Goal: Transaction & Acquisition: Purchase product/service

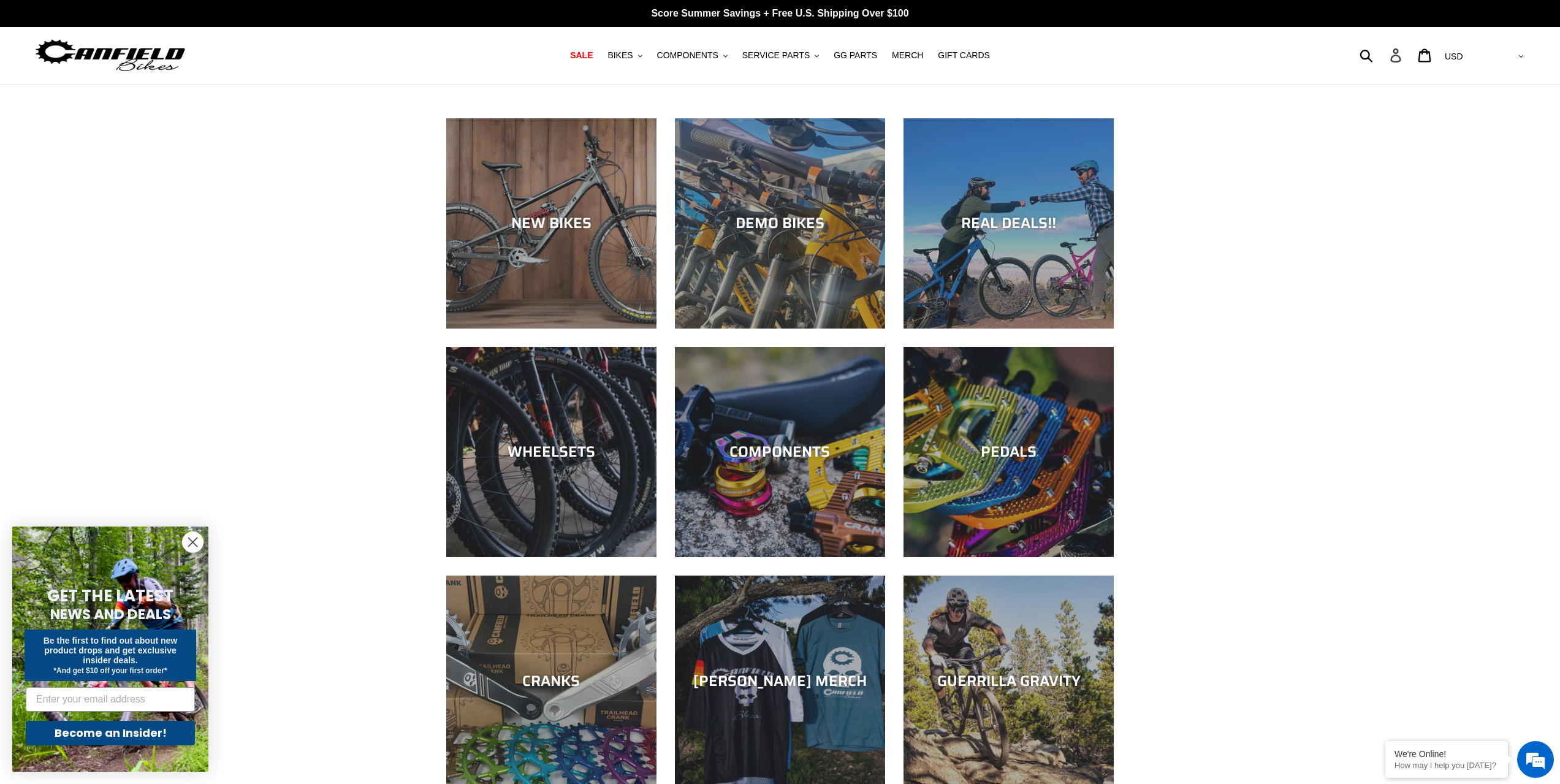
click at [1403, 51] on icon at bounding box center [1396, 55] width 14 height 14
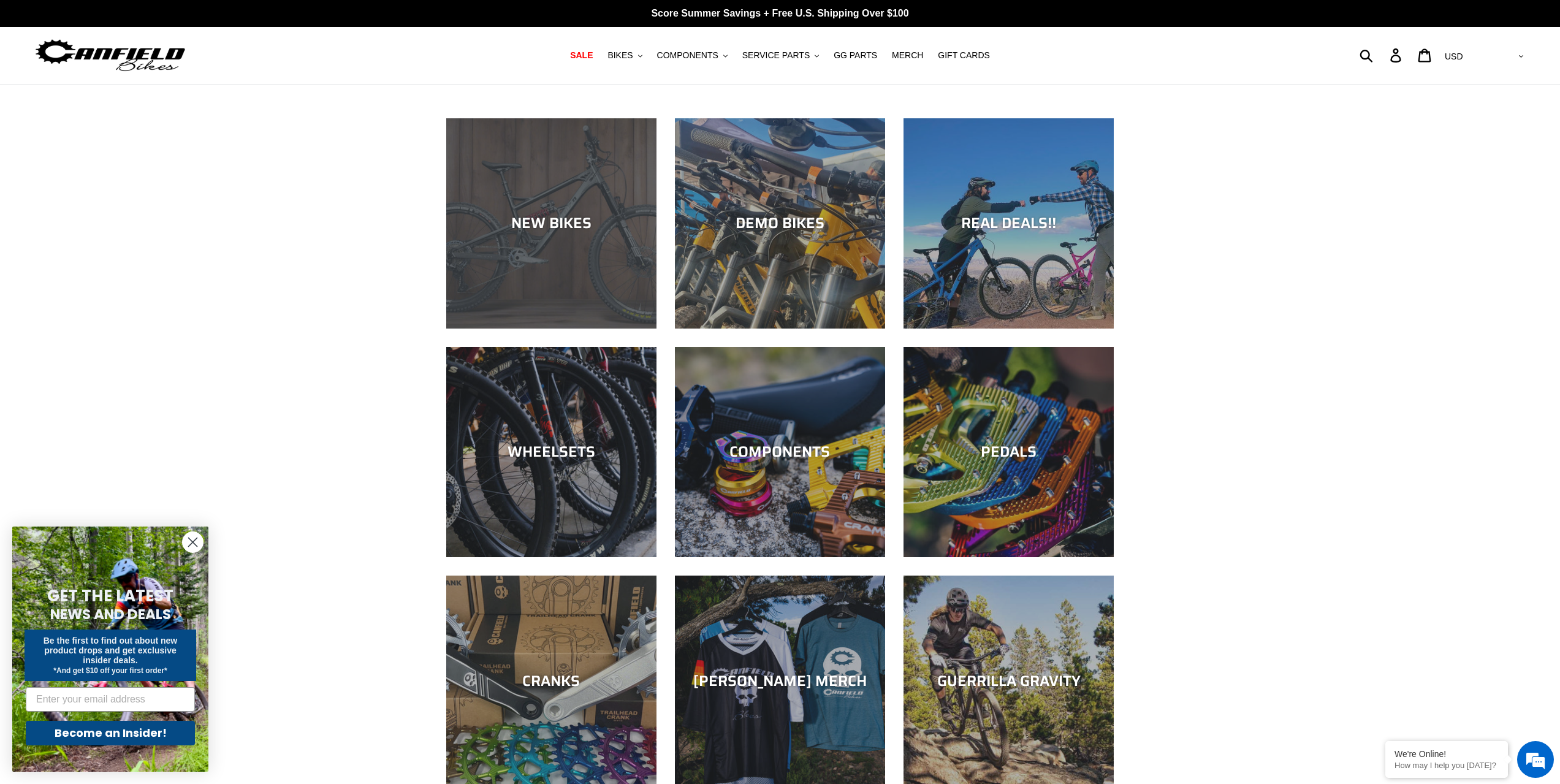
click at [539, 329] on div "NEW BIKES" at bounding box center [551, 329] width 210 height 0
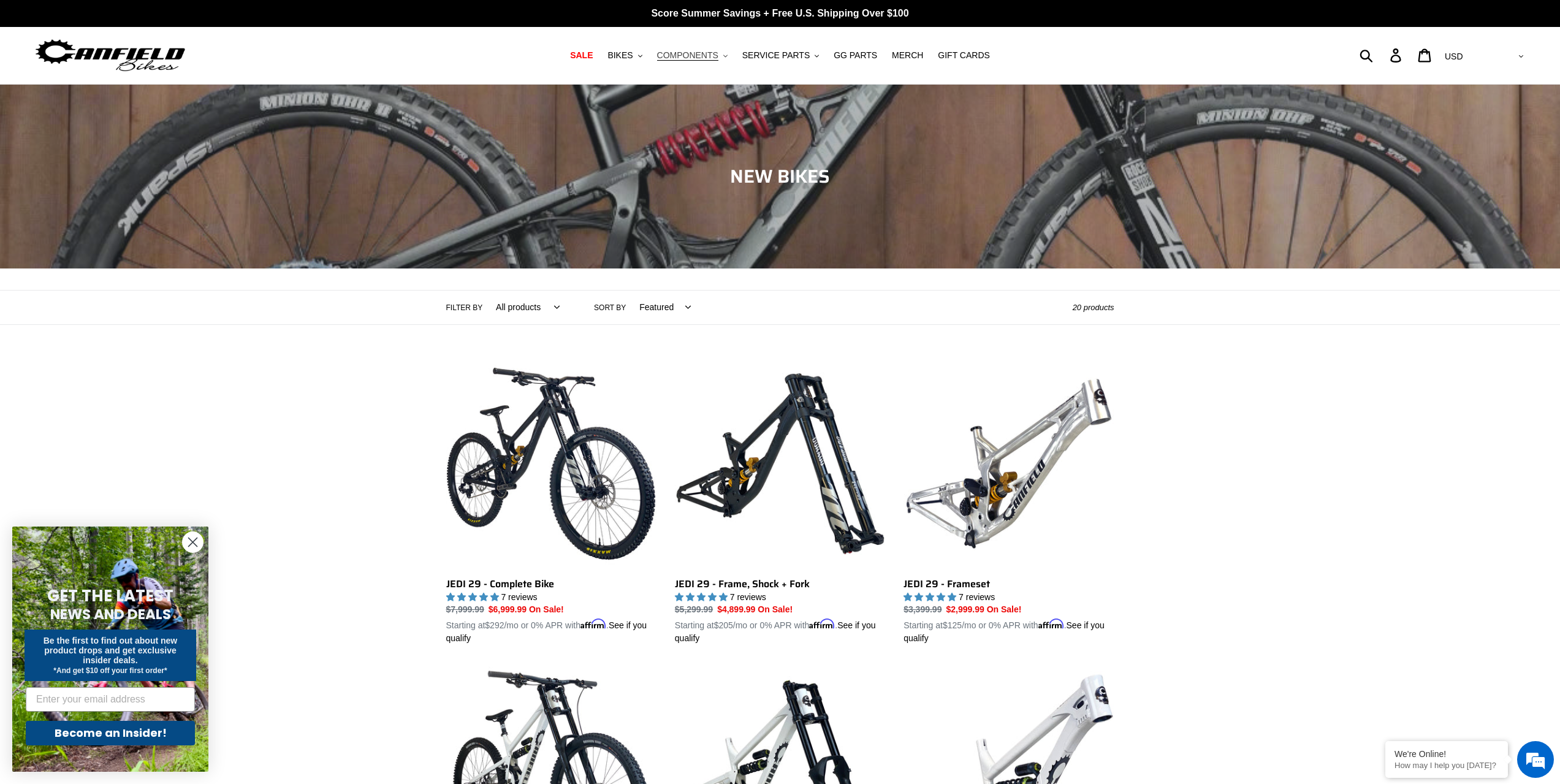
click at [692, 53] on span "COMPONENTS" at bounding box center [687, 55] width 61 height 11
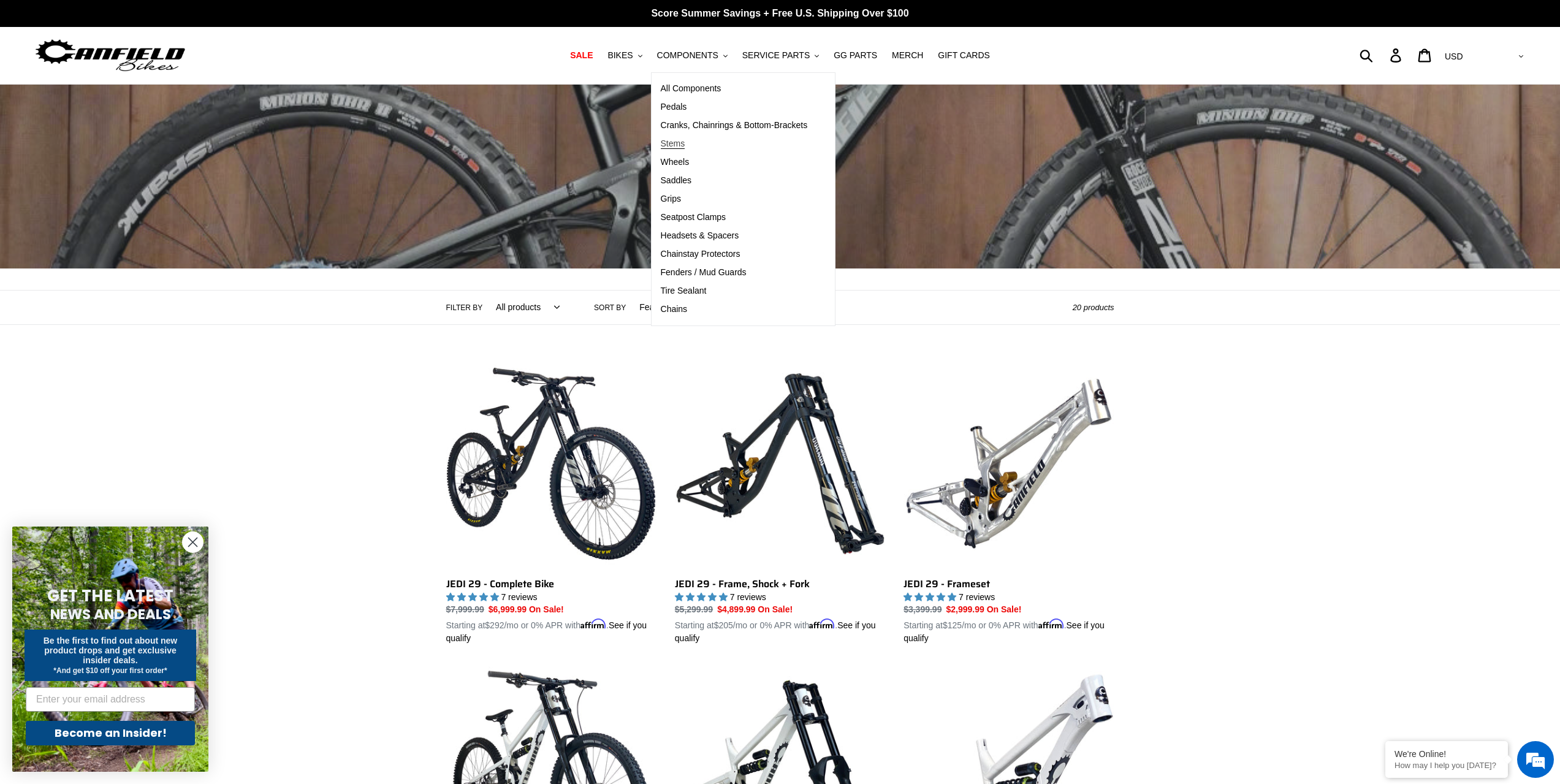
click at [685, 144] on span "Stems" at bounding box center [673, 144] width 24 height 11
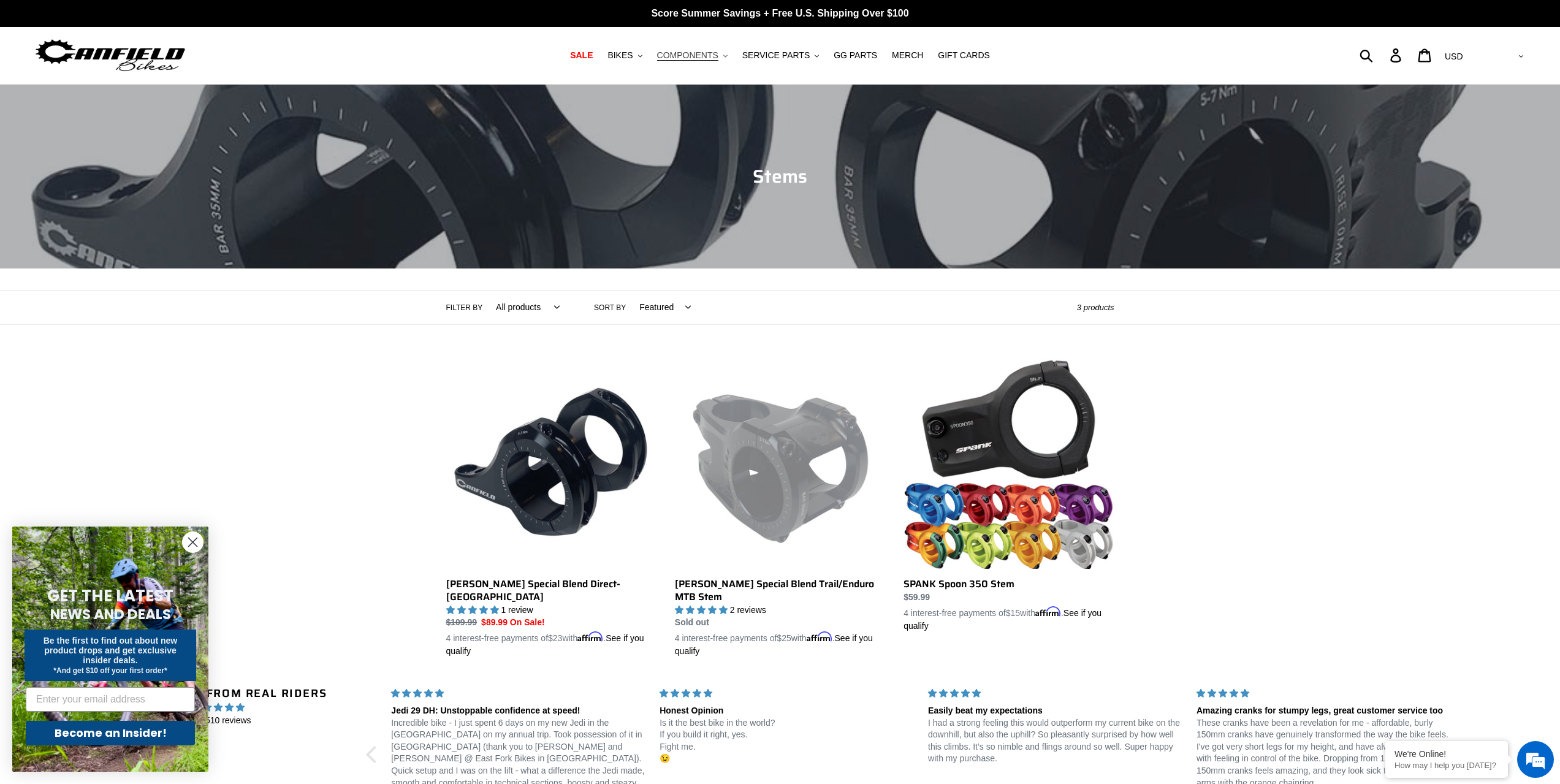
click at [701, 53] on span "COMPONENTS" at bounding box center [687, 55] width 61 height 11
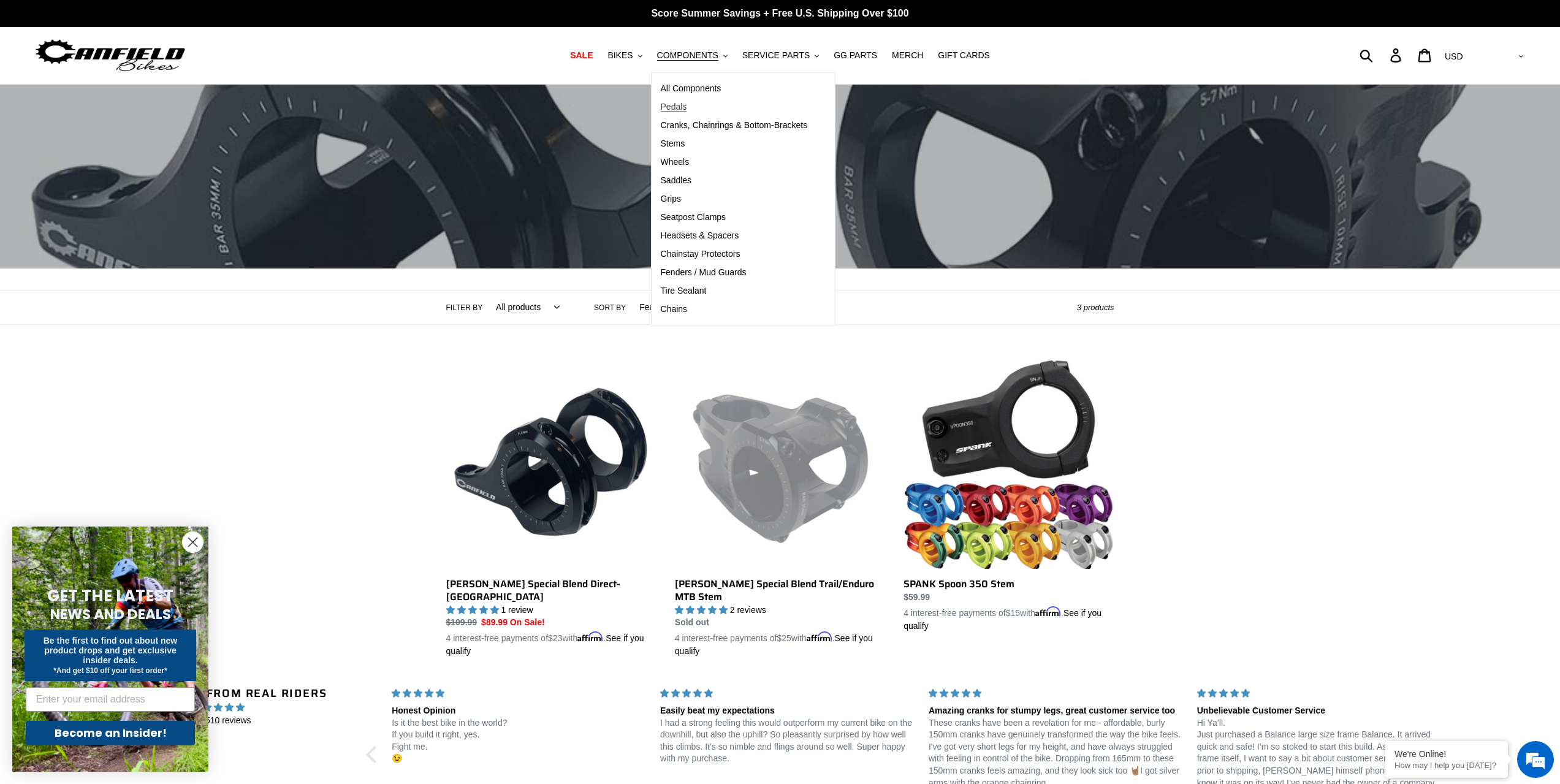
click at [683, 107] on span "Pedals" at bounding box center [674, 107] width 26 height 11
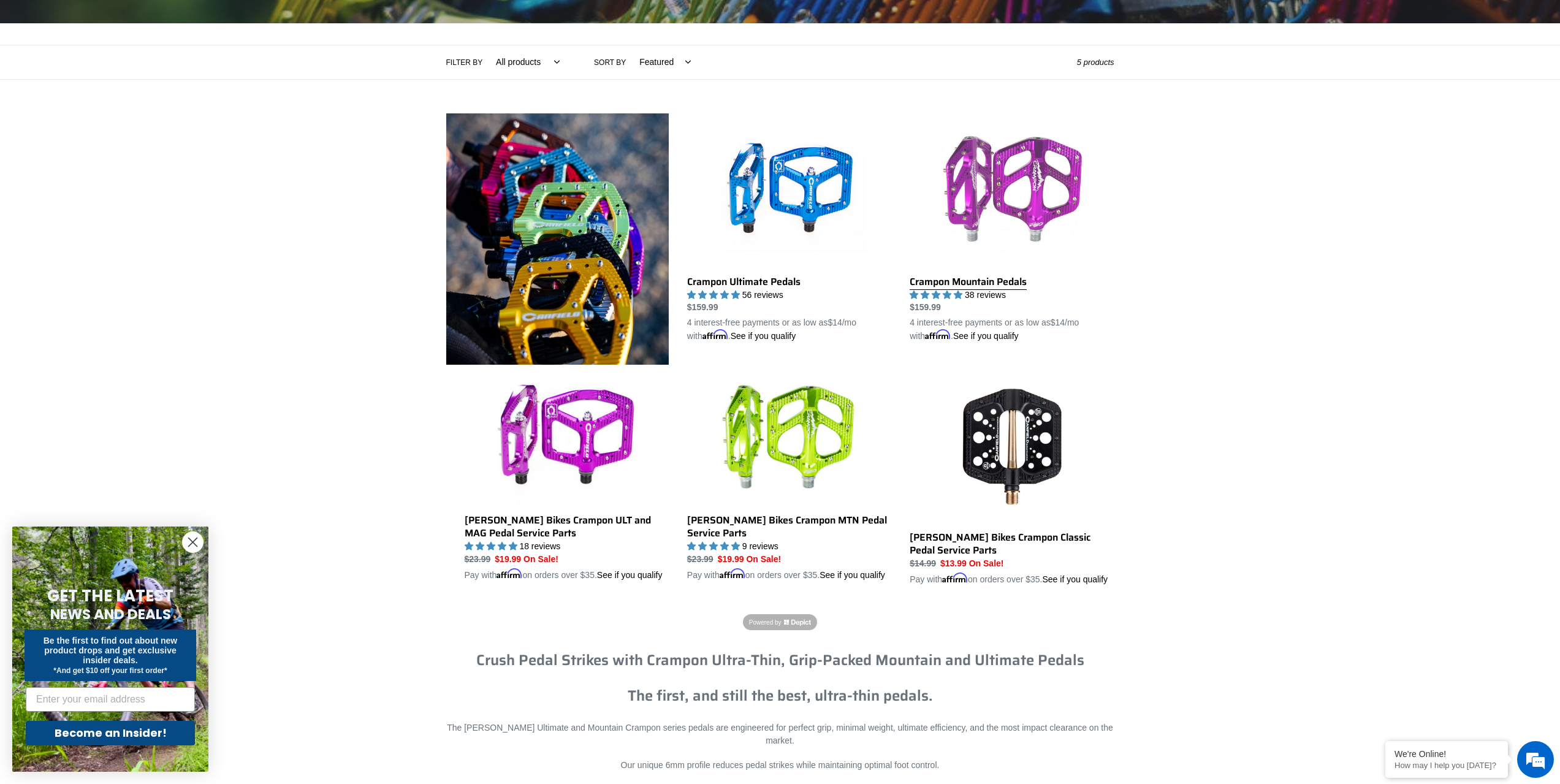
click at [979, 201] on link "Crampon Mountain Pedals" at bounding box center [1011, 228] width 204 height 230
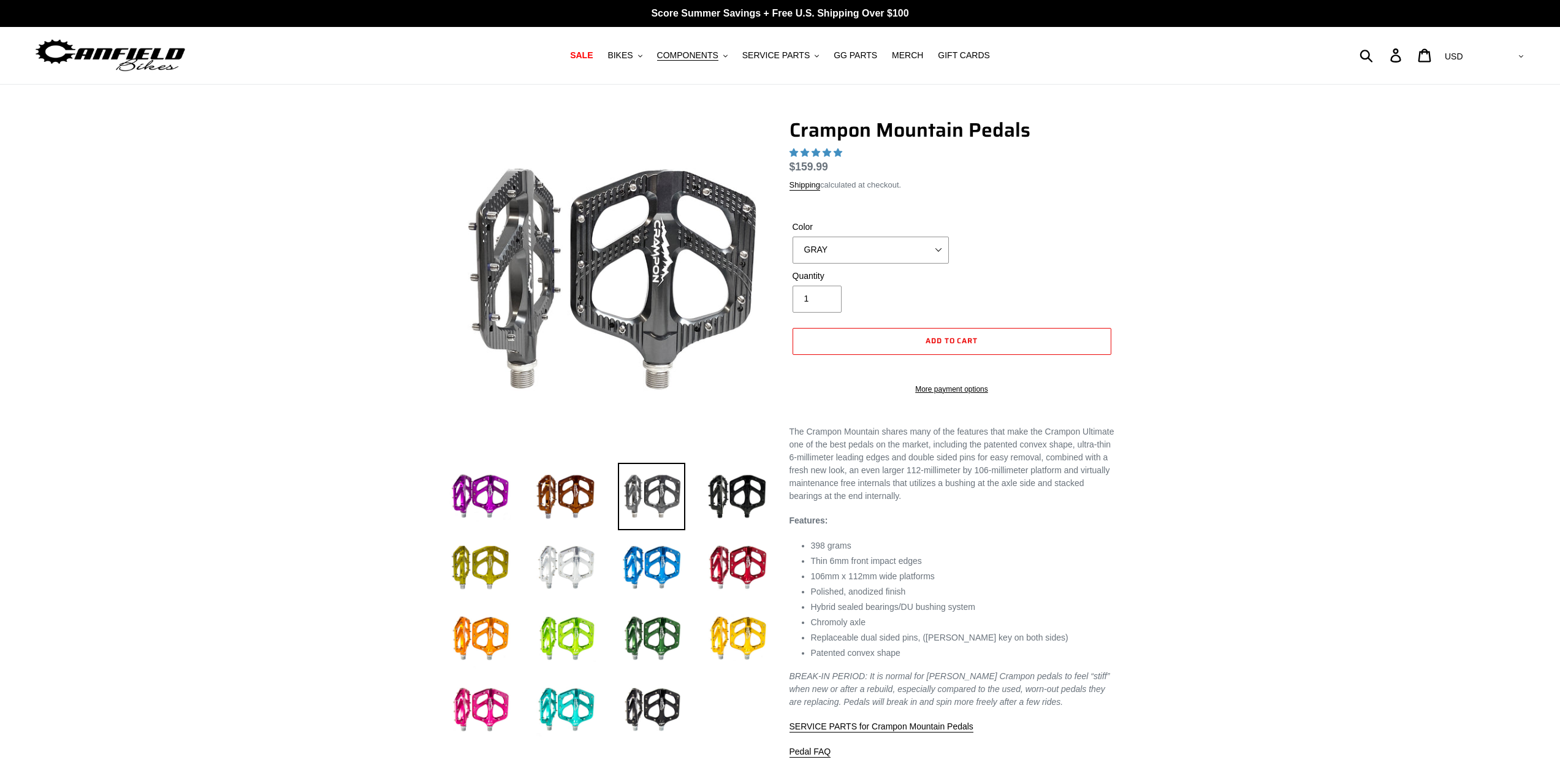
select select "highest-rating"
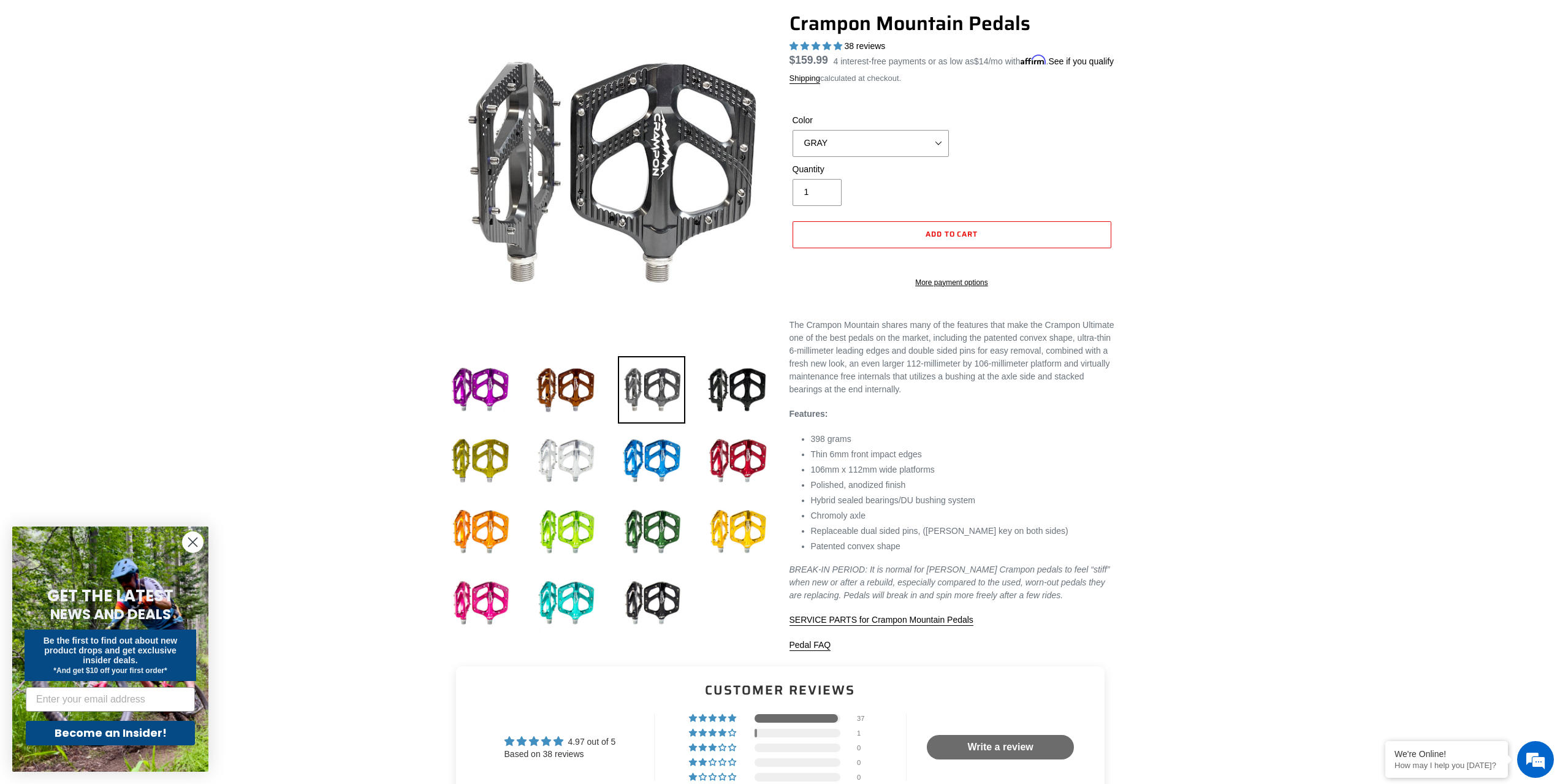
scroll to position [245, 0]
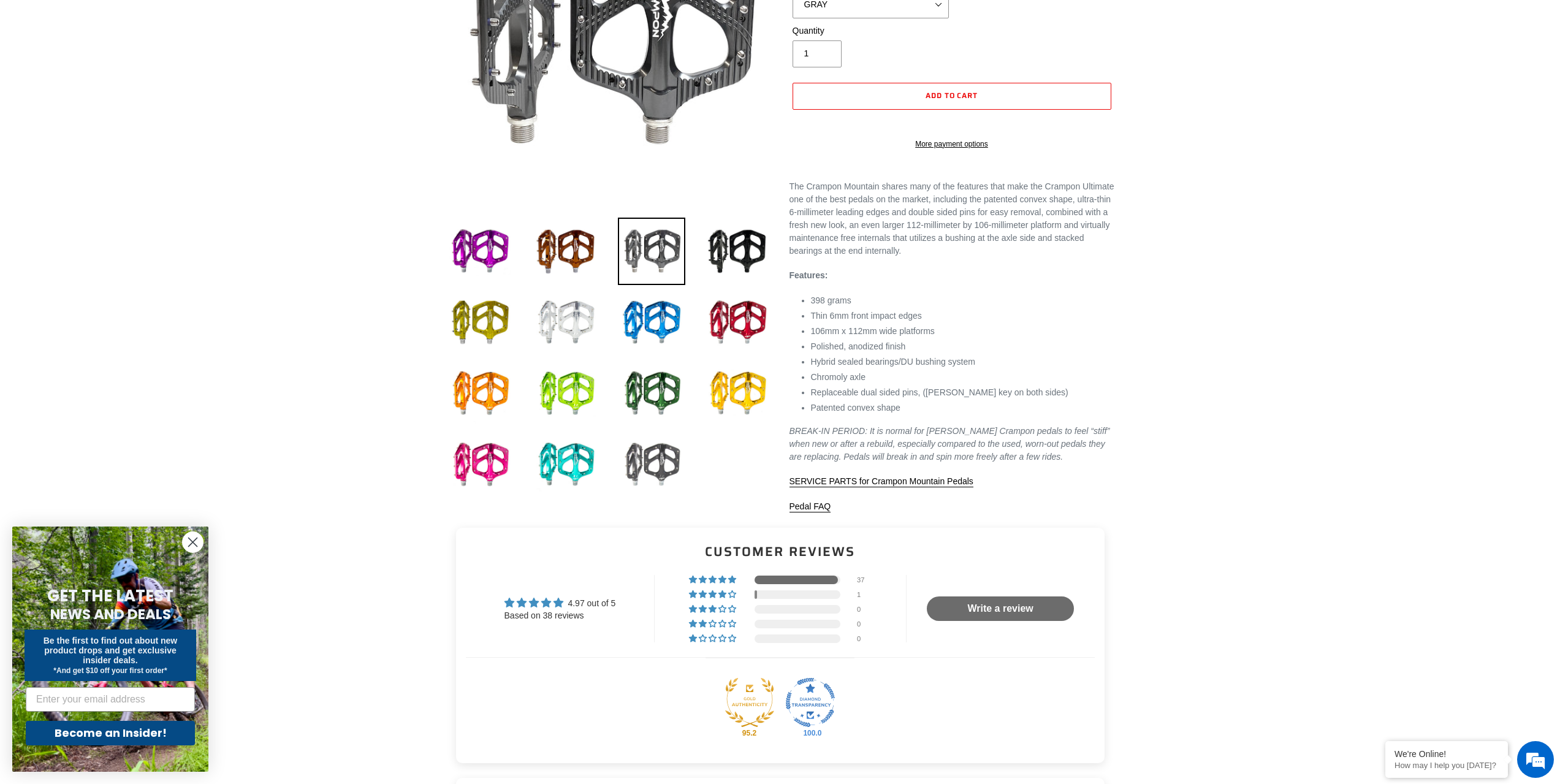
click at [656, 466] on img at bounding box center [651, 465] width 68 height 68
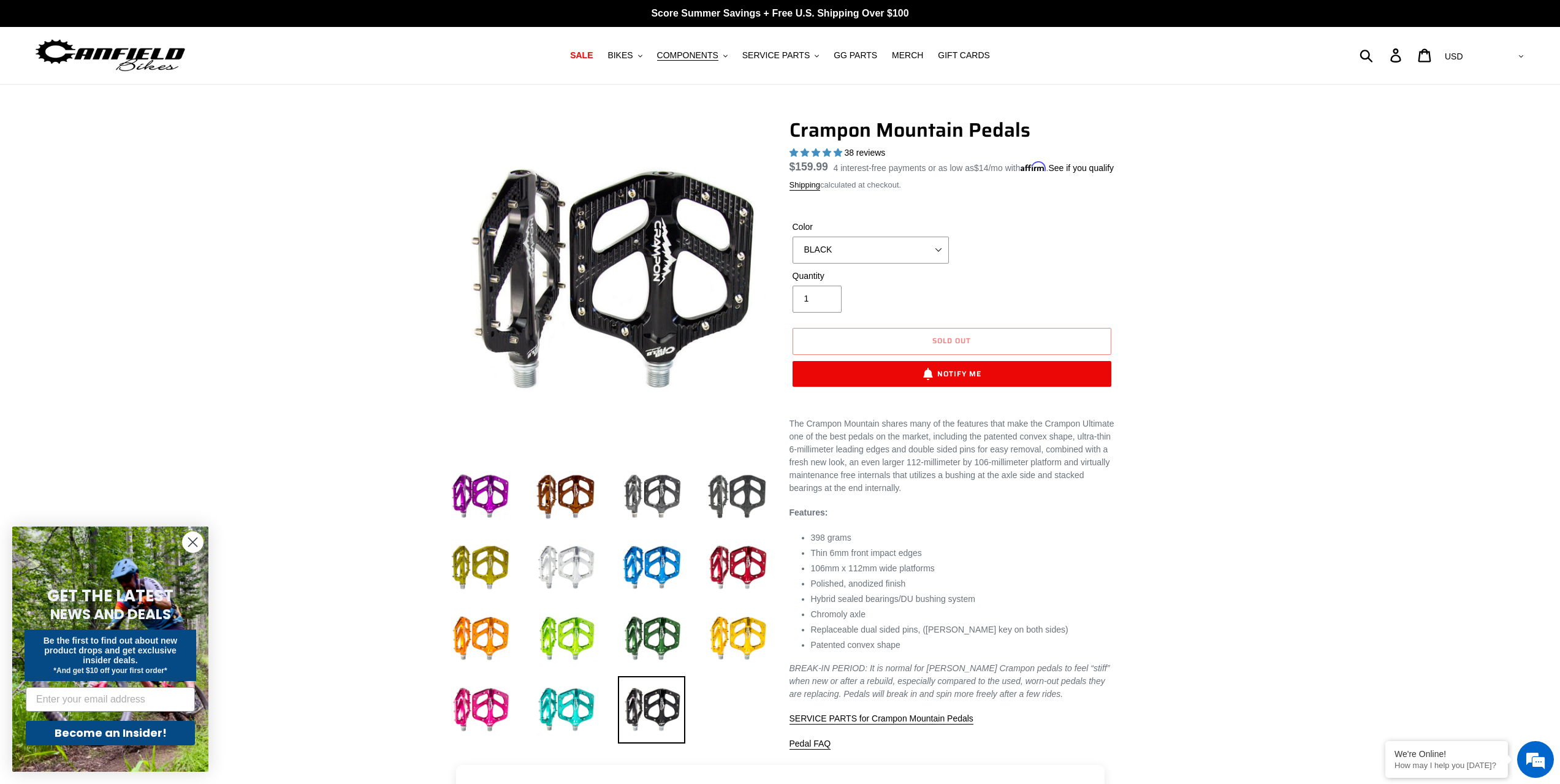
click at [744, 483] on img at bounding box center [737, 496] width 68 height 68
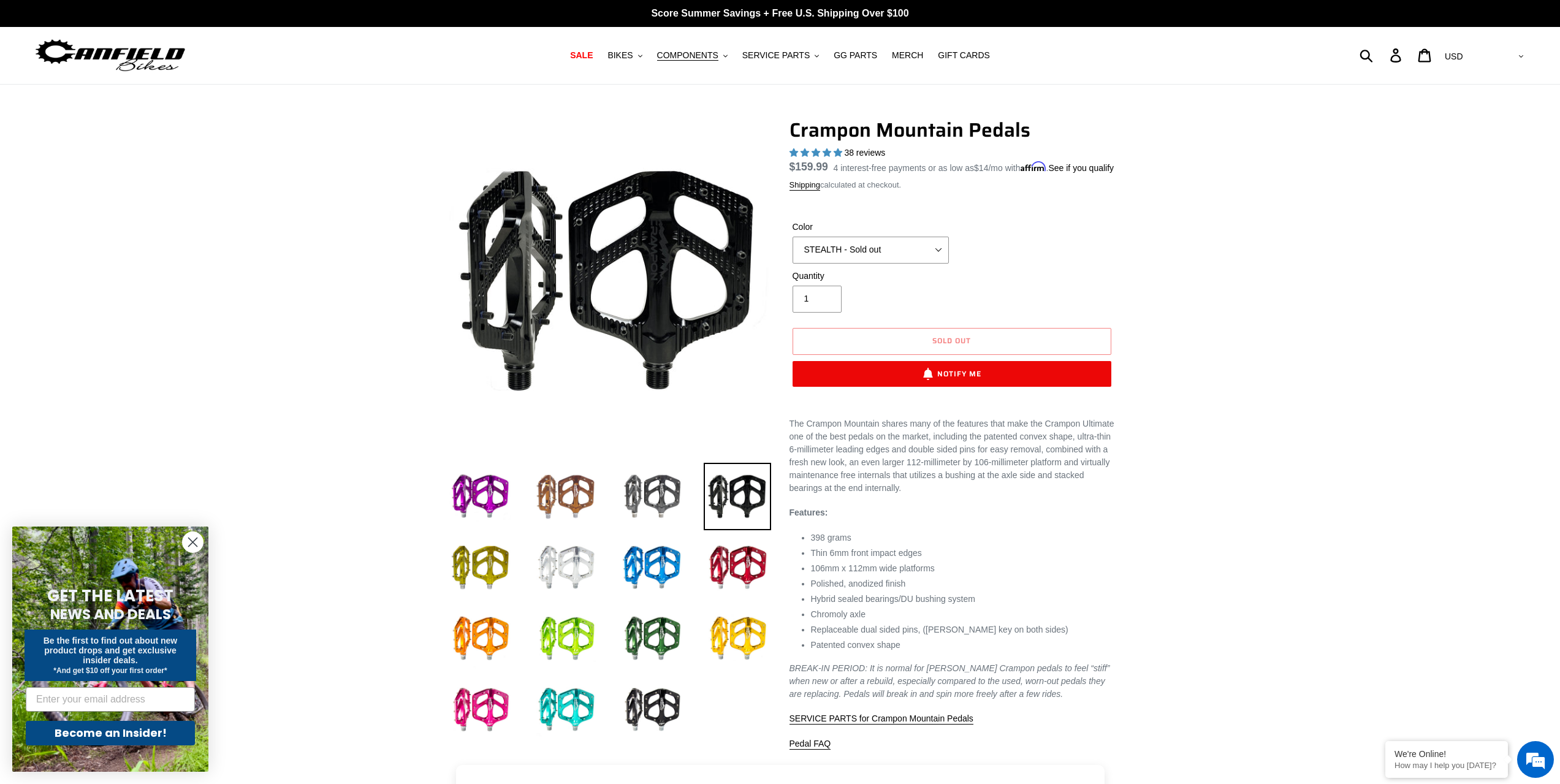
click at [575, 493] on img at bounding box center [566, 496] width 68 height 68
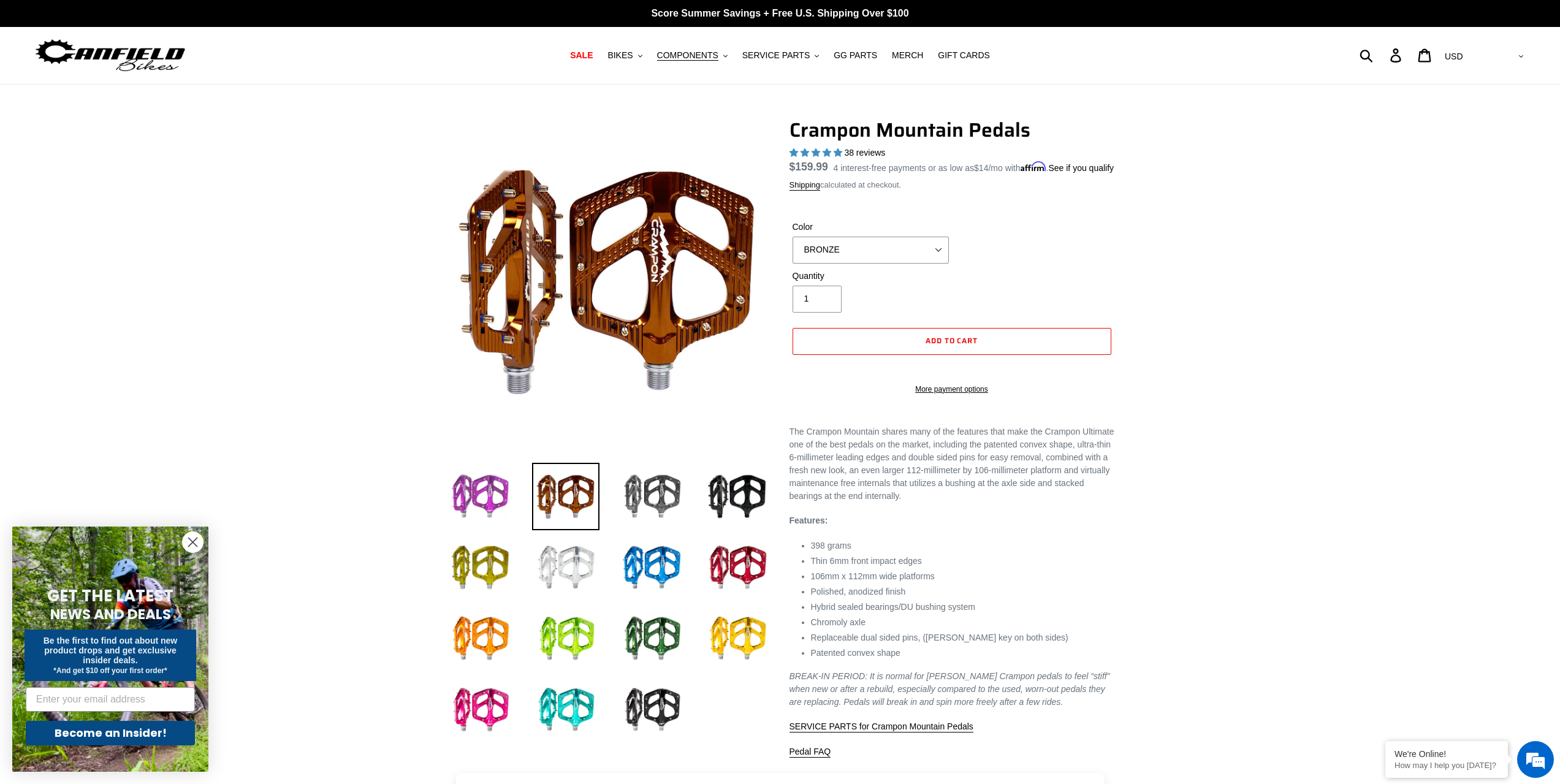
click at [483, 499] on img at bounding box center [480, 496] width 68 height 68
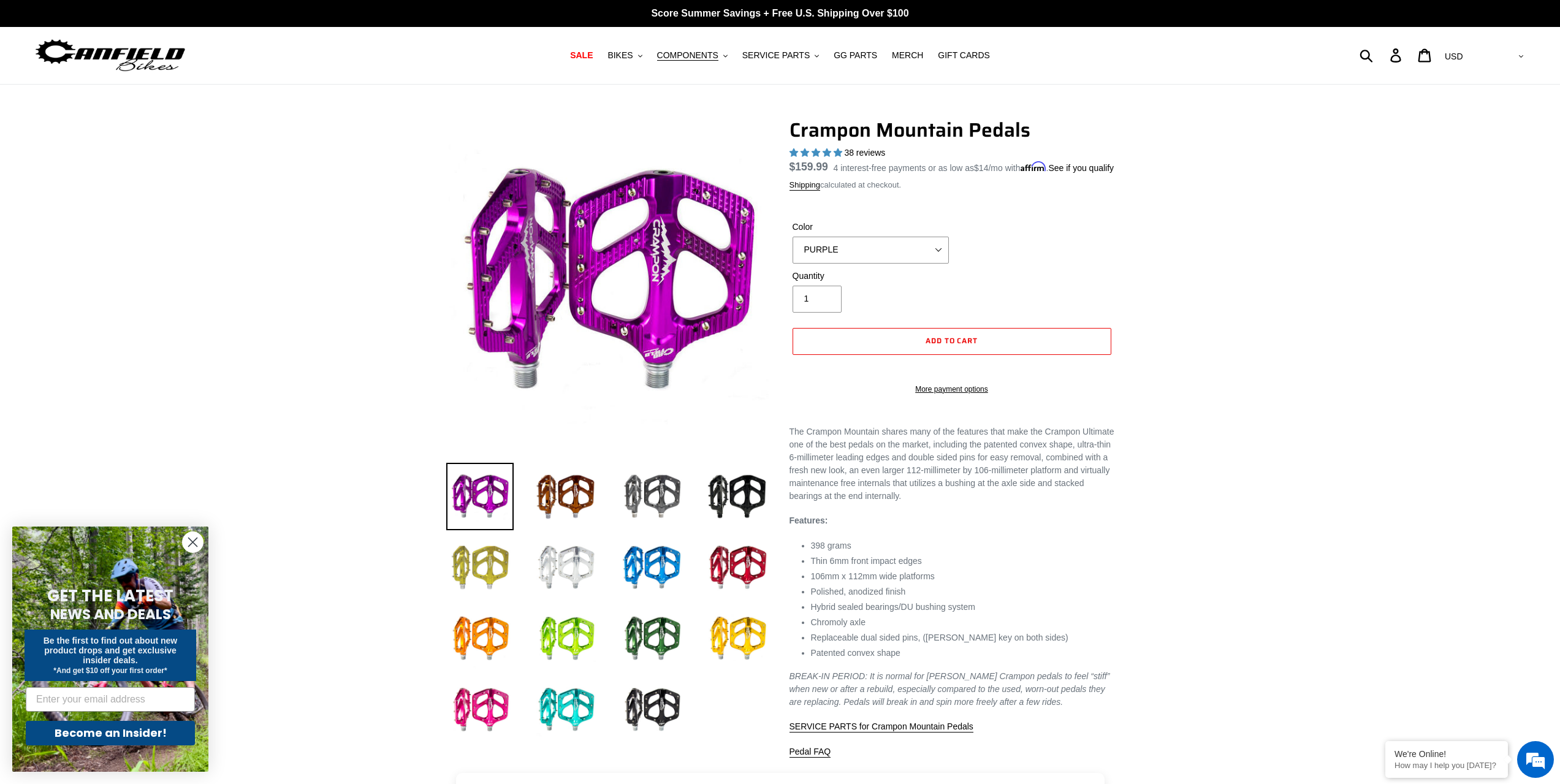
click at [488, 556] on img at bounding box center [480, 567] width 68 height 68
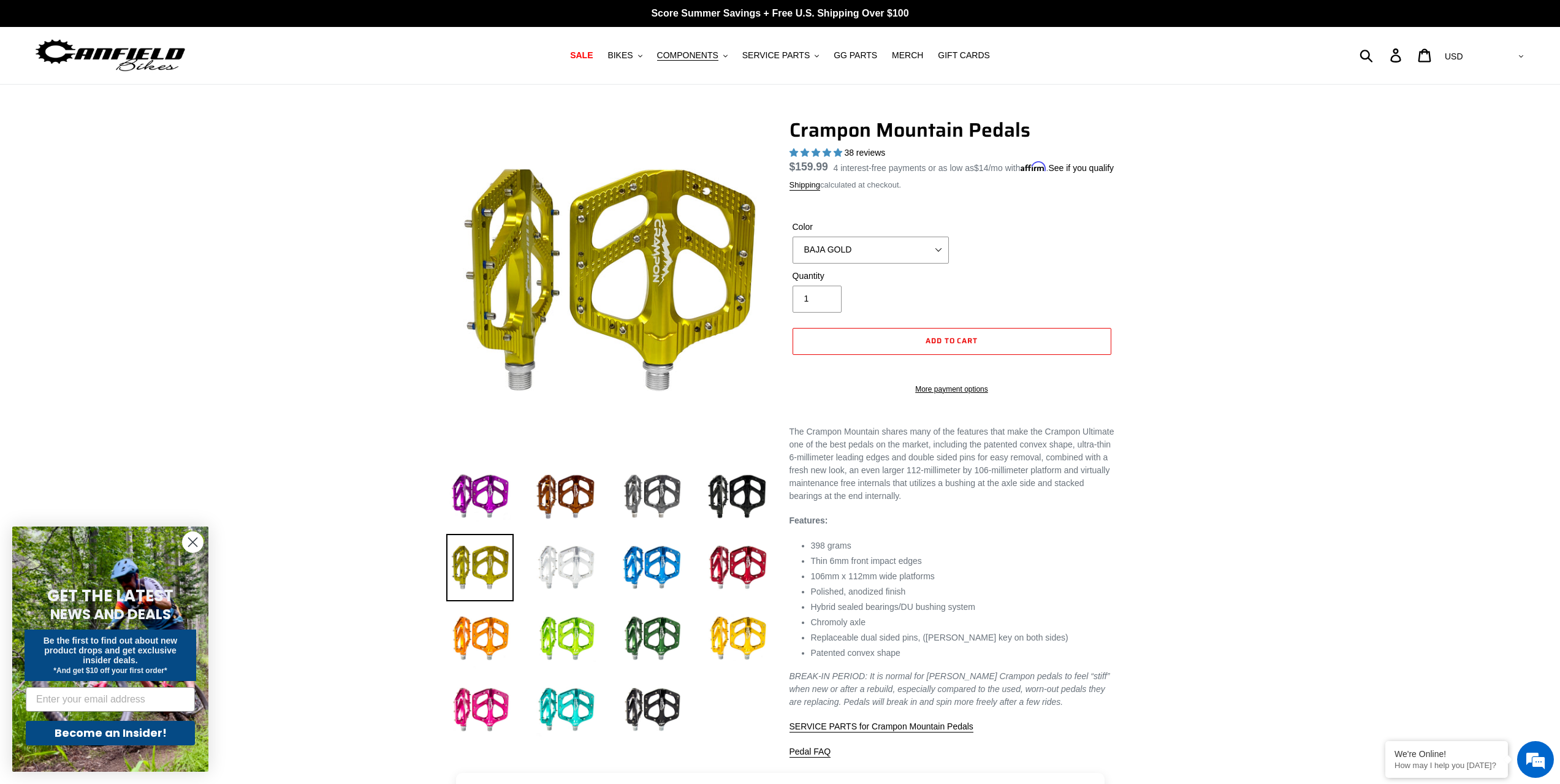
click at [563, 569] on img at bounding box center [566, 567] width 68 height 68
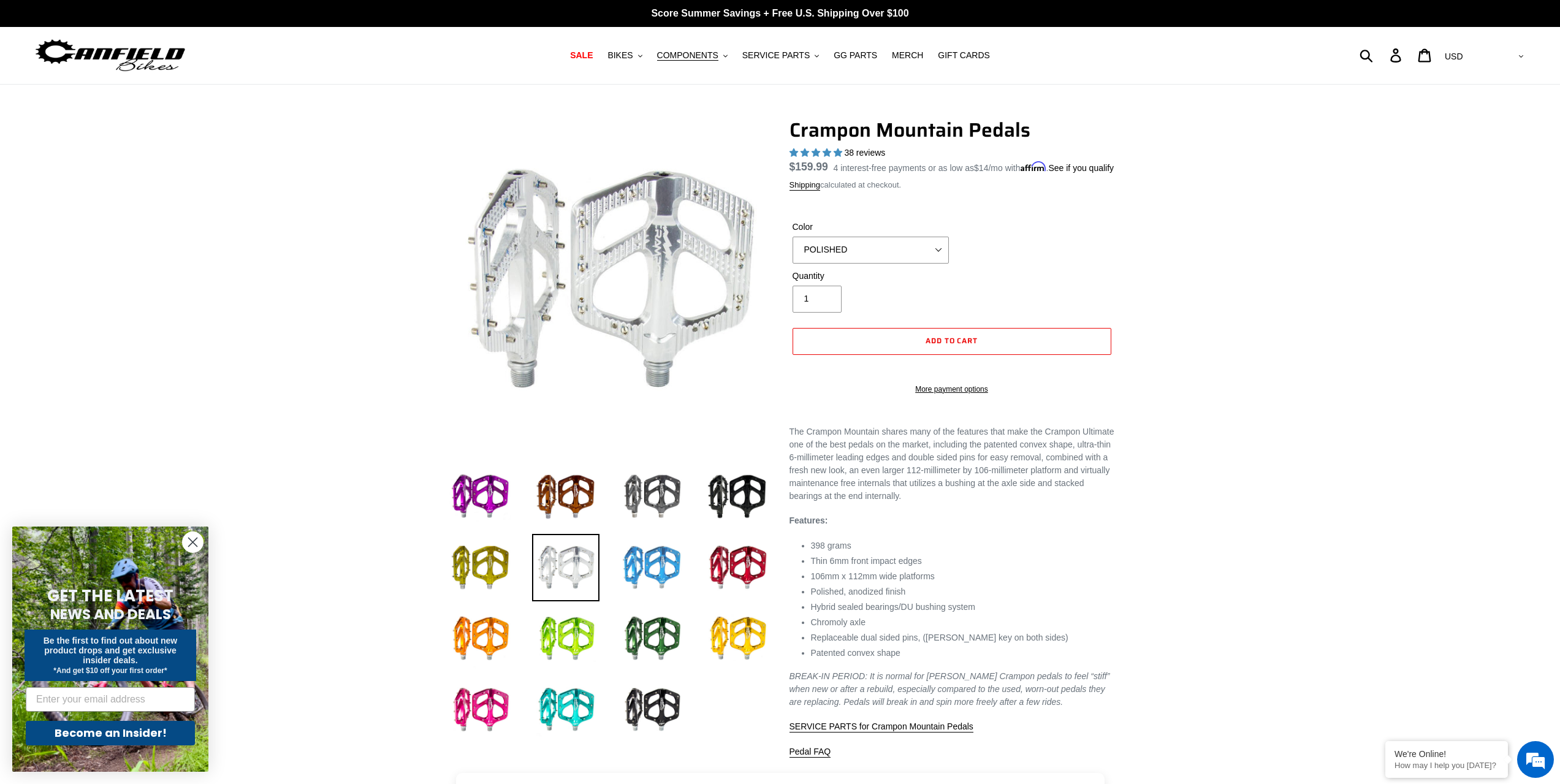
click at [647, 571] on img at bounding box center [651, 567] width 68 height 68
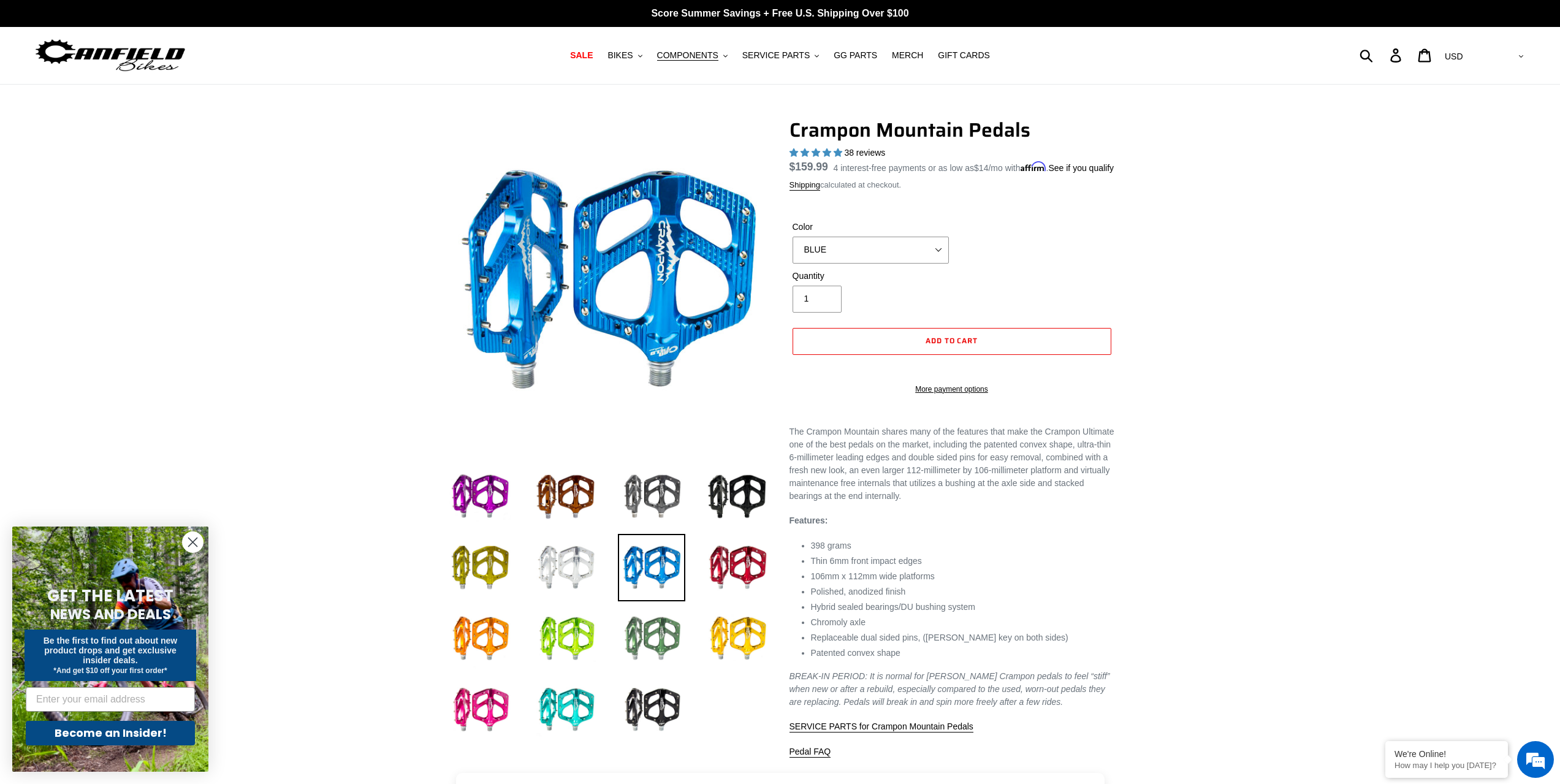
click at [665, 642] on img at bounding box center [651, 638] width 68 height 68
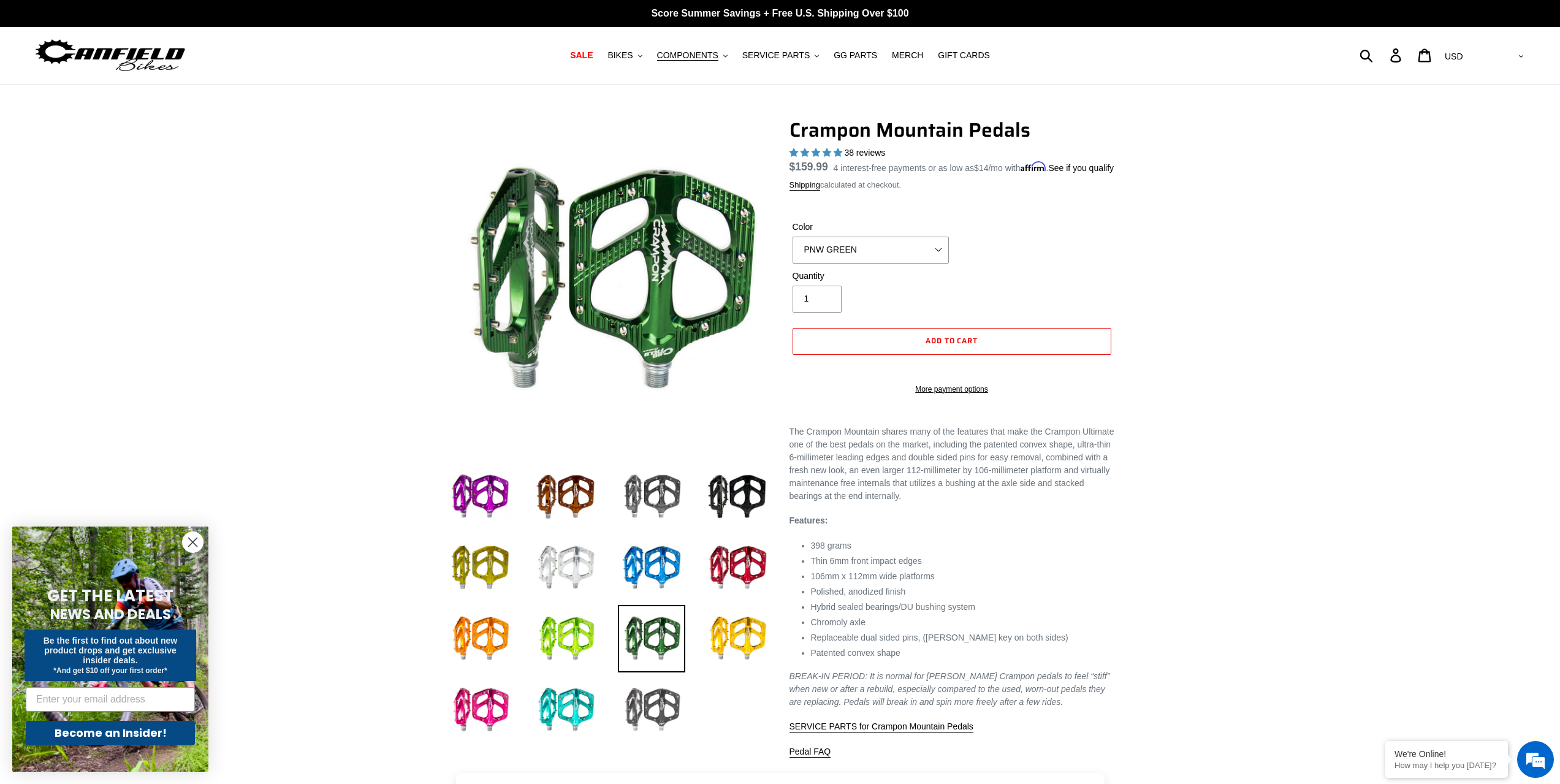
click at [657, 716] on img at bounding box center [651, 709] width 68 height 68
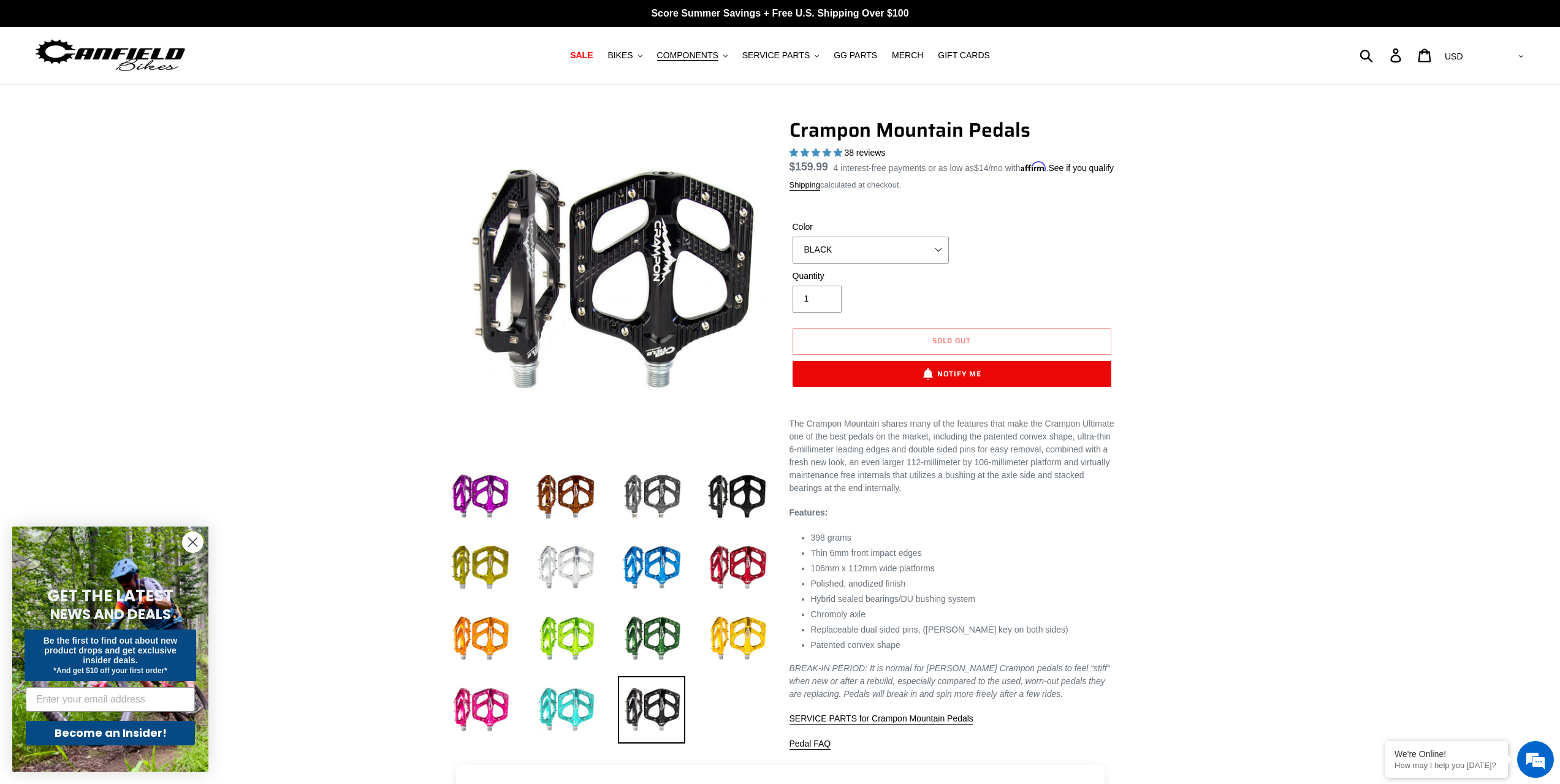
click at [576, 704] on img at bounding box center [566, 709] width 68 height 68
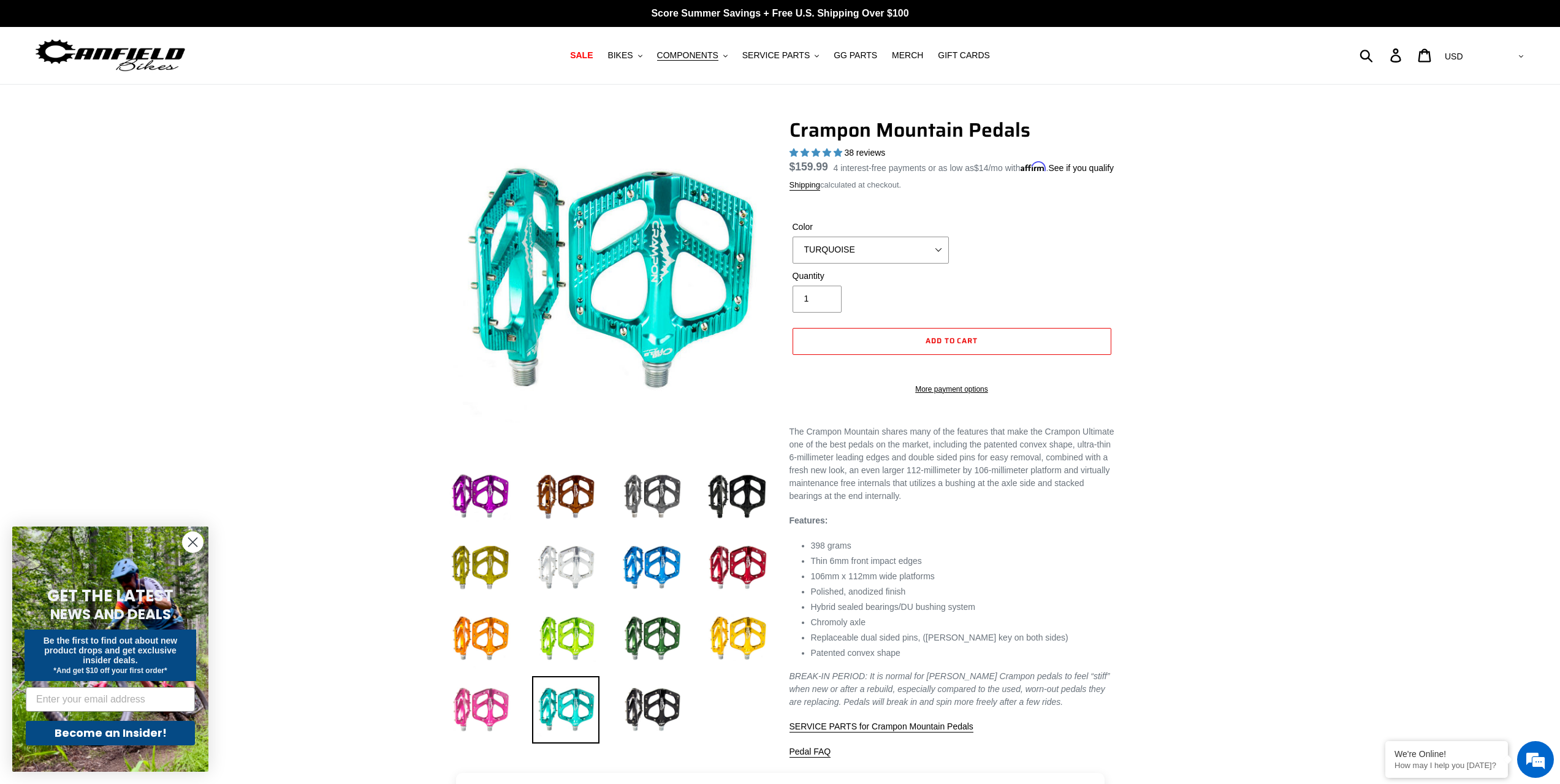
click at [484, 695] on img at bounding box center [480, 709] width 68 height 68
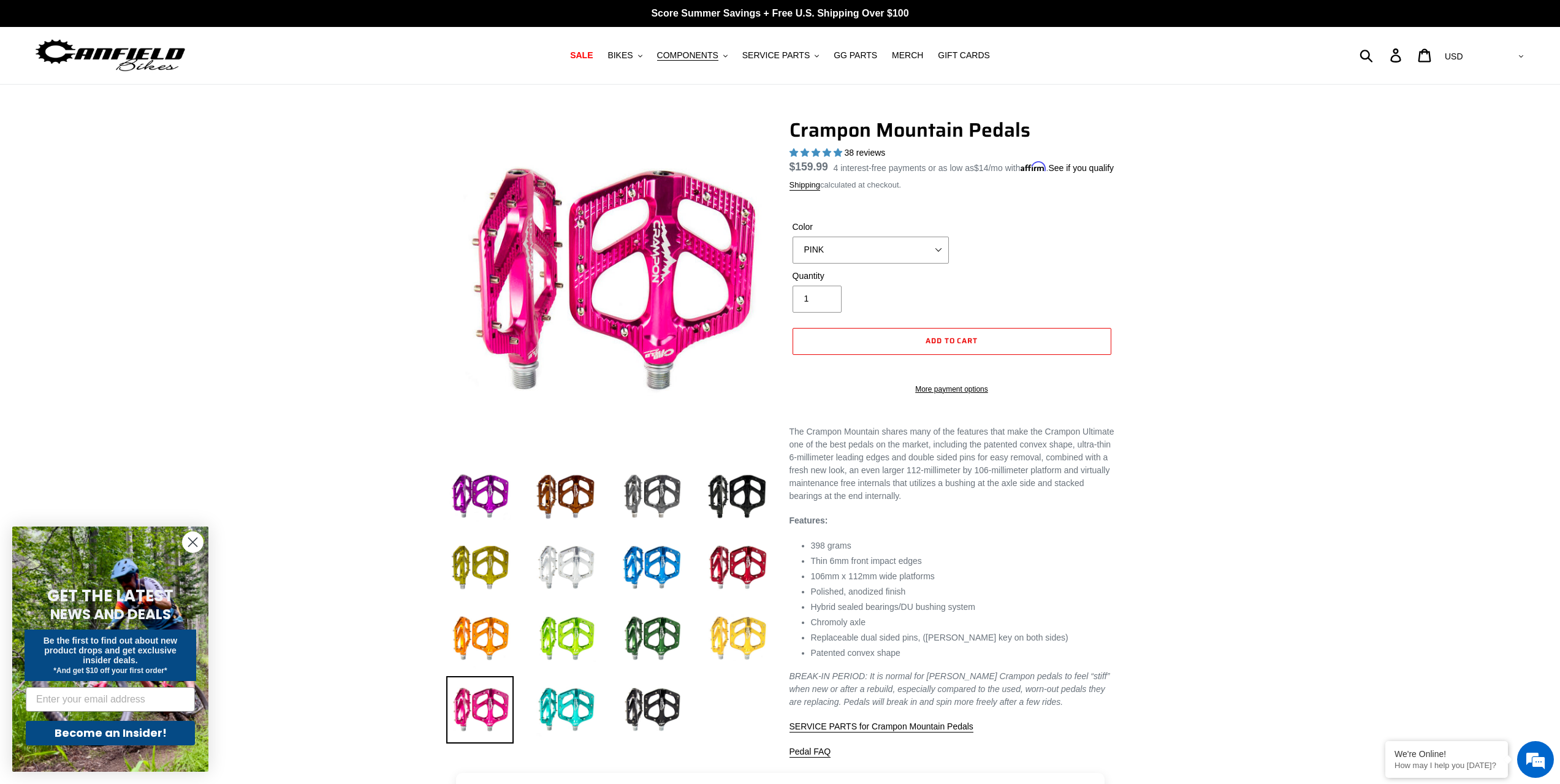
click at [721, 645] on img at bounding box center [737, 638] width 68 height 68
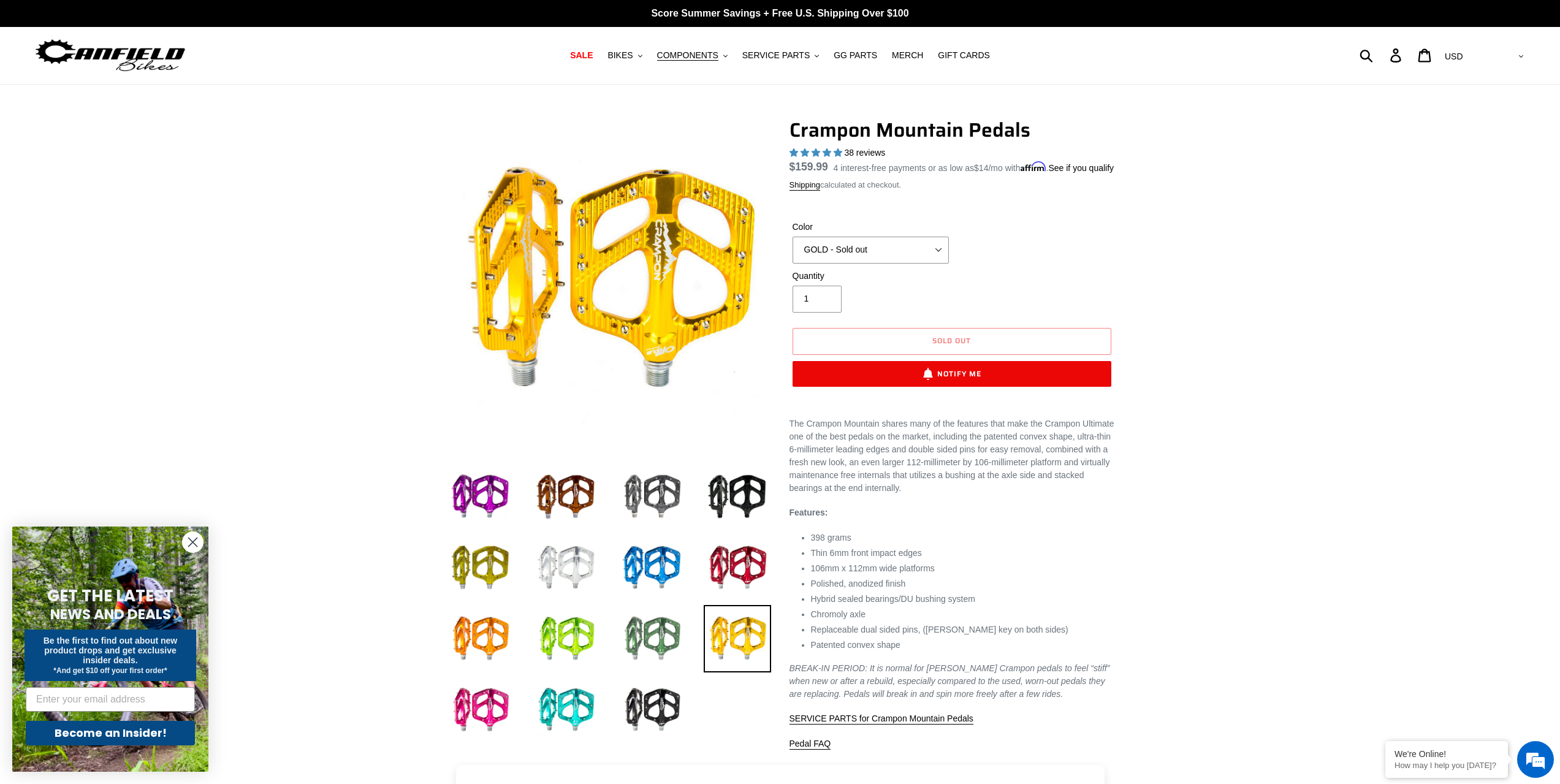
click at [640, 609] on img at bounding box center [651, 638] width 68 height 68
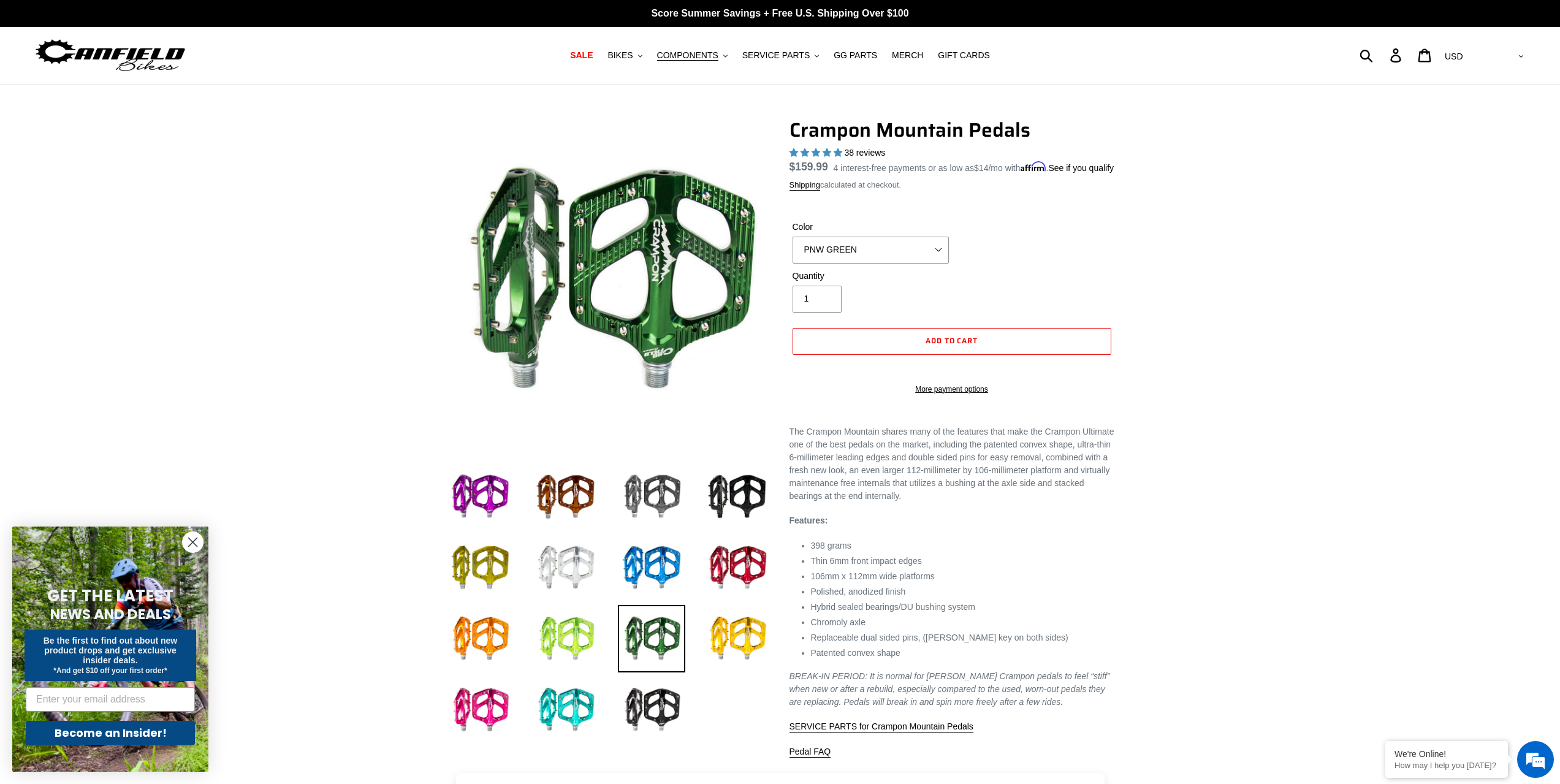
click at [577, 632] on img at bounding box center [566, 638] width 68 height 68
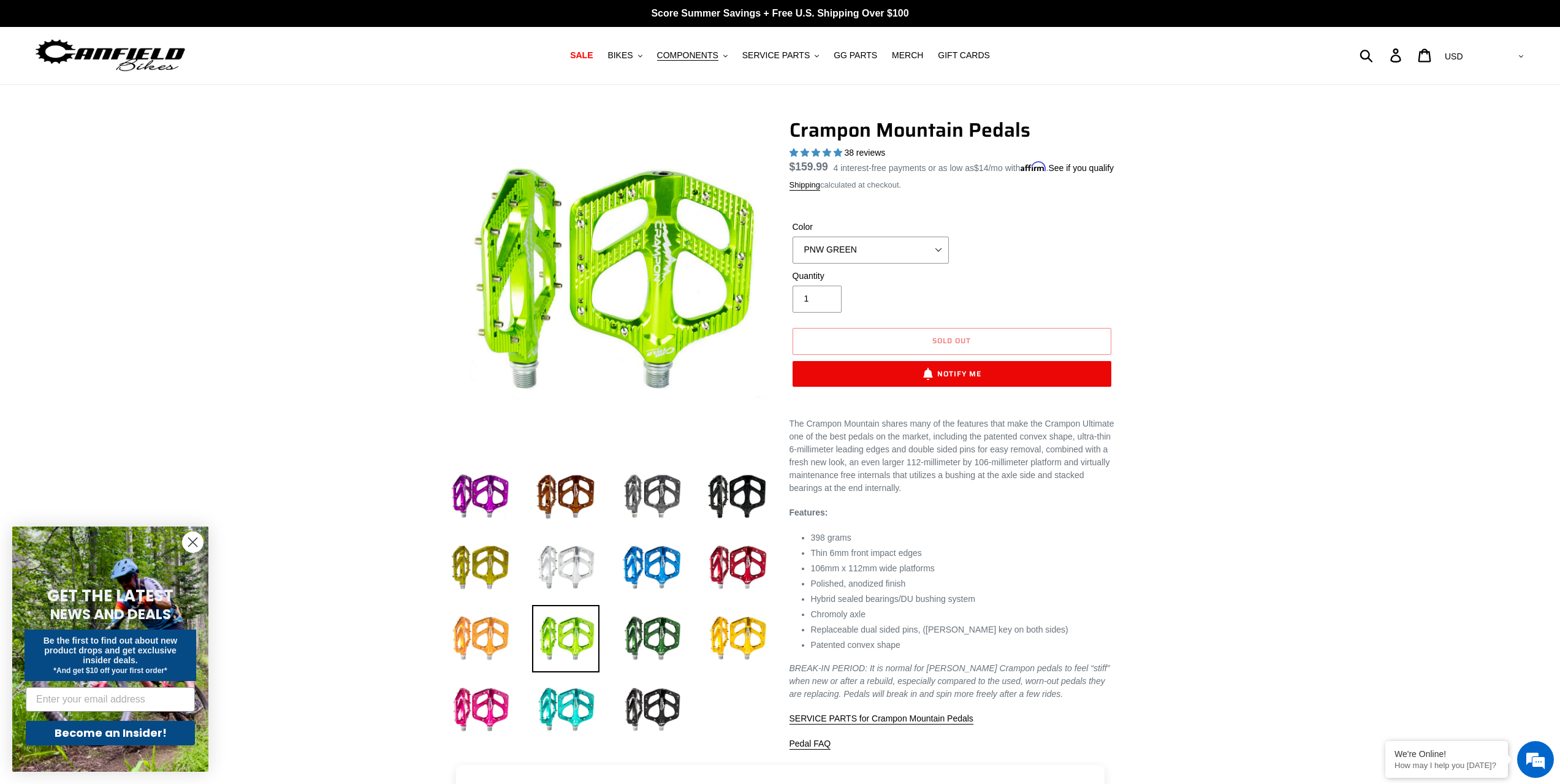
click at [488, 639] on img at bounding box center [480, 638] width 68 height 68
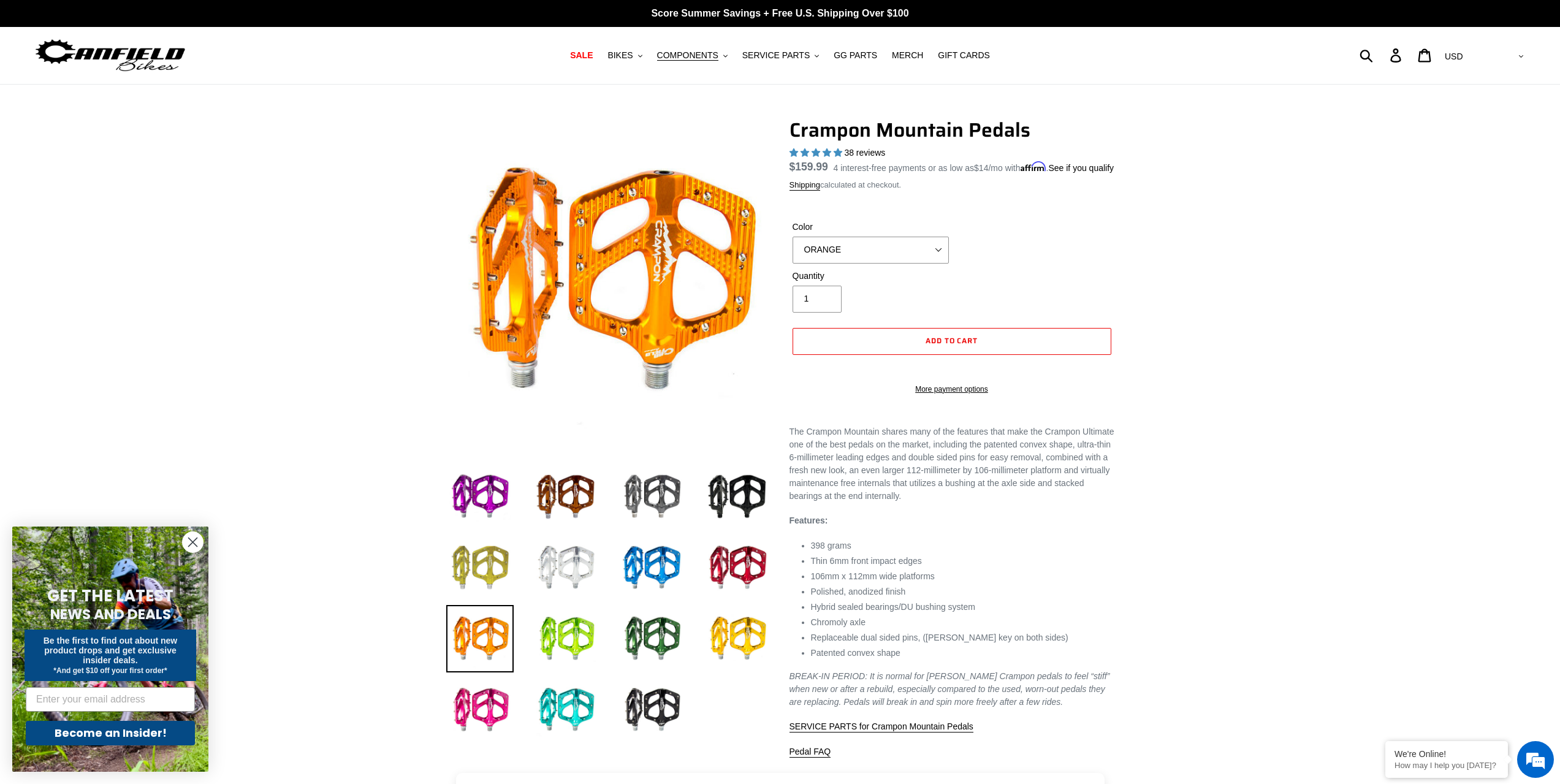
click at [492, 569] on img at bounding box center [480, 567] width 68 height 68
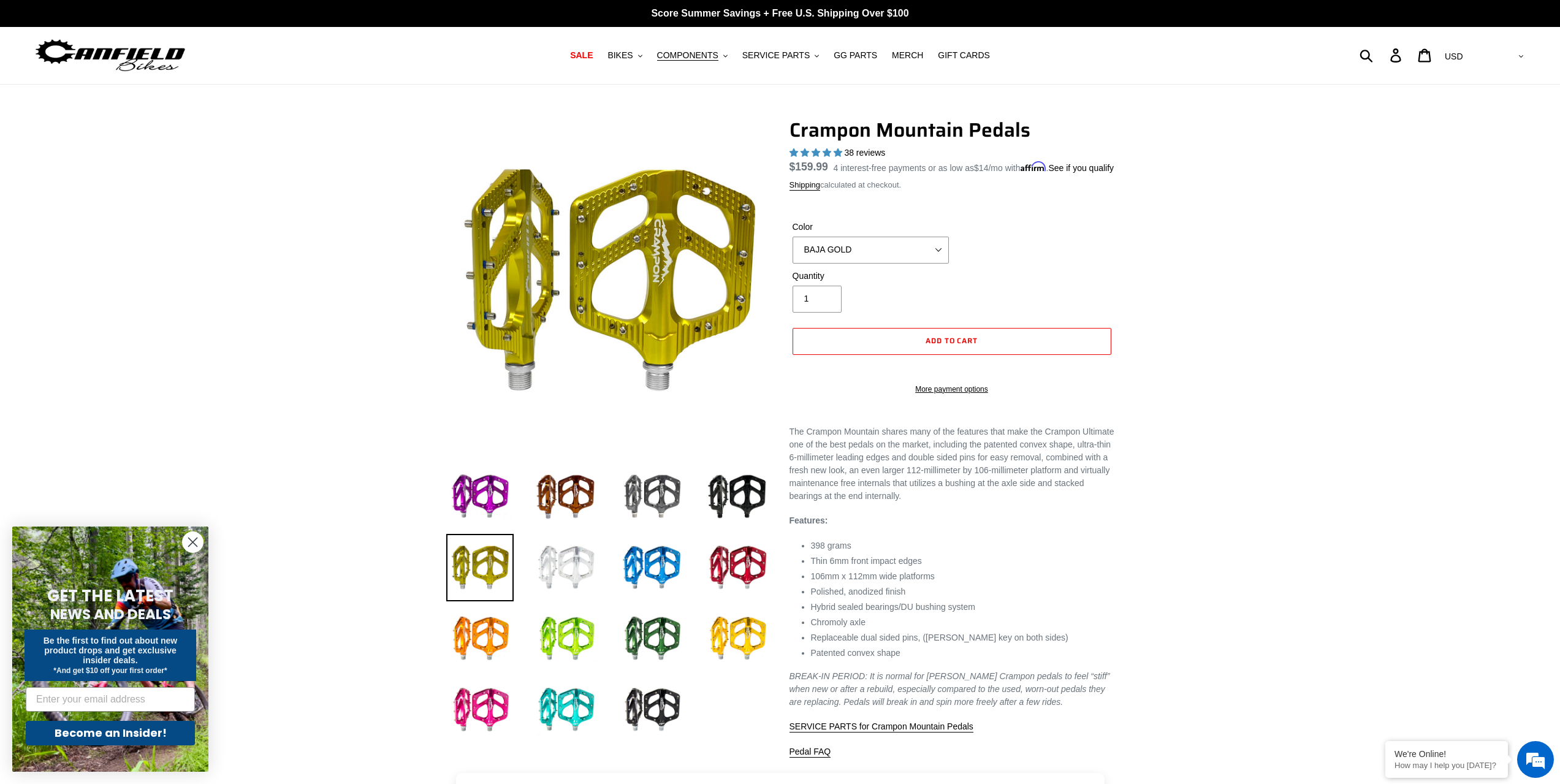
click at [569, 565] on img at bounding box center [566, 567] width 68 height 68
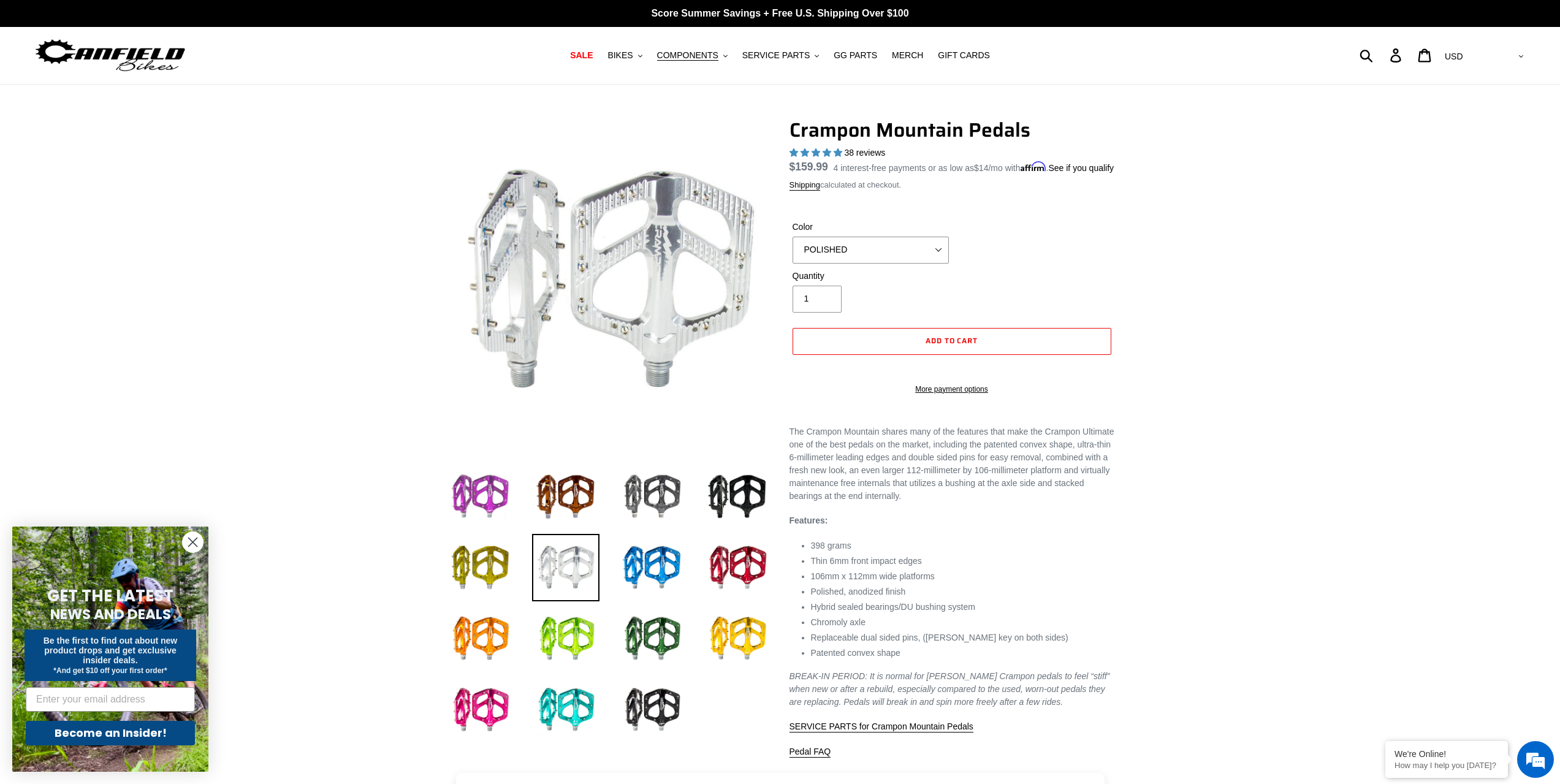
click at [494, 495] on img at bounding box center [480, 496] width 68 height 68
select select "PURPLE"
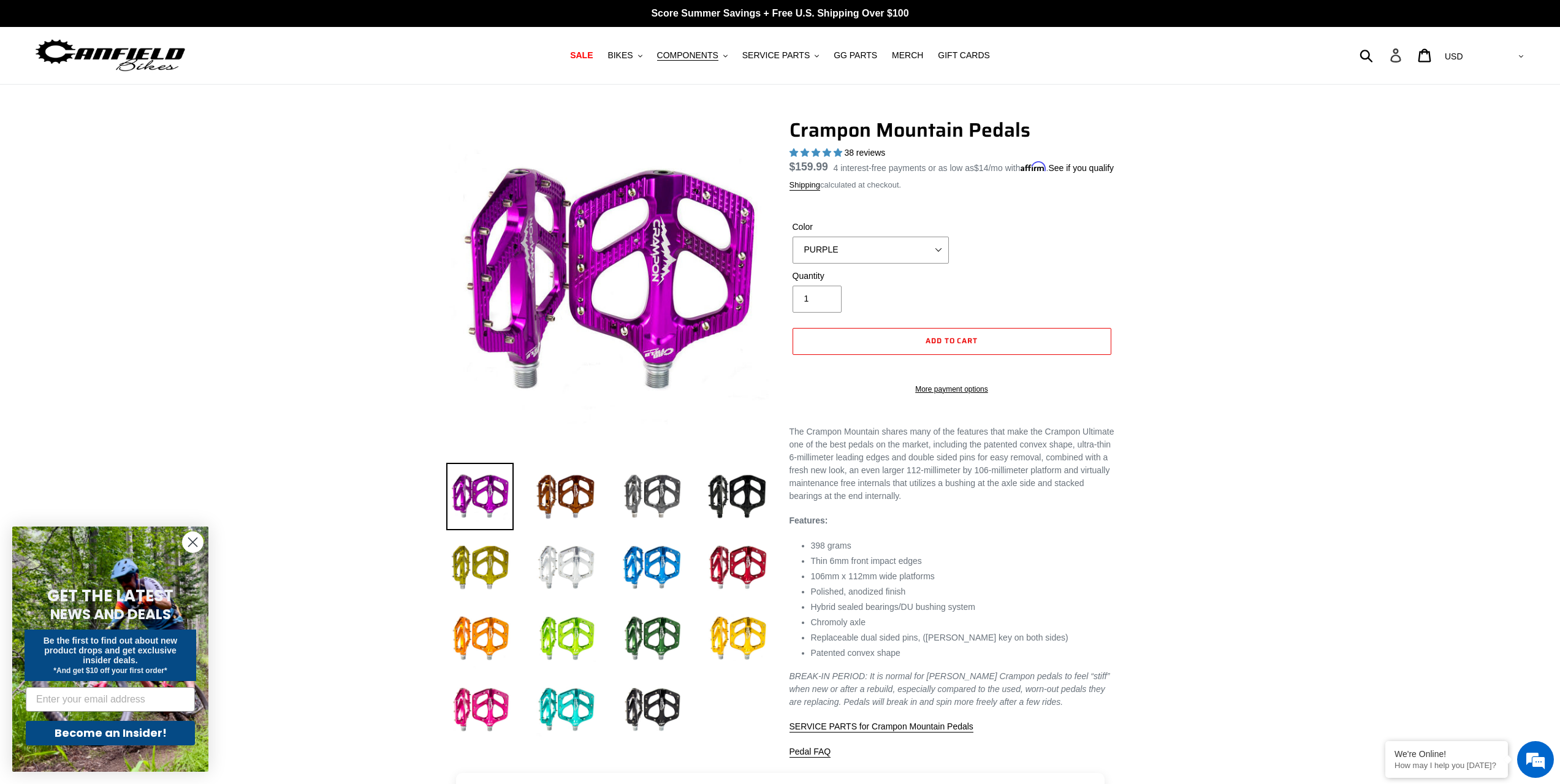
click at [1401, 53] on icon at bounding box center [1396, 55] width 11 height 14
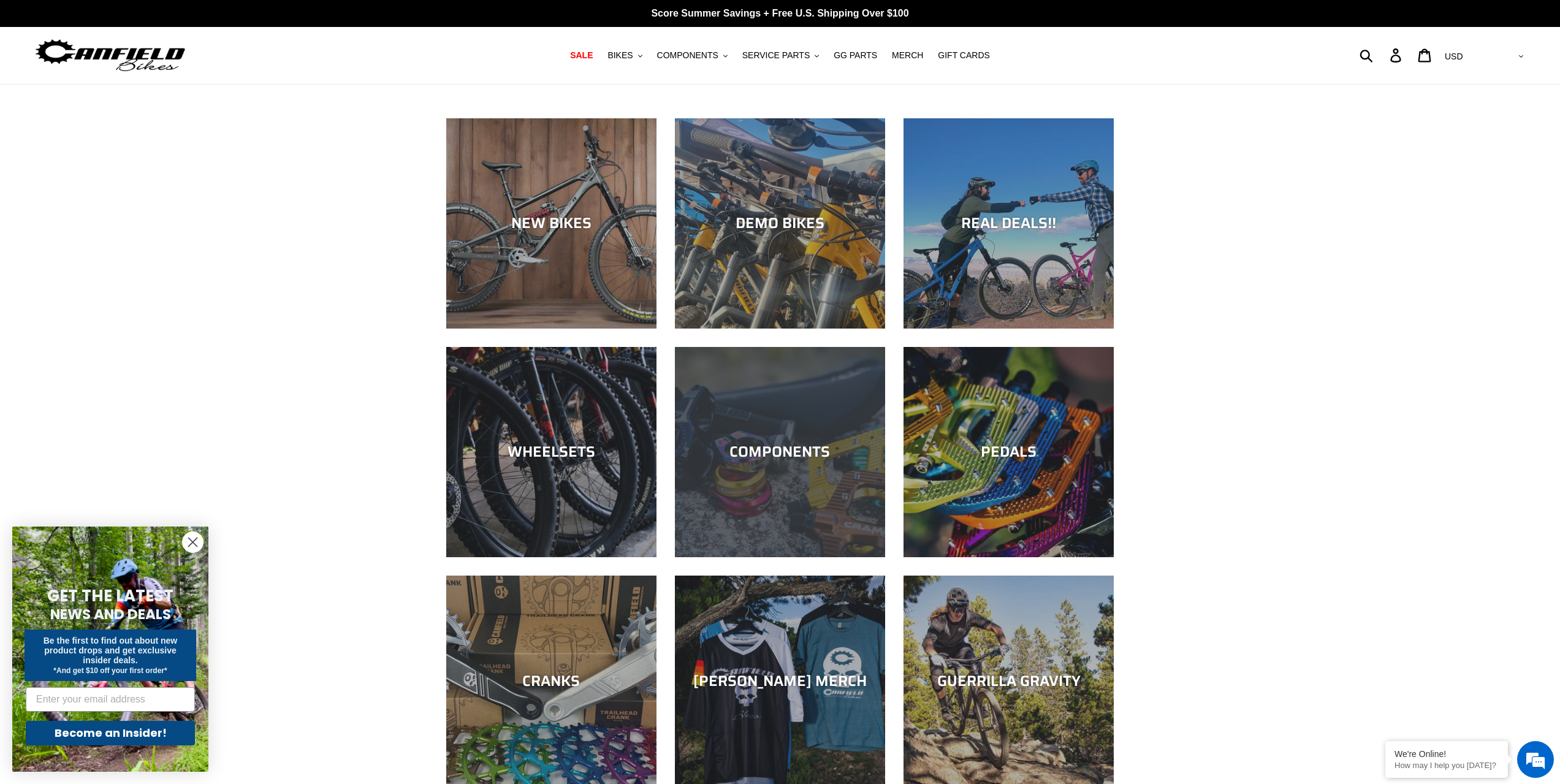
click at [745, 443] on div "COMPONENTS" at bounding box center [779, 452] width 210 height 18
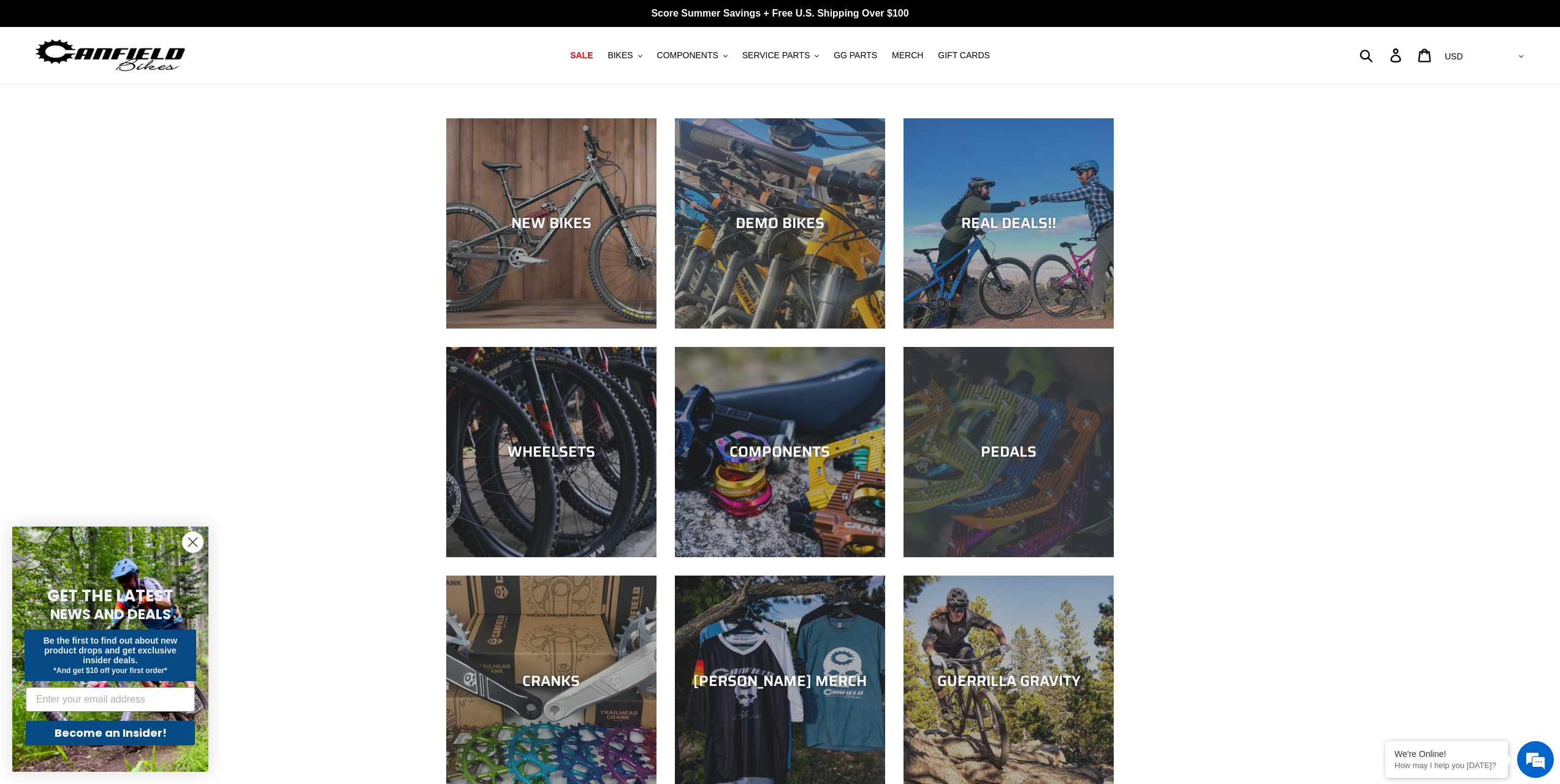
click at [998, 452] on div "PEDALS" at bounding box center [1008, 452] width 210 height 18
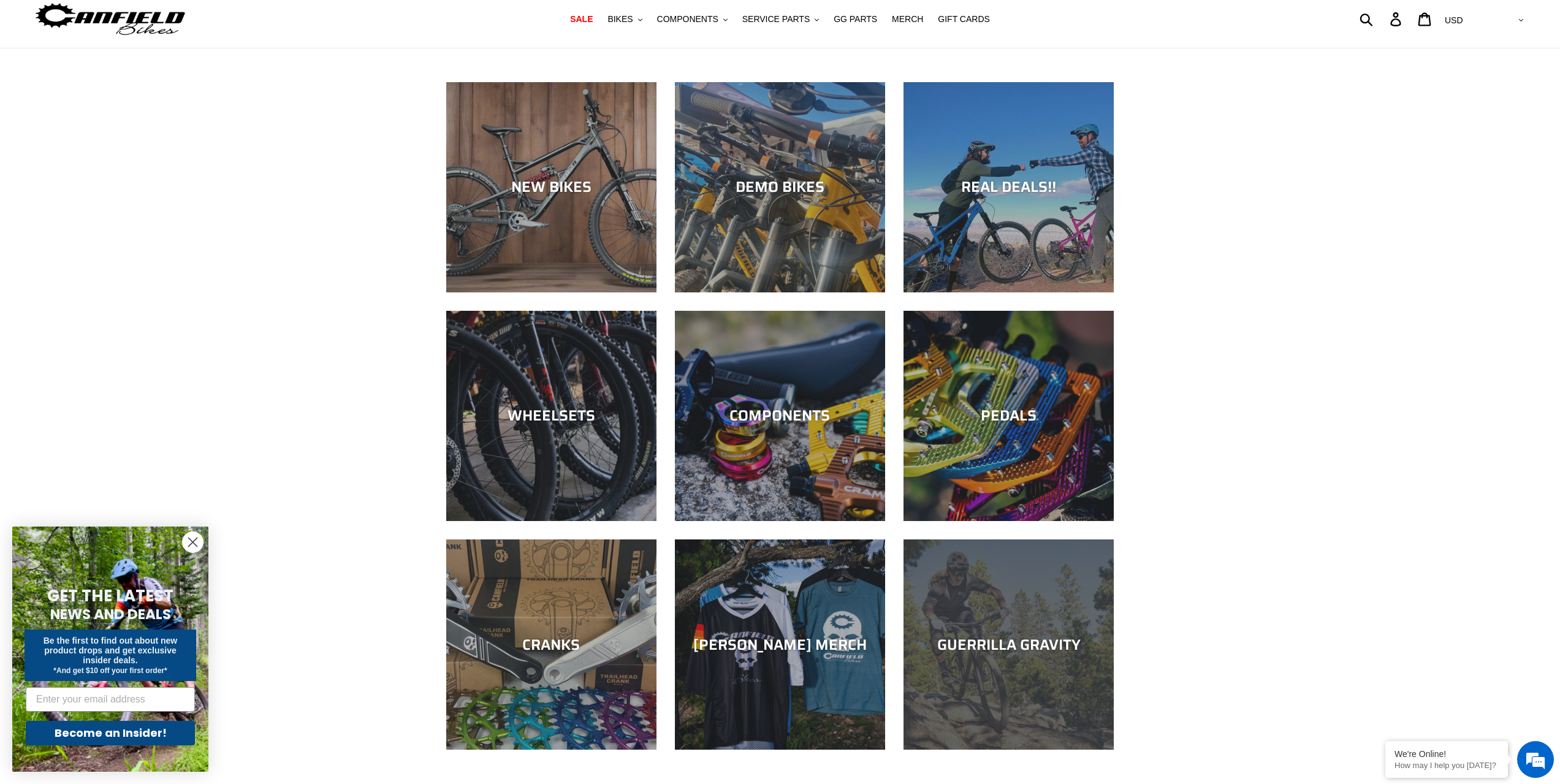
scroll to position [184, 0]
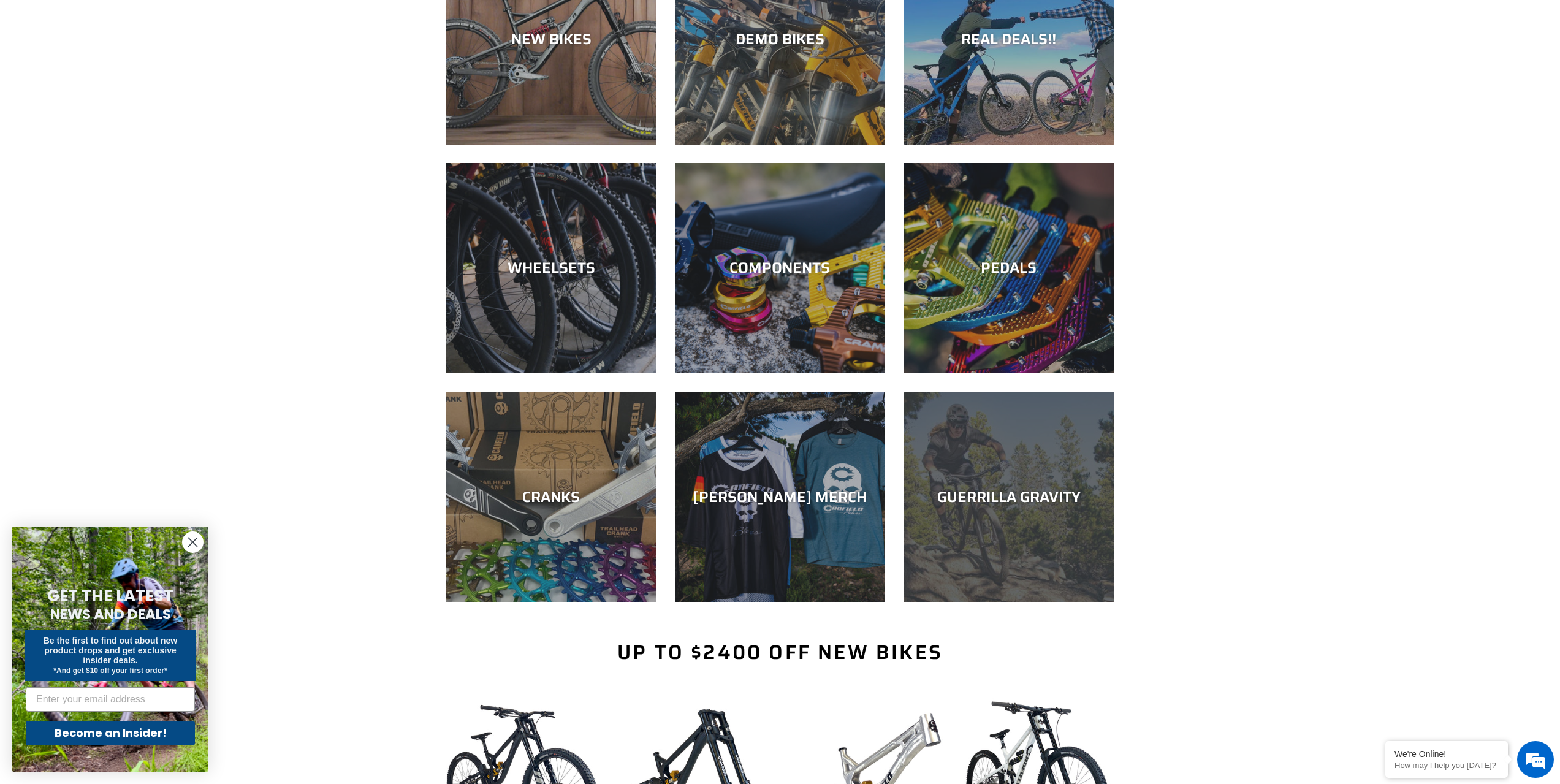
click at [1002, 499] on div "GUERRILLA GRAVITY" at bounding box center [1008, 497] width 210 height 18
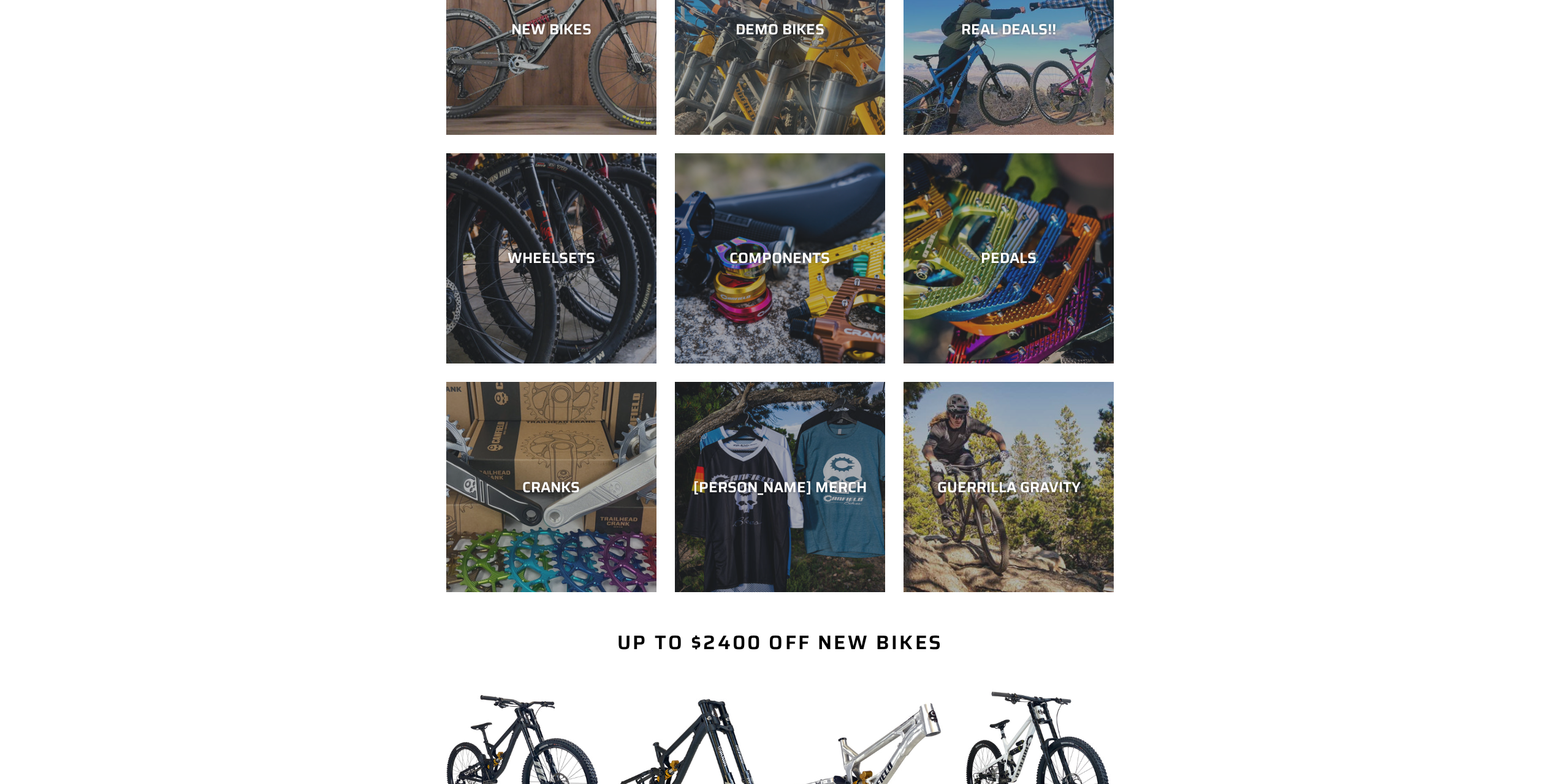
scroll to position [184, 0]
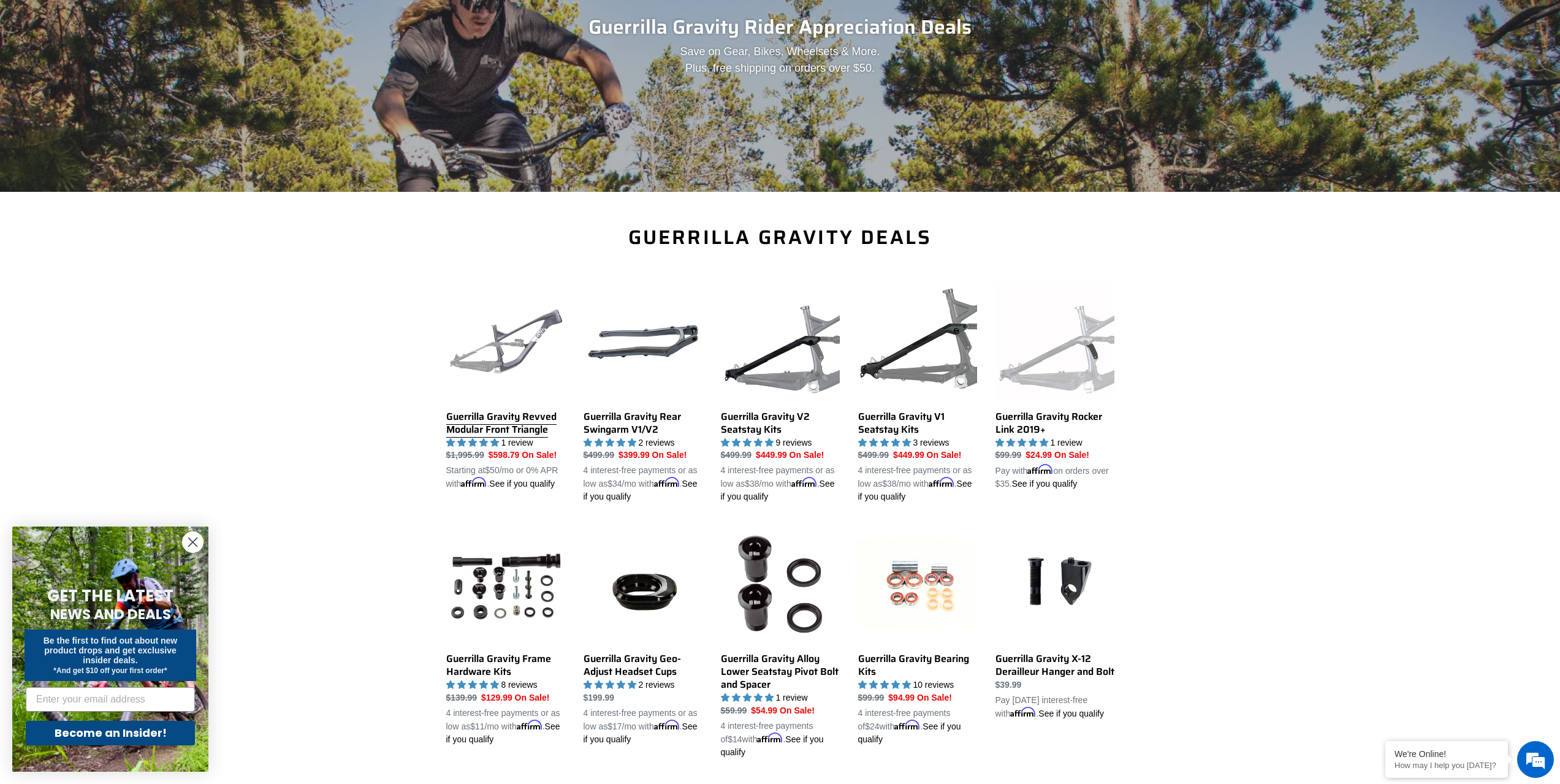
click at [499, 359] on link "Guerrilla Gravity Revved Modular Front Triangle" at bounding box center [505, 386] width 119 height 208
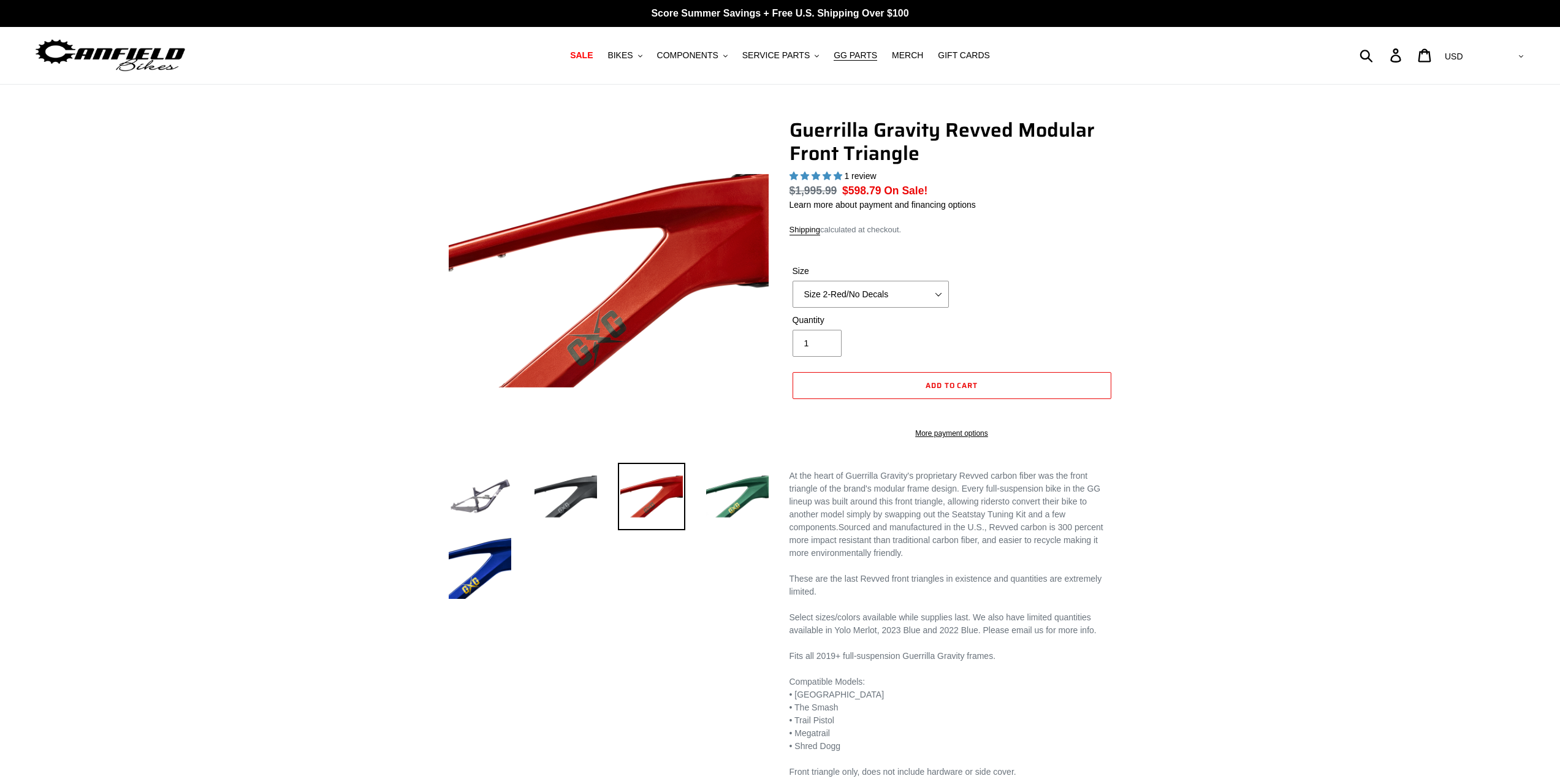
select select "highest-rating"
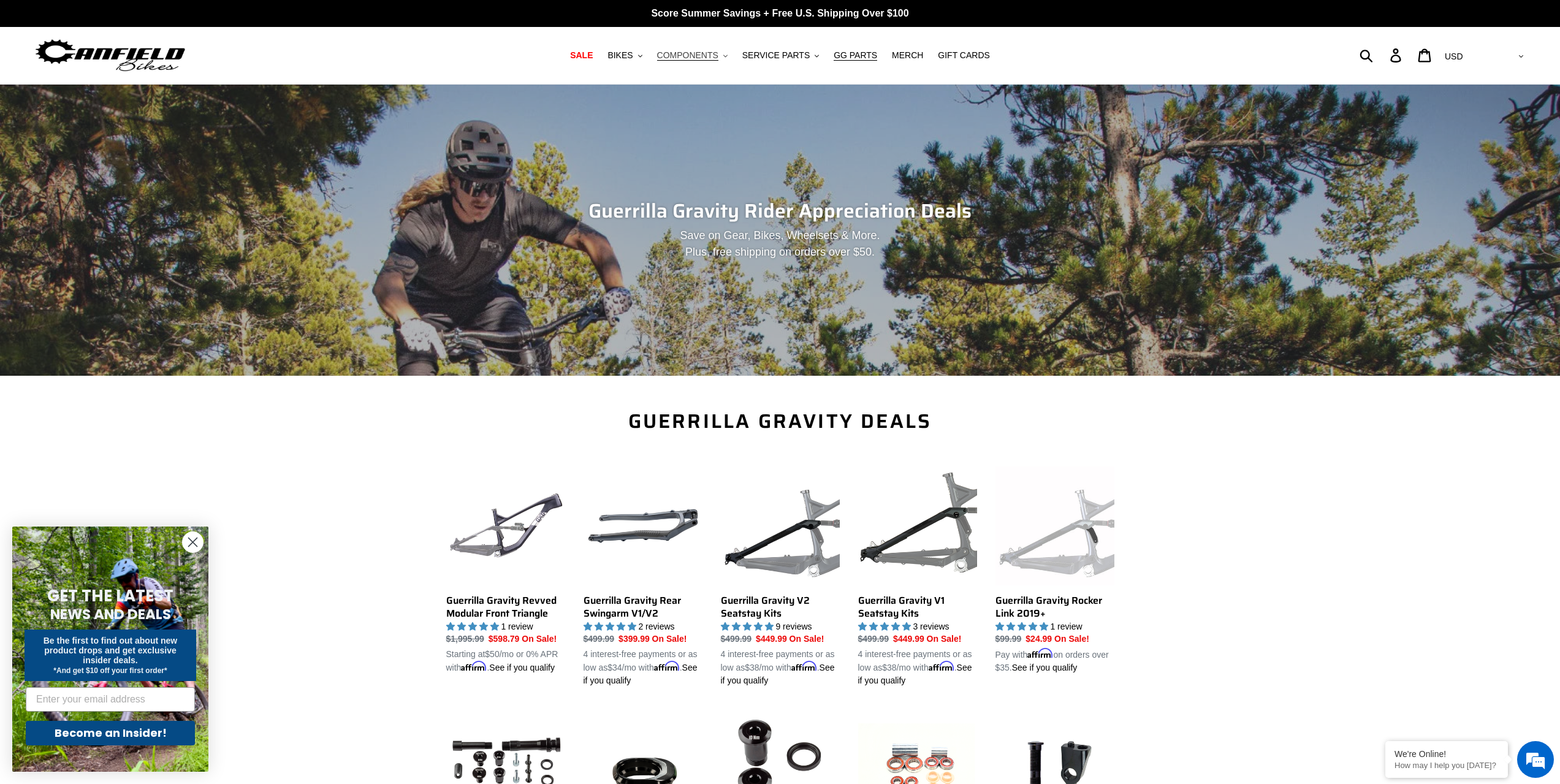
click at [710, 56] on span "COMPONENTS" at bounding box center [687, 55] width 61 height 11
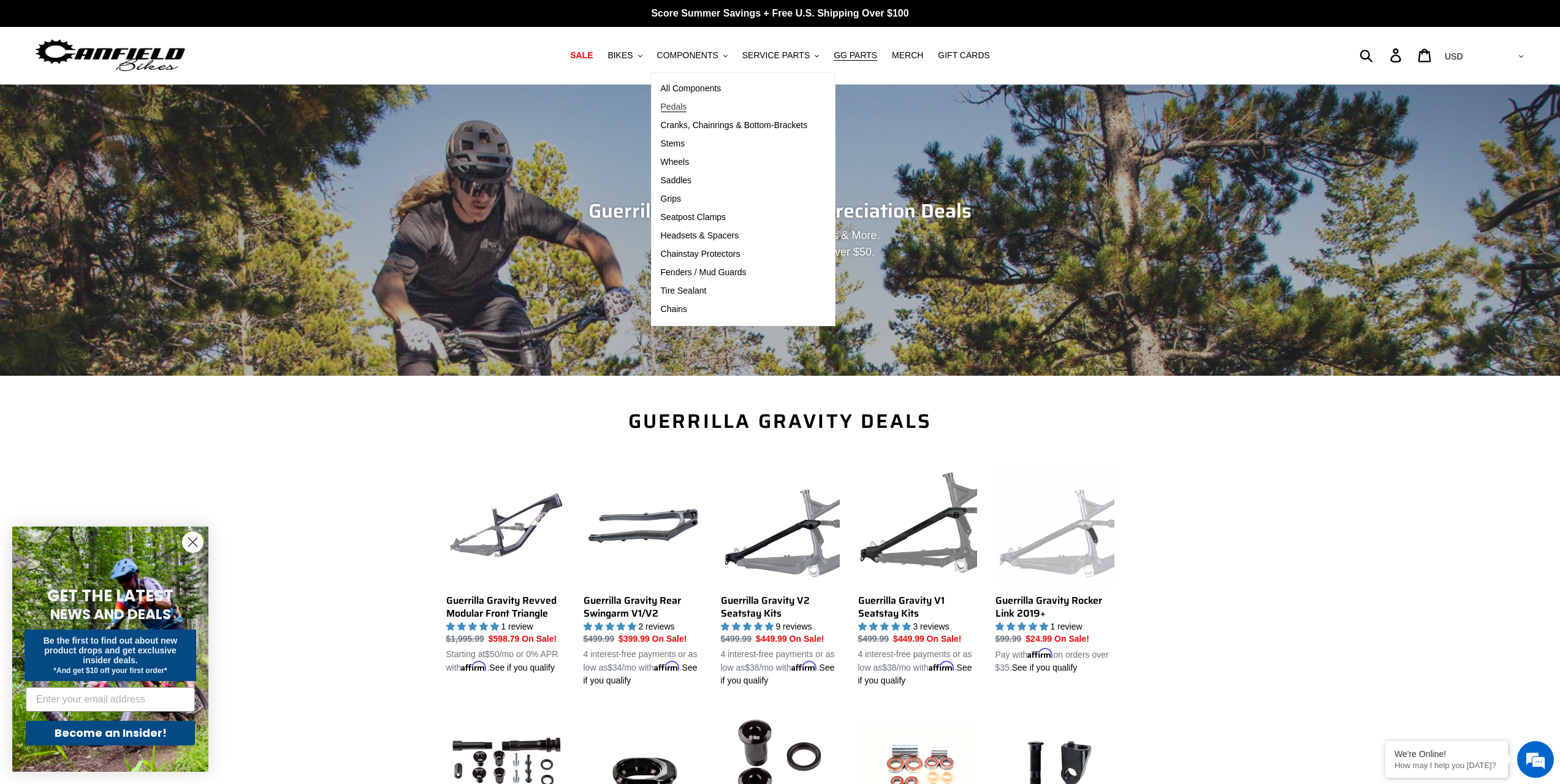
click at [687, 104] on span "Pedals" at bounding box center [674, 107] width 26 height 11
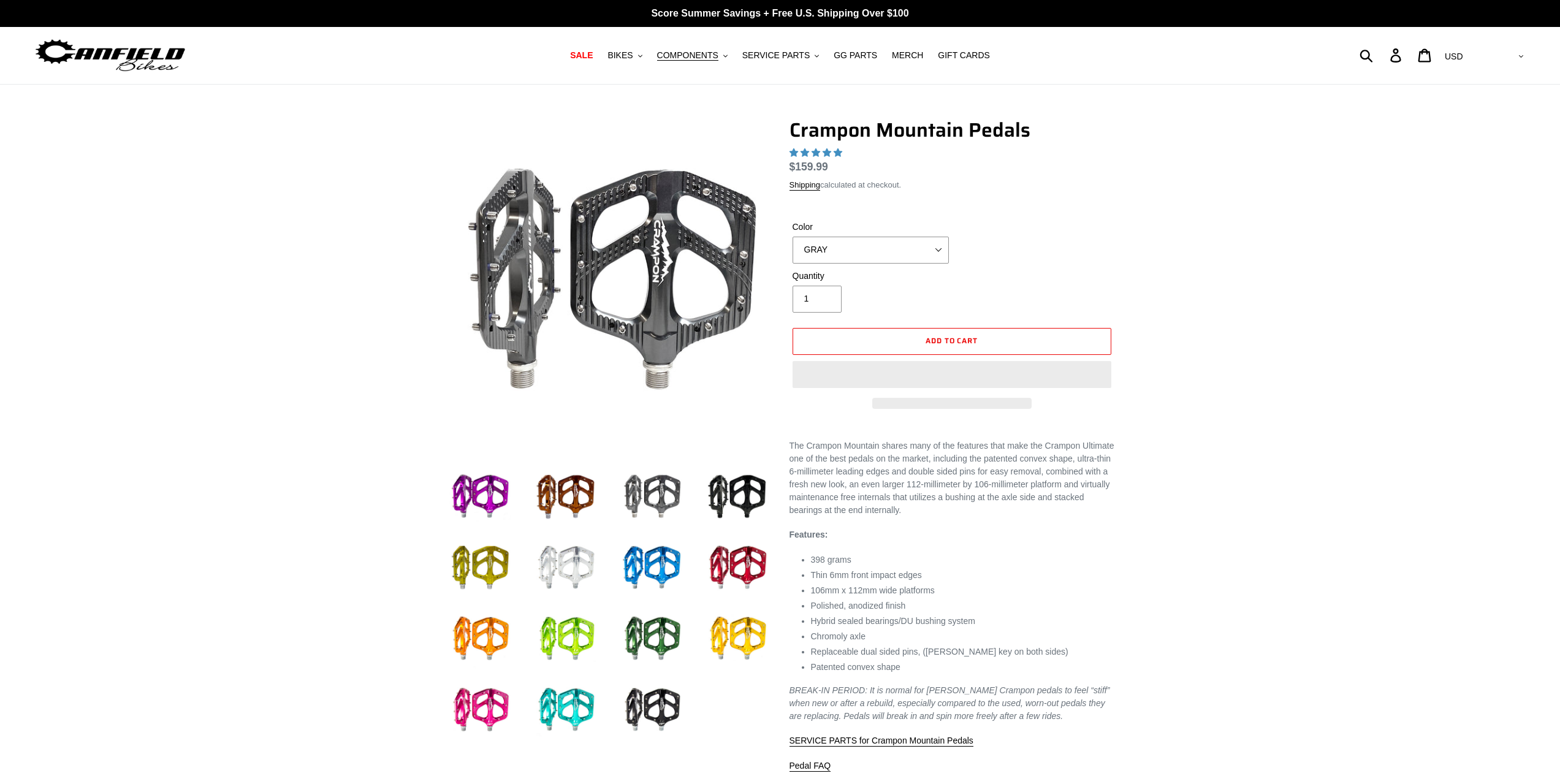
select select "highest-rating"
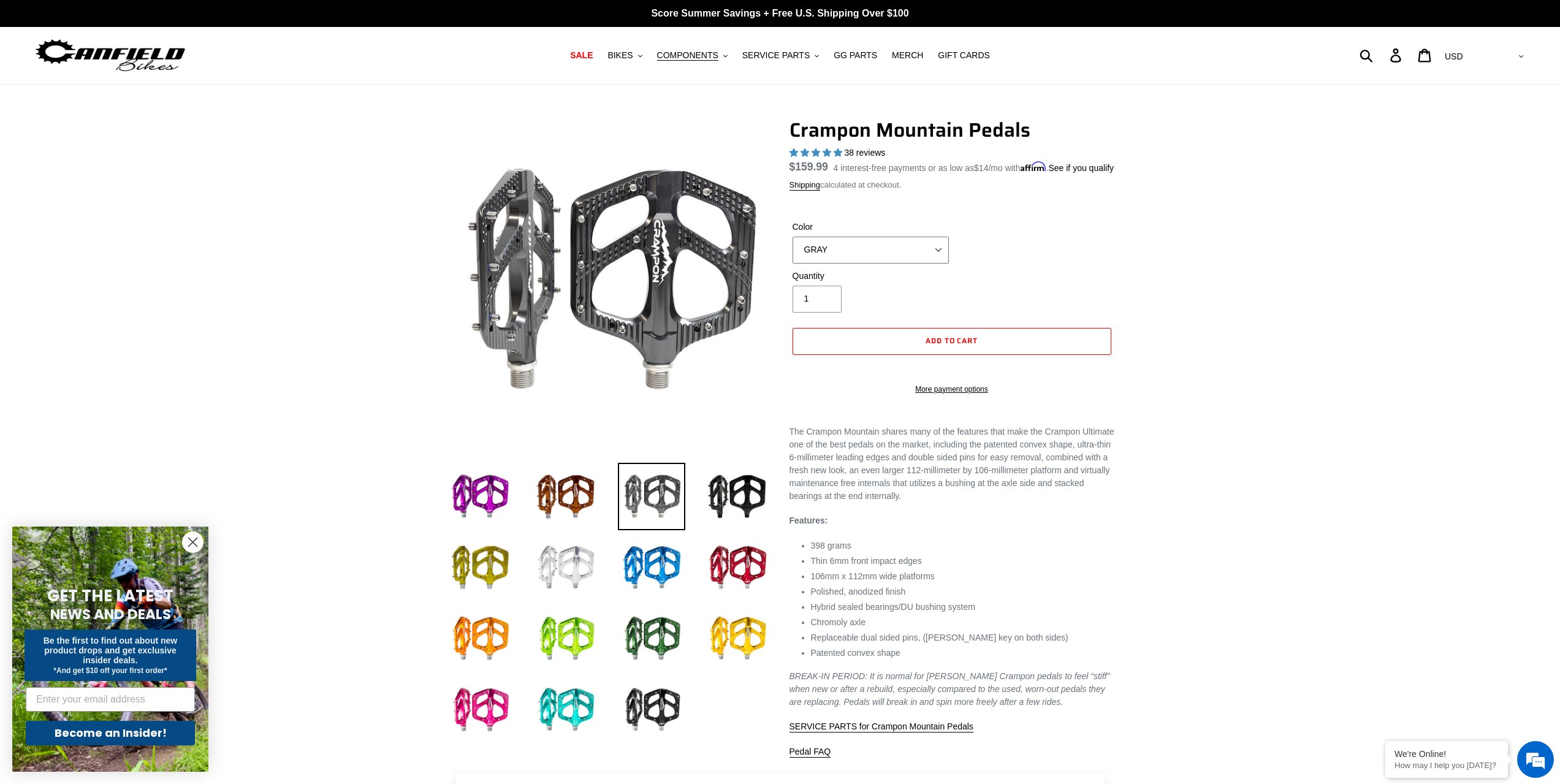
click at [931, 263] on select "GRAY BLACK STEALTH - Sold out POLISHED RED BLUE BAJA GOLD ORANGE PNW GREEN GOLD…" at bounding box center [871, 250] width 157 height 27
click at [793, 250] on select "GRAY BLACK STEALTH - Sold out POLISHED RED BLUE BAJA GOLD ORANGE PNW GREEN GOLD…" at bounding box center [871, 250] width 157 height 27
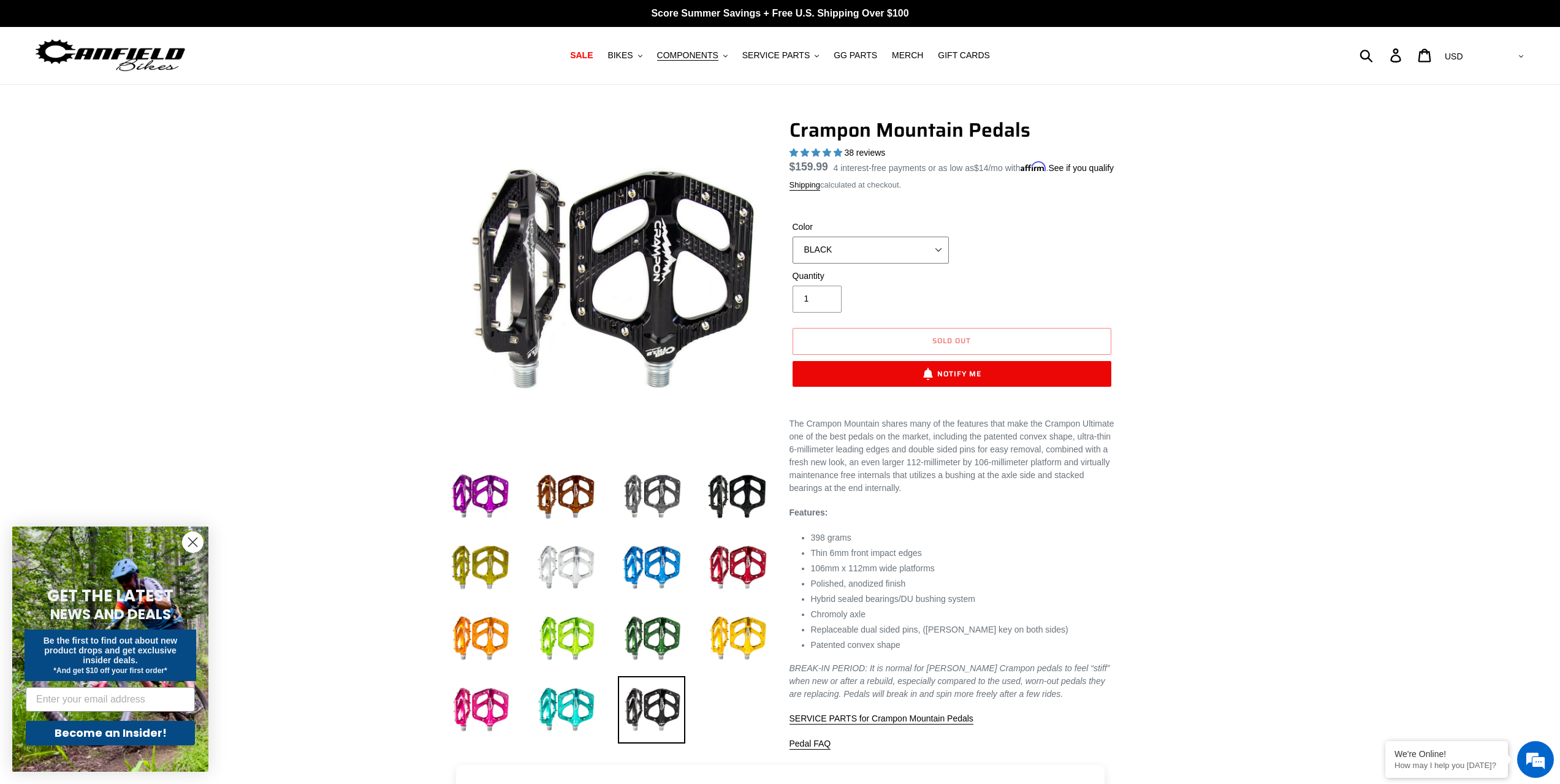
click at [852, 263] on select "GRAY BLACK STEALTH - Sold out POLISHED RED BLUE BAJA GOLD ORANGE PNW GREEN GOLD…" at bounding box center [871, 250] width 157 height 27
click at [793, 250] on select "GRAY BLACK STEALTH - Sold out POLISHED RED BLUE BAJA GOLD ORANGE PNW GREEN GOLD…" at bounding box center [871, 250] width 157 height 27
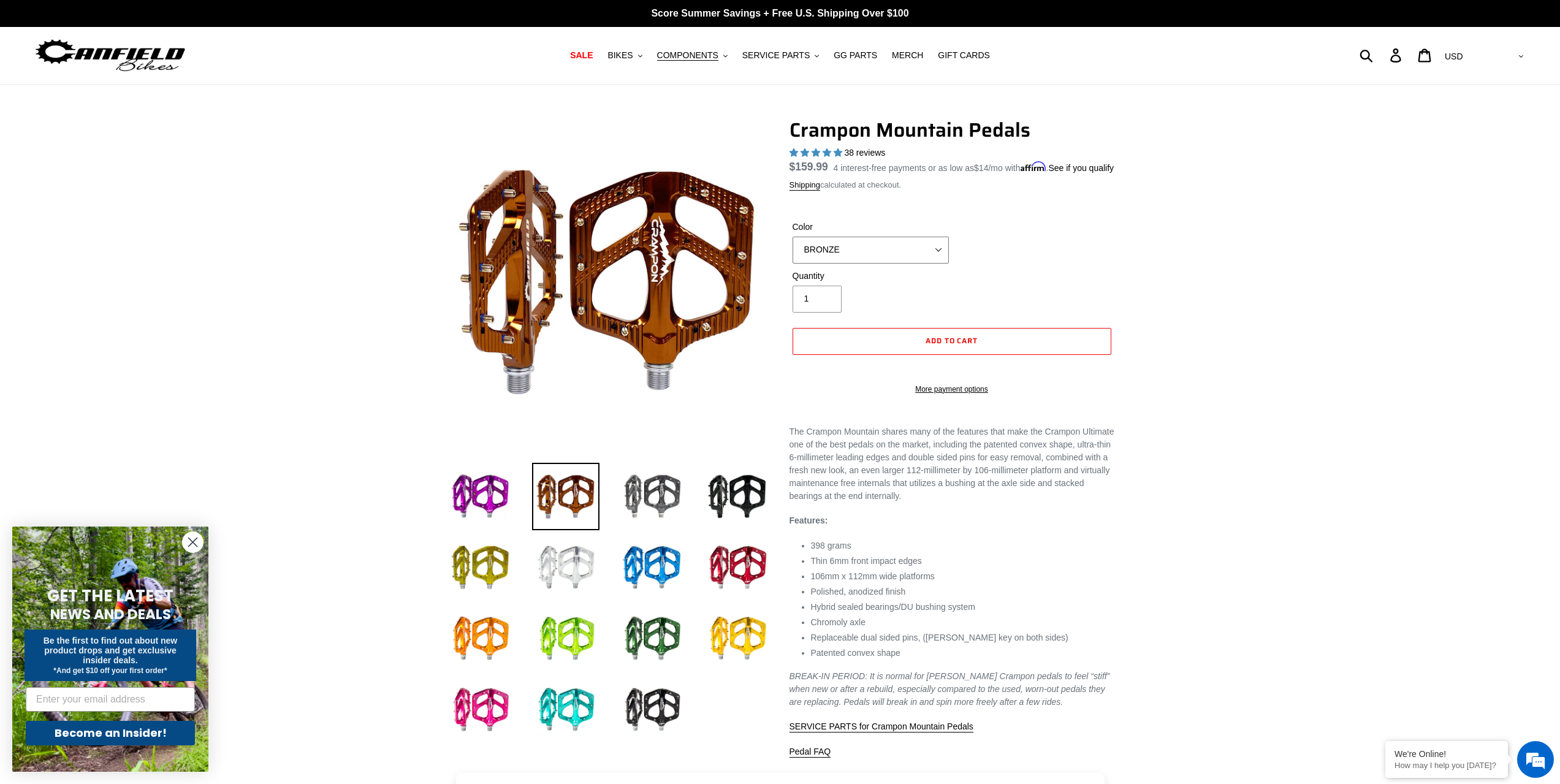
click at [827, 263] on select "GRAY BLACK STEALTH - Sold out POLISHED RED BLUE BAJA GOLD ORANGE PNW GREEN GOLD…" at bounding box center [871, 250] width 157 height 27
click at [793, 250] on select "GRAY BLACK STEALTH - Sold out POLISHED RED BLUE BAJA GOLD ORANGE PNW GREEN GOLD…" at bounding box center [871, 250] width 157 height 27
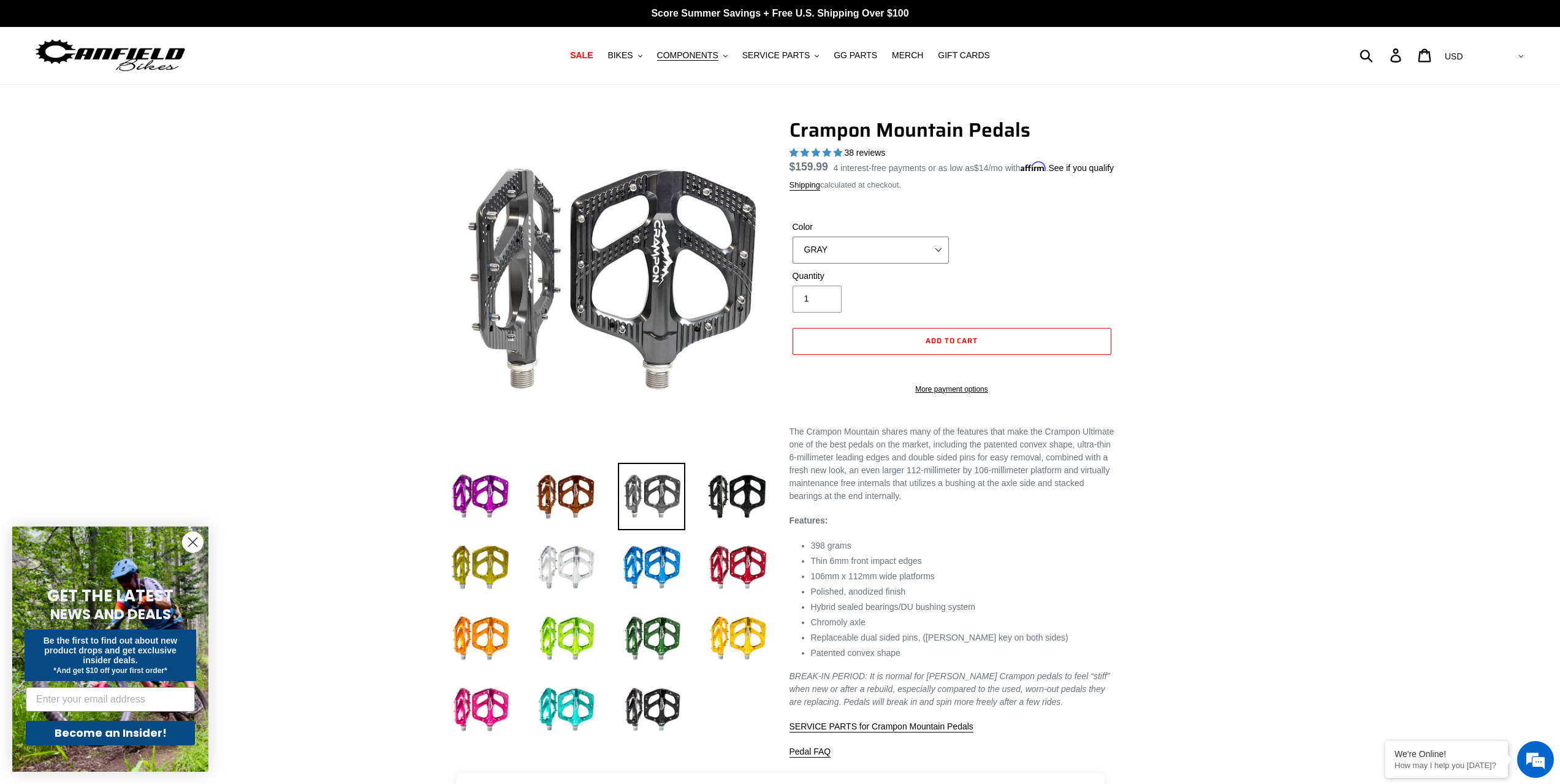
click at [811, 263] on select "GRAY BLACK STEALTH - Sold out POLISHED RED BLUE BAJA GOLD ORANGE PNW GREEN GOLD…" at bounding box center [871, 250] width 157 height 27
select select "POLISHED"
click at [793, 250] on select "GRAY BLACK STEALTH - Sold out POLISHED RED BLUE BAJA GOLD ORANGE PNW GREEN GOLD…" at bounding box center [871, 250] width 157 height 27
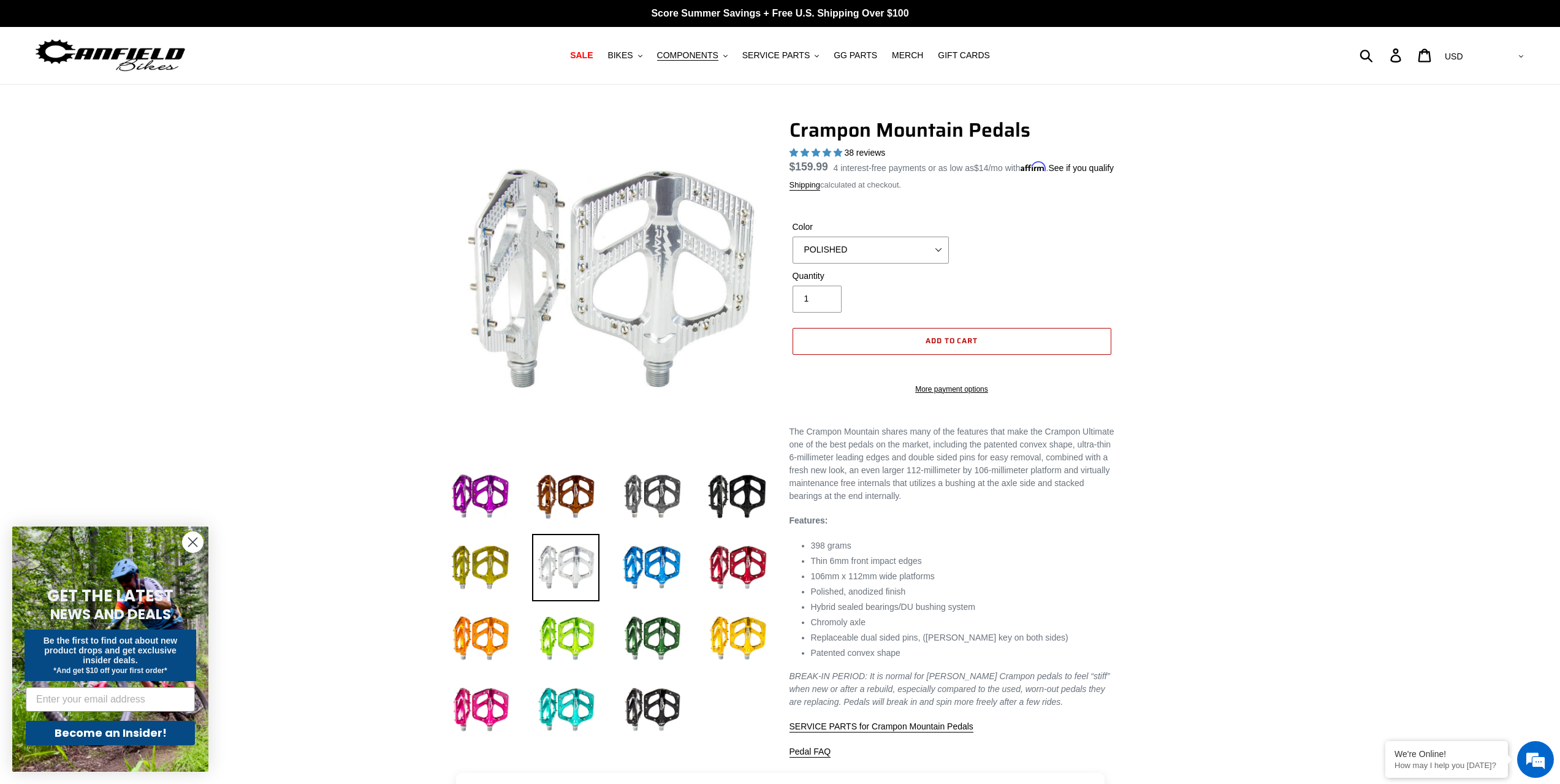
click at [828, 346] on button "Add to cart" at bounding box center [952, 341] width 319 height 27
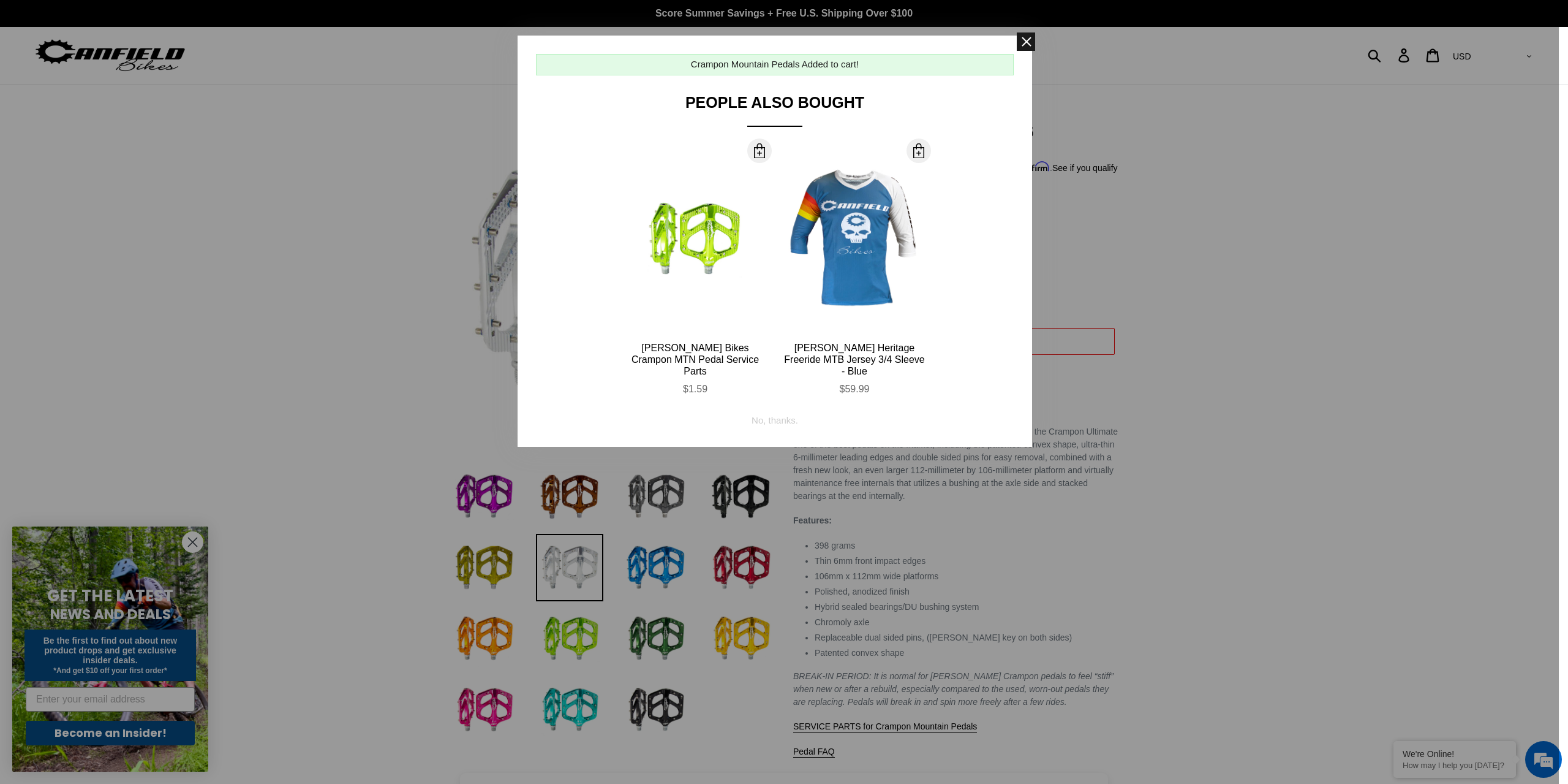
click at [1027, 46] on span at bounding box center [1026, 42] width 18 height 18
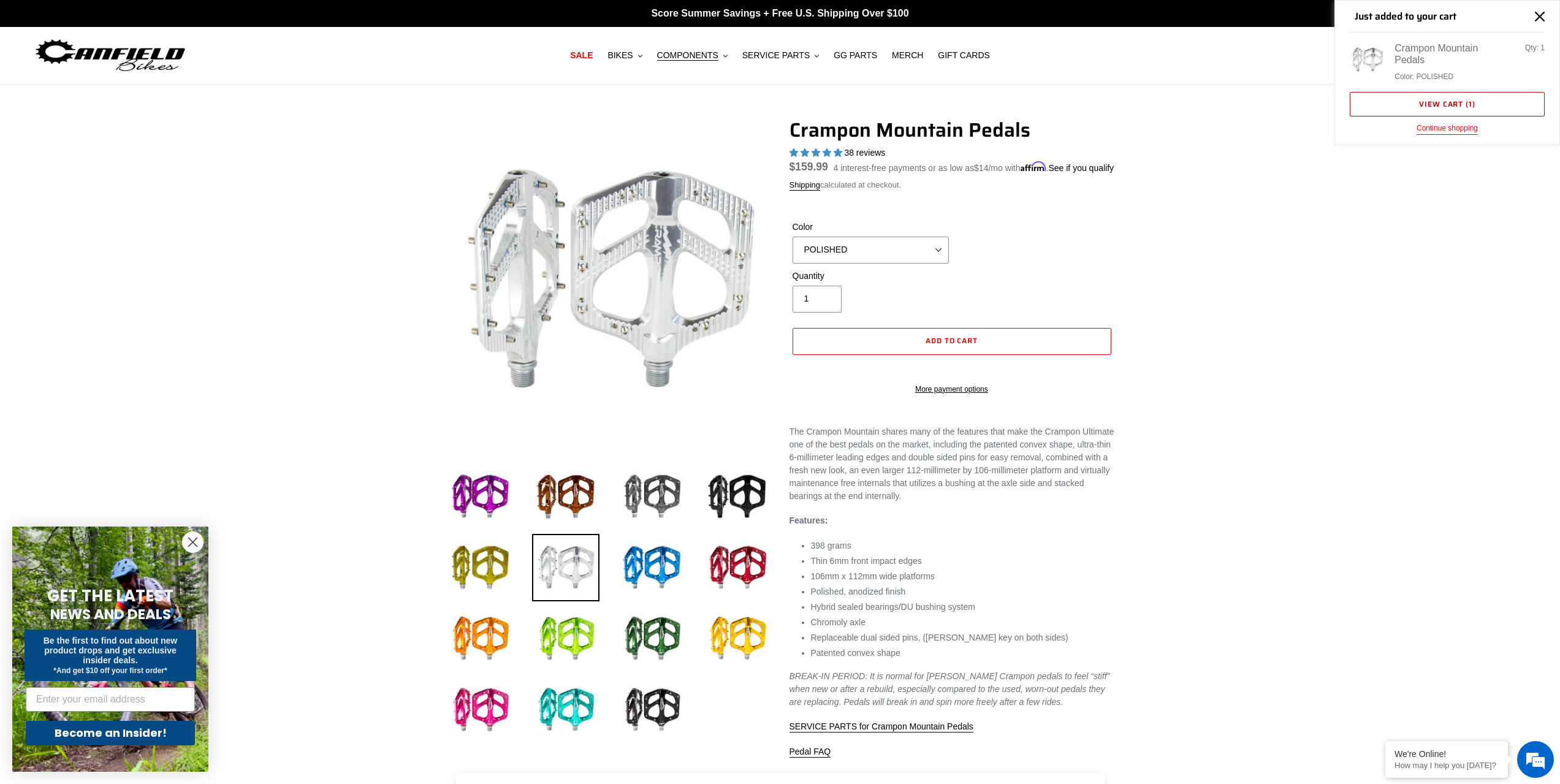
click at [1445, 108] on link "View cart ( 1 )" at bounding box center [1448, 104] width 195 height 24
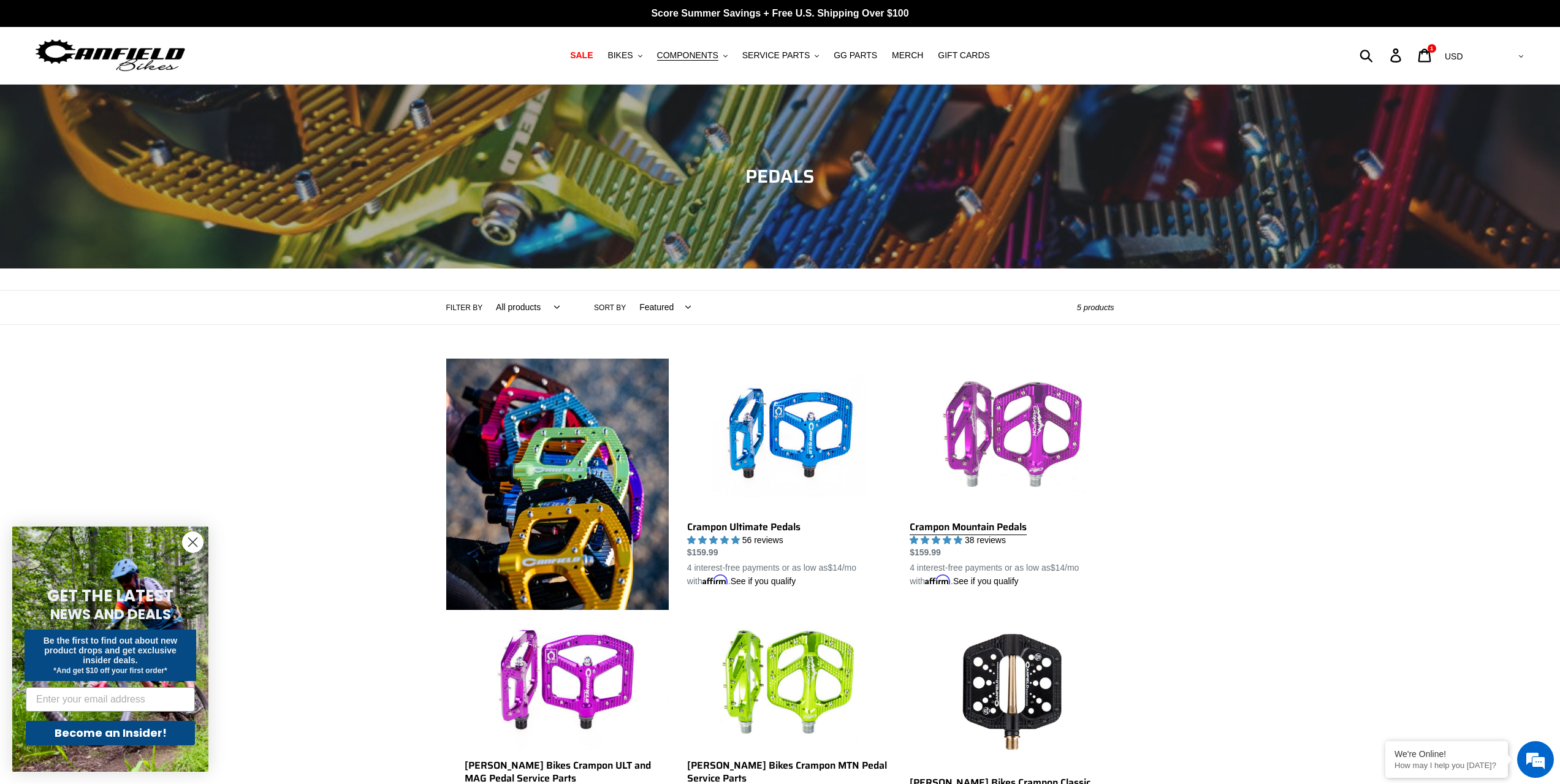
click at [972, 441] on link "Crampon Mountain Pedals" at bounding box center [1011, 473] width 204 height 230
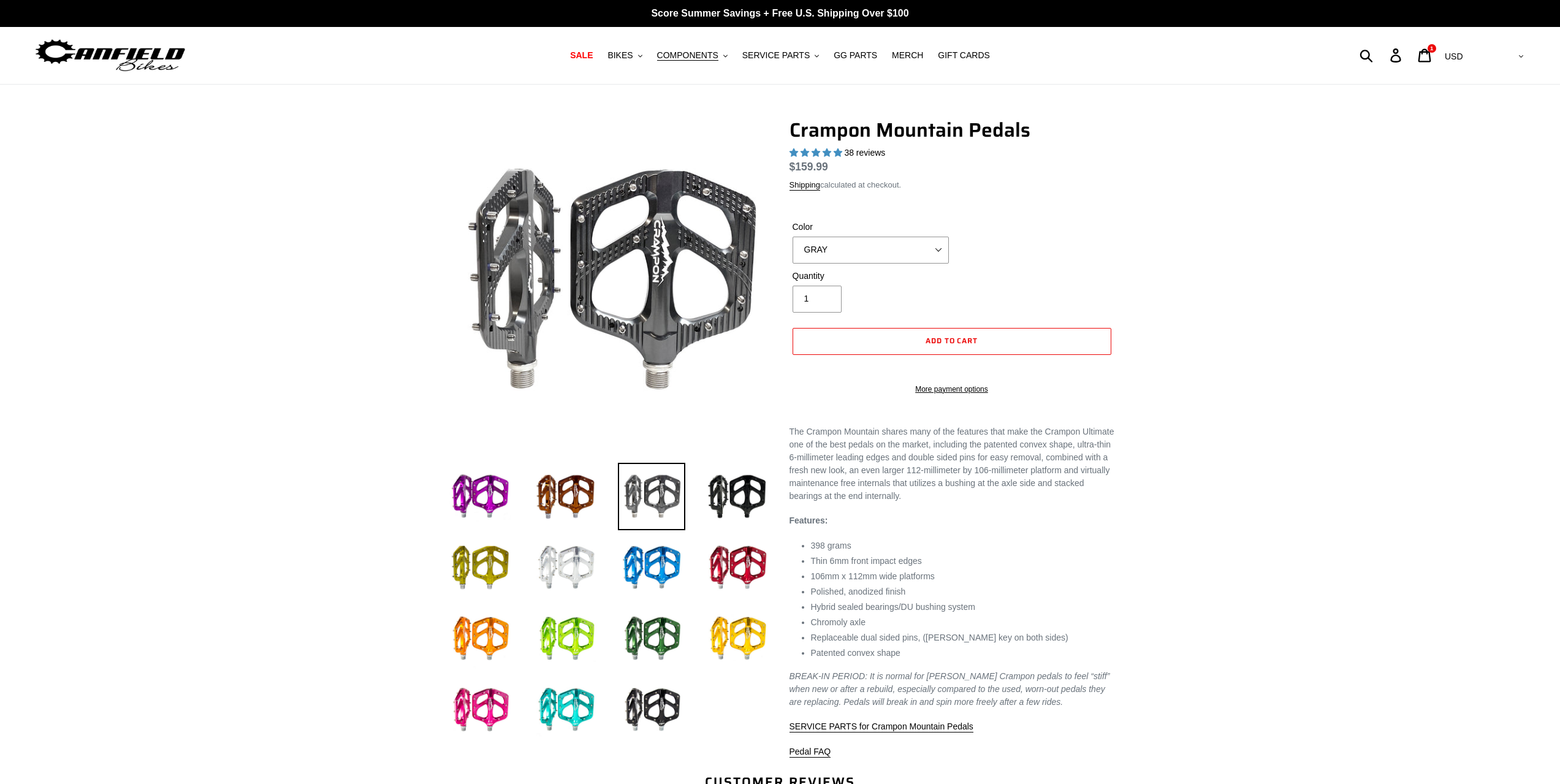
select select "highest-rating"
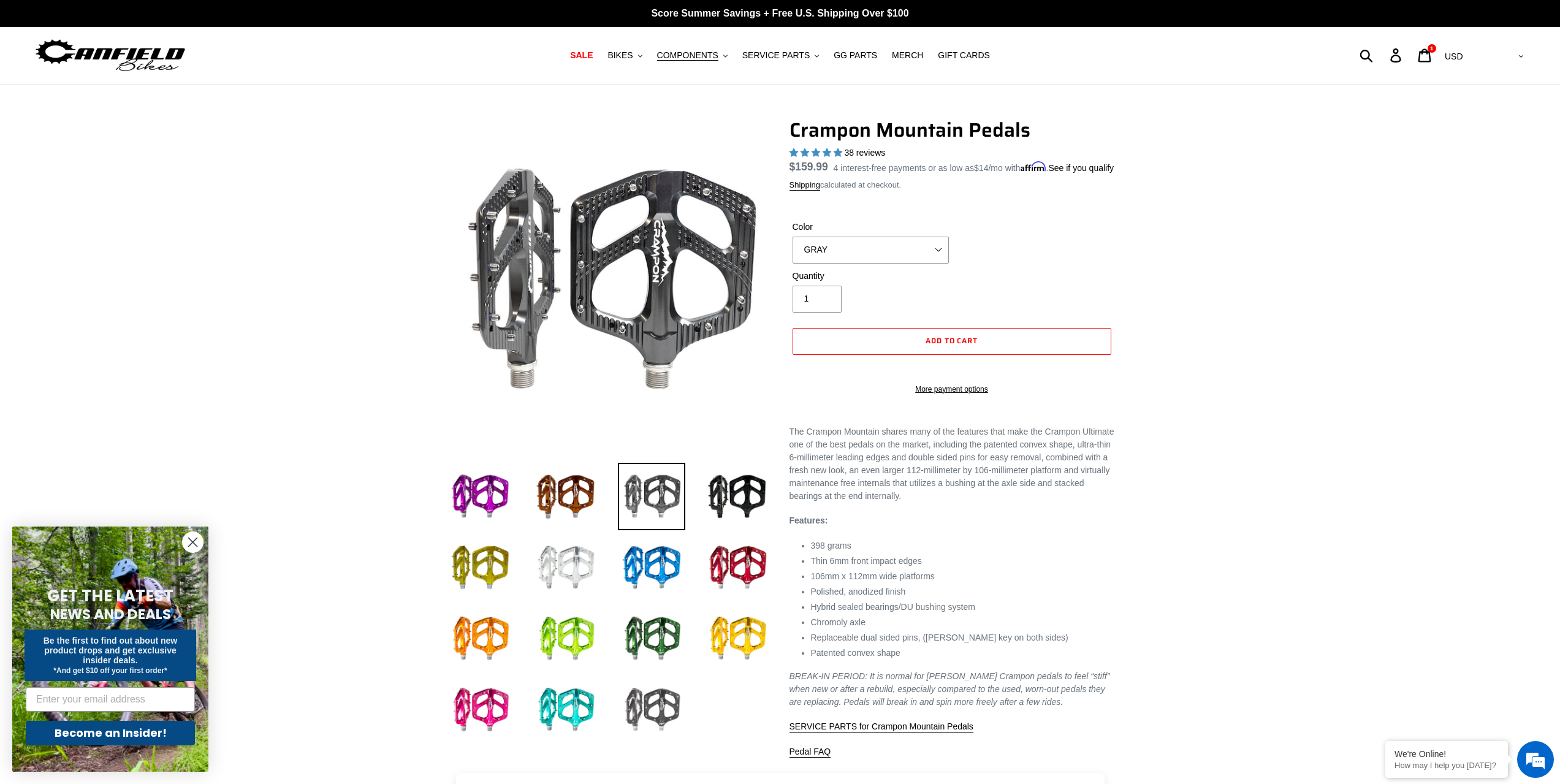
click at [665, 705] on img at bounding box center [651, 709] width 68 height 68
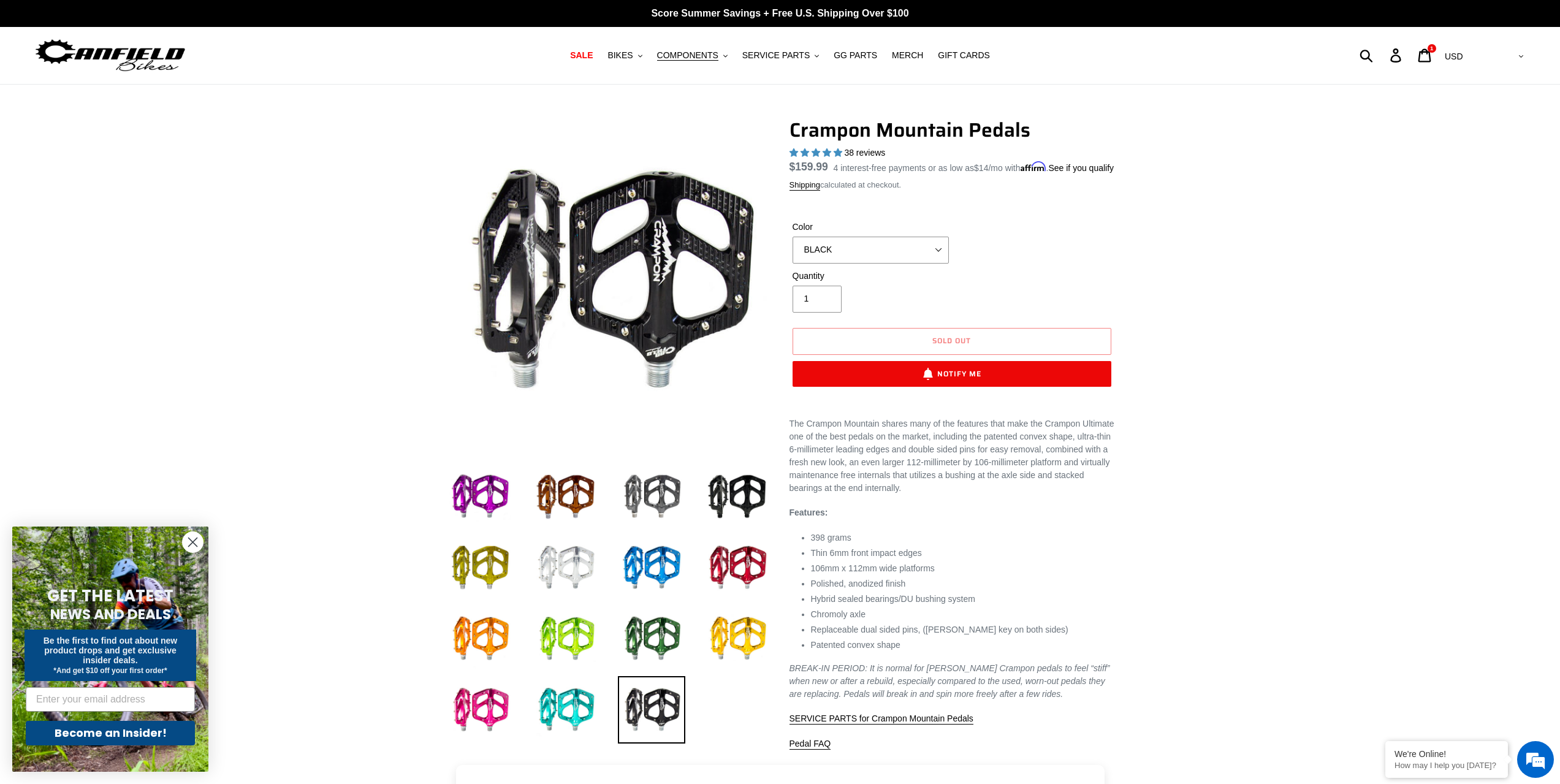
click at [665, 705] on img at bounding box center [651, 709] width 68 height 68
click at [660, 502] on img at bounding box center [651, 496] width 68 height 68
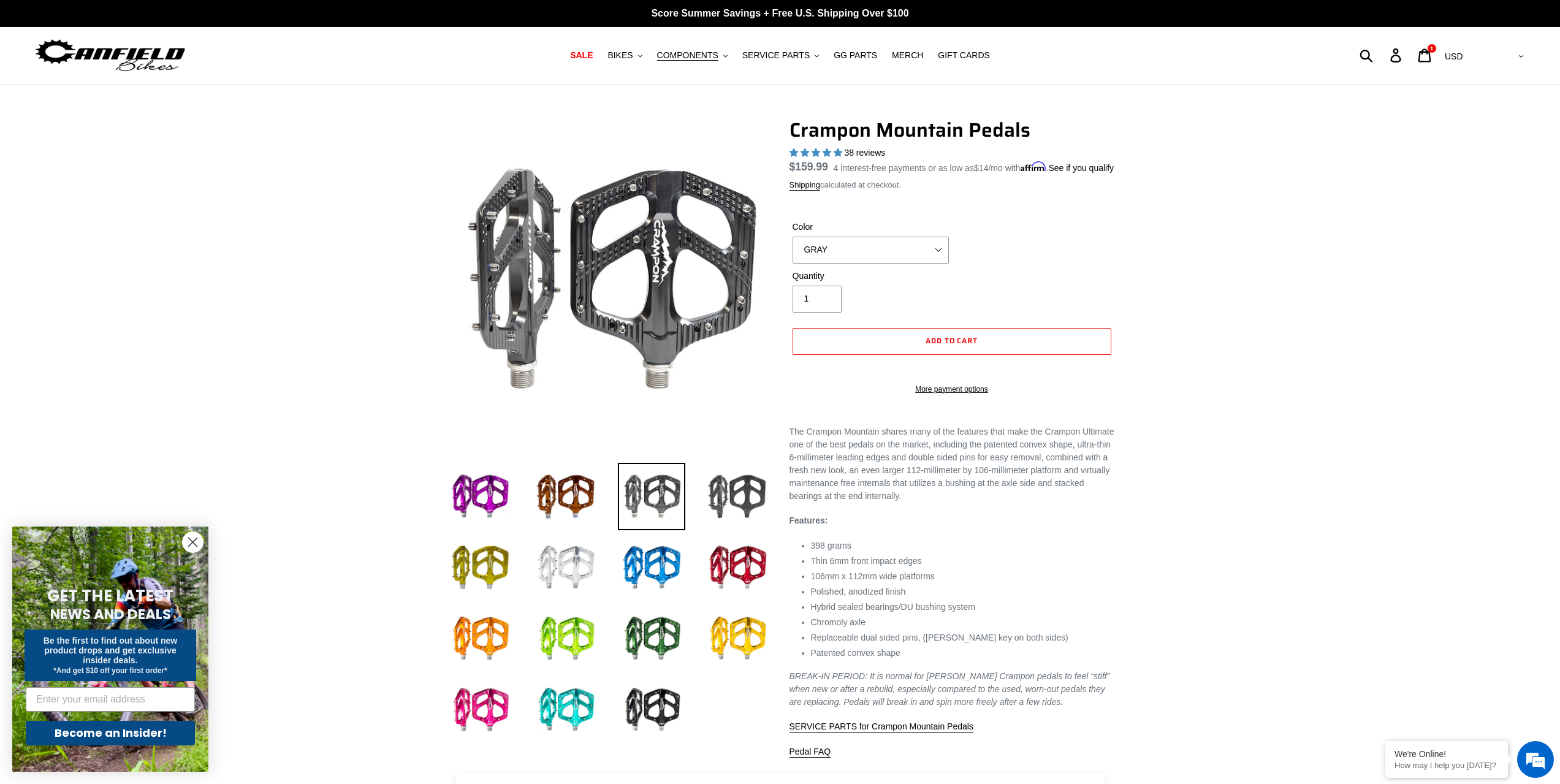
click at [730, 487] on img at bounding box center [737, 496] width 68 height 68
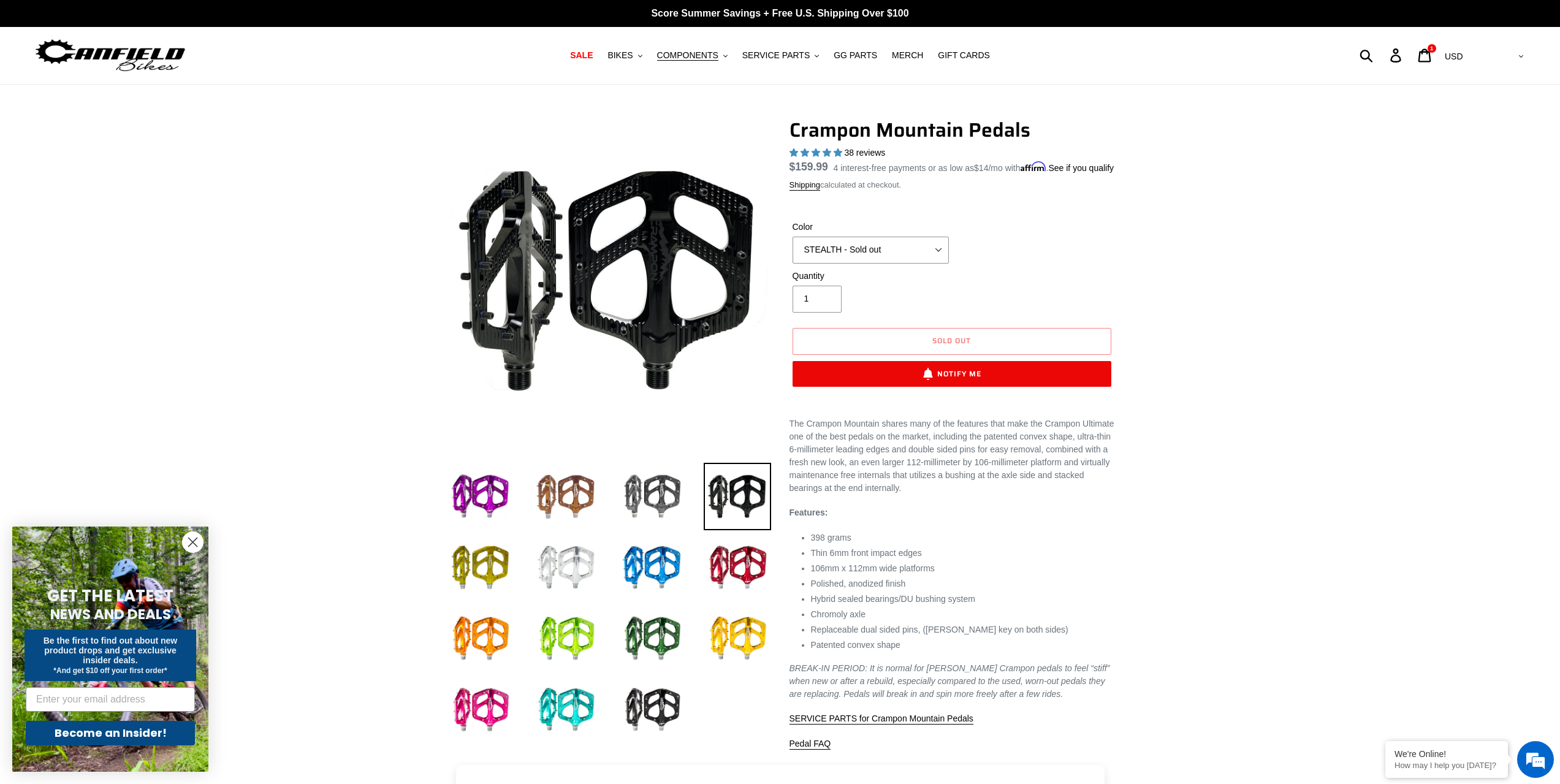
click at [588, 493] on img at bounding box center [566, 496] width 68 height 68
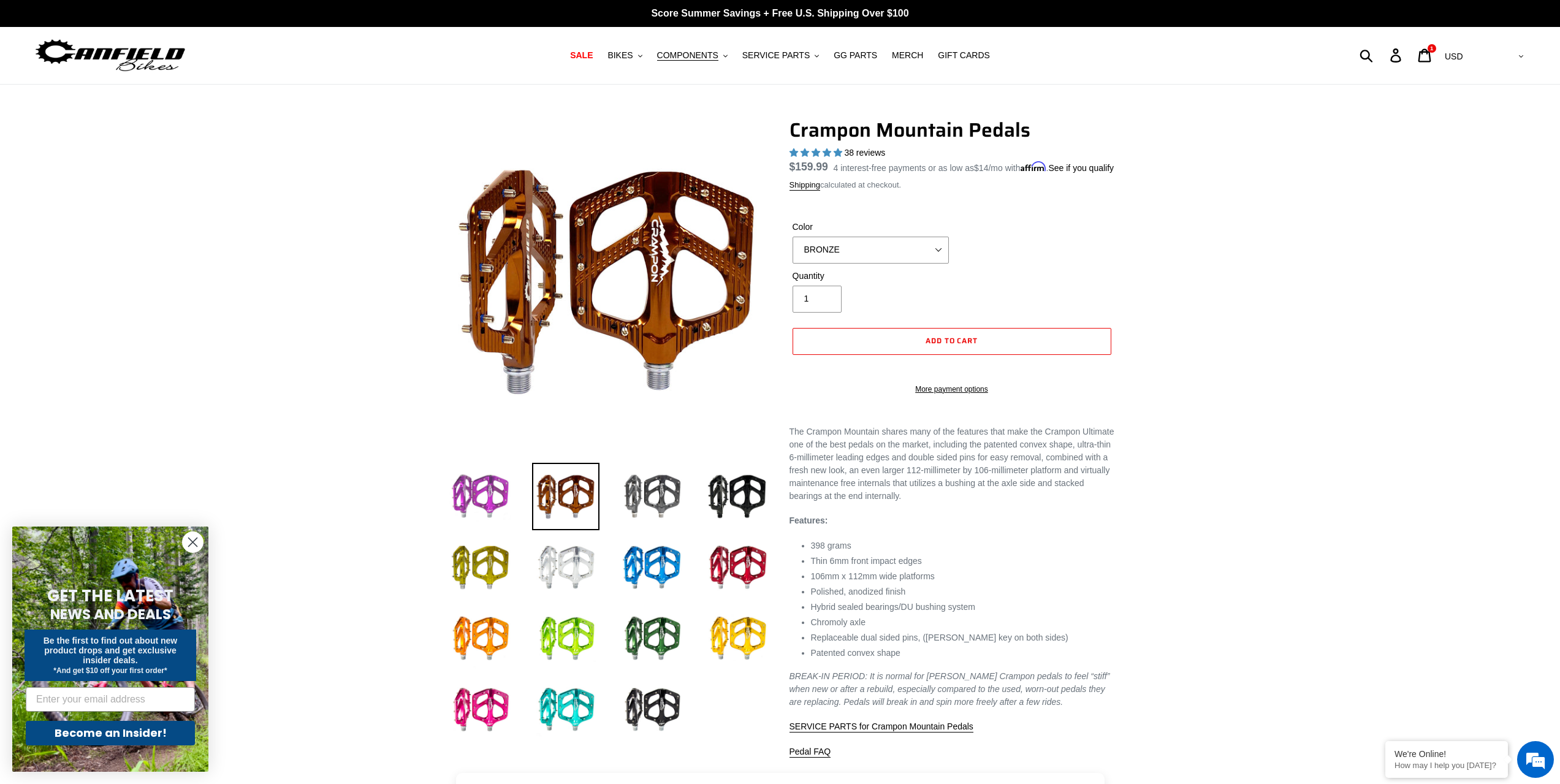
click at [497, 494] on img at bounding box center [480, 496] width 68 height 68
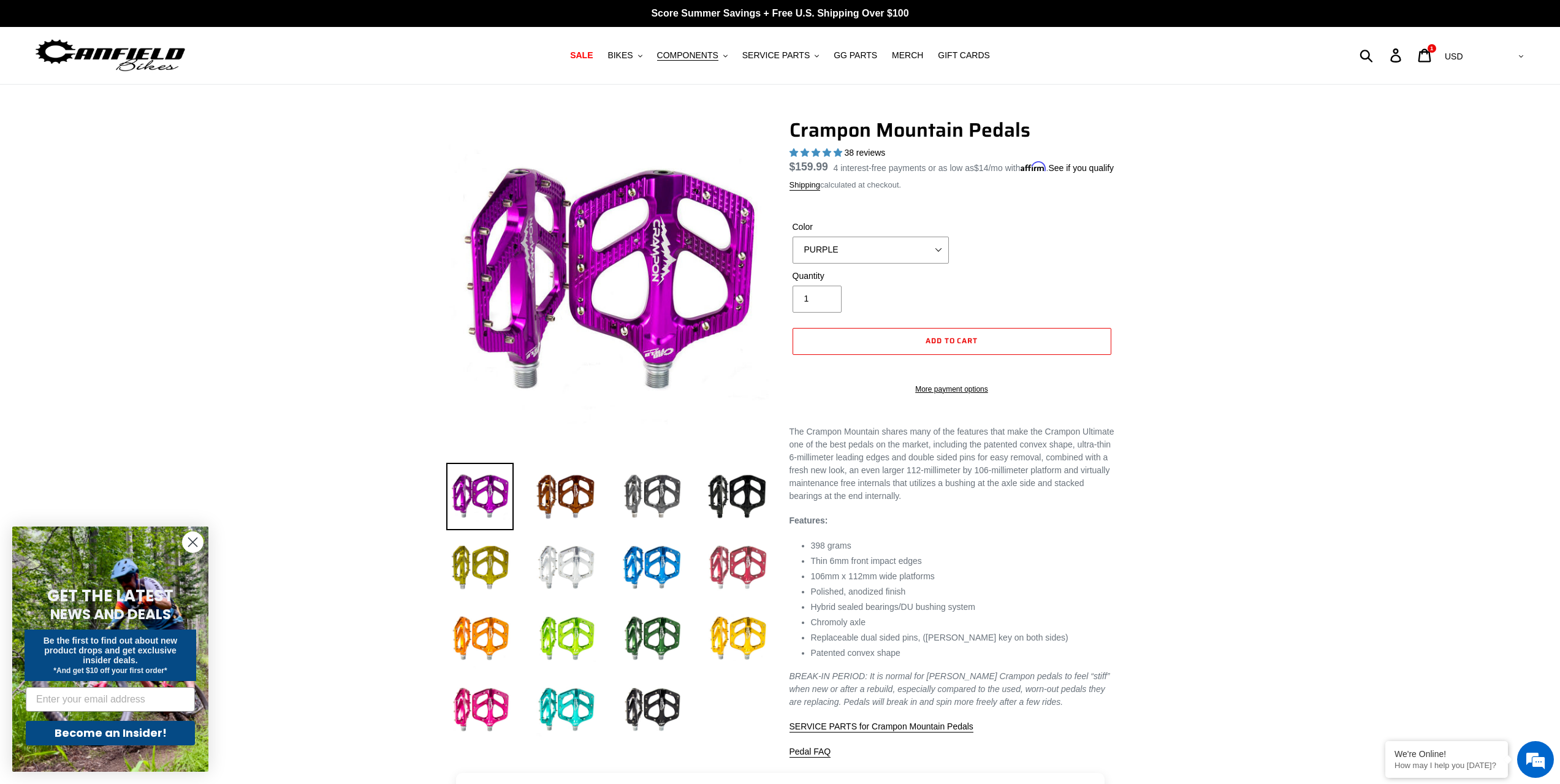
click at [720, 554] on img at bounding box center [737, 567] width 68 height 68
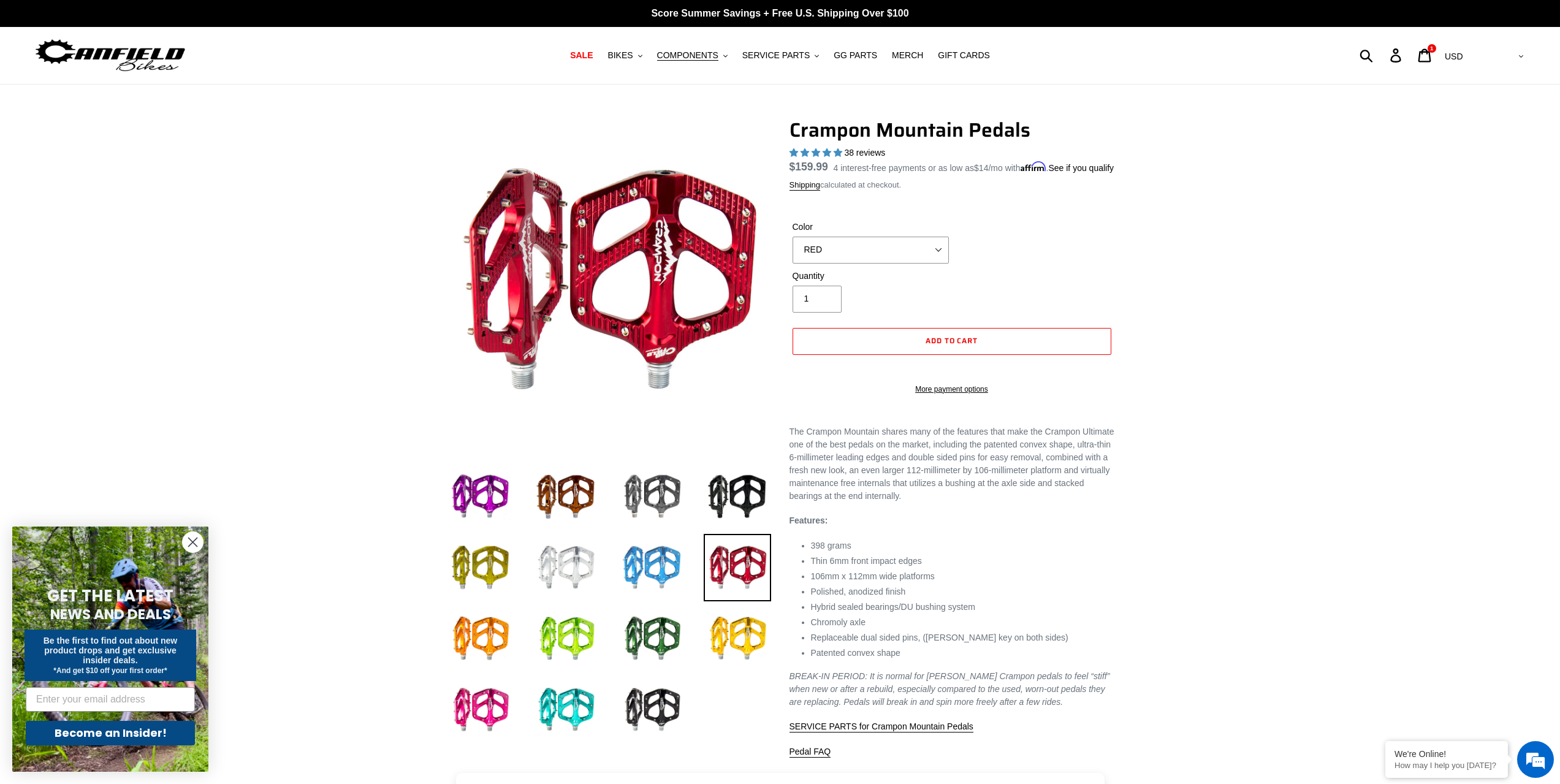
click at [663, 555] on img at bounding box center [651, 567] width 68 height 68
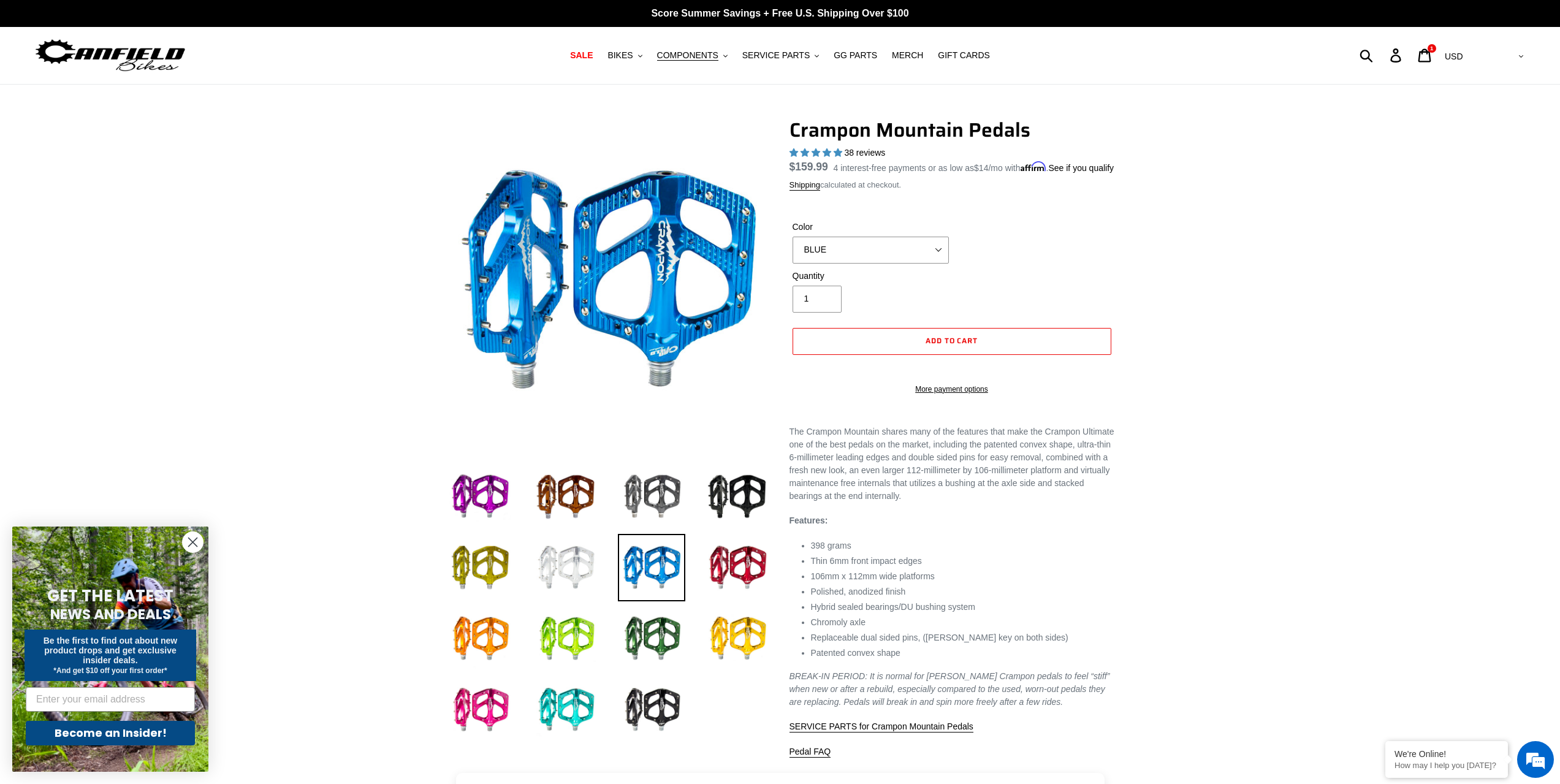
click at [563, 556] on img at bounding box center [566, 567] width 68 height 68
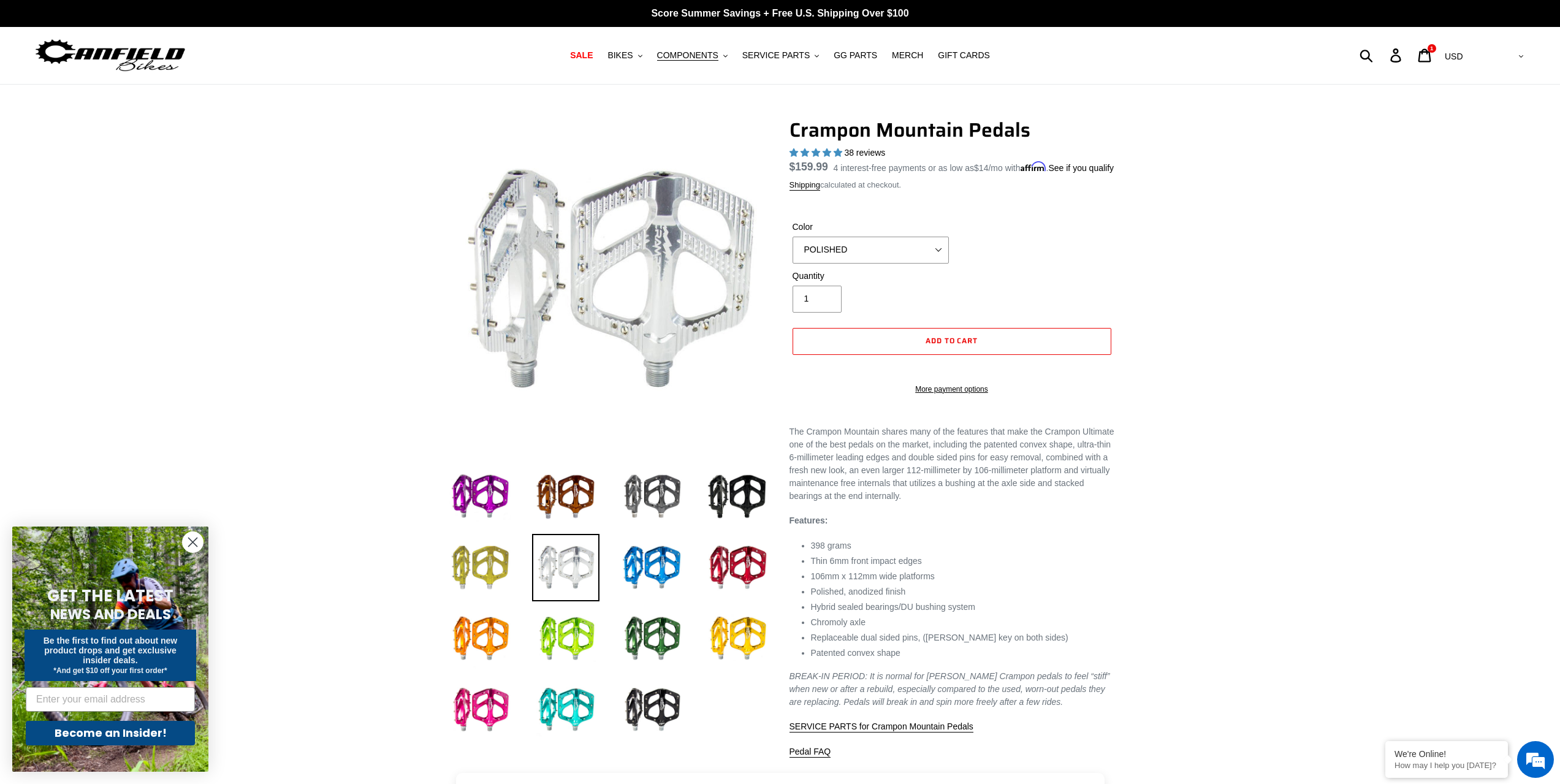
click at [500, 568] on img at bounding box center [480, 567] width 68 height 68
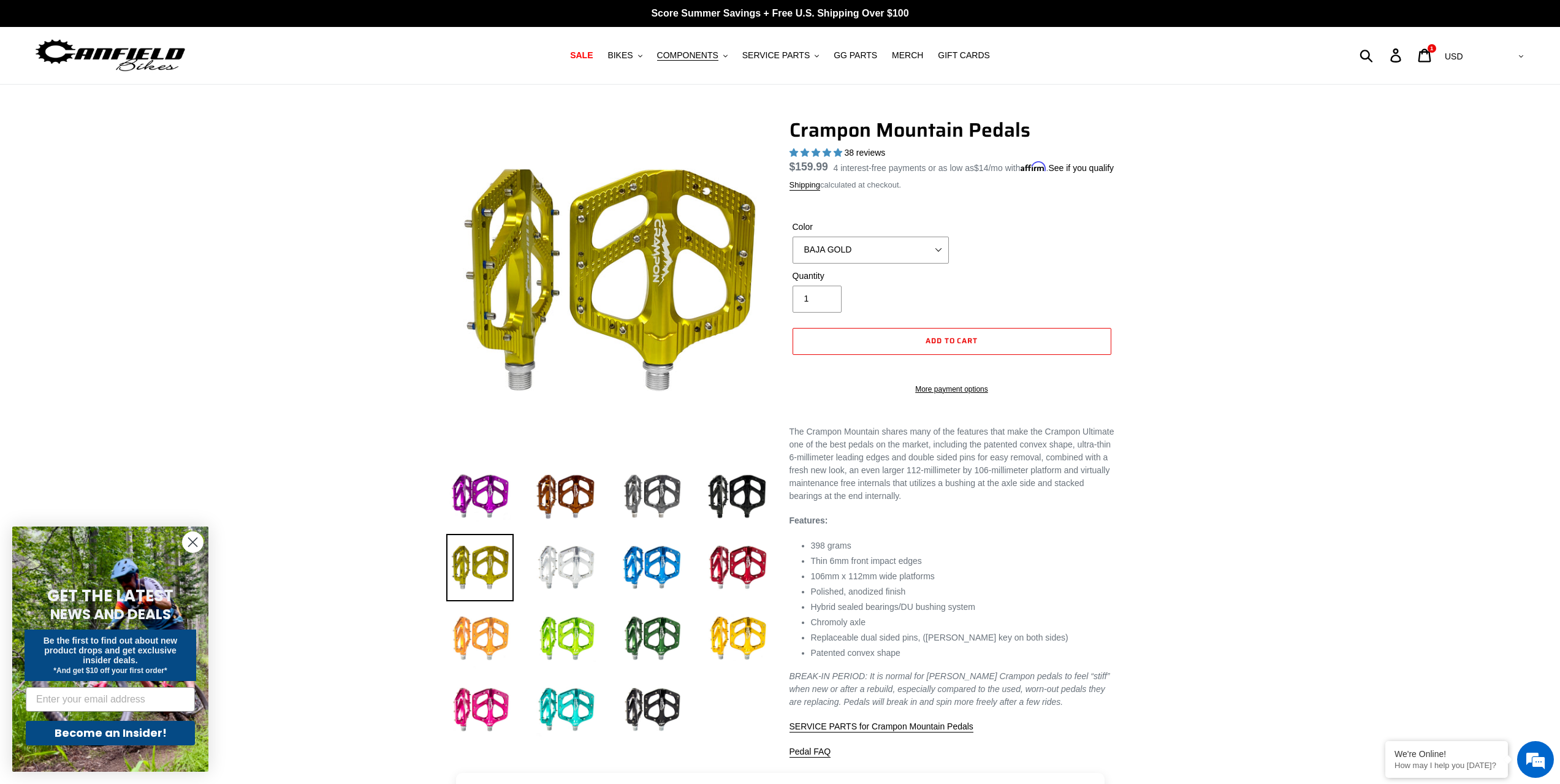
click at [493, 632] on img at bounding box center [480, 638] width 68 height 68
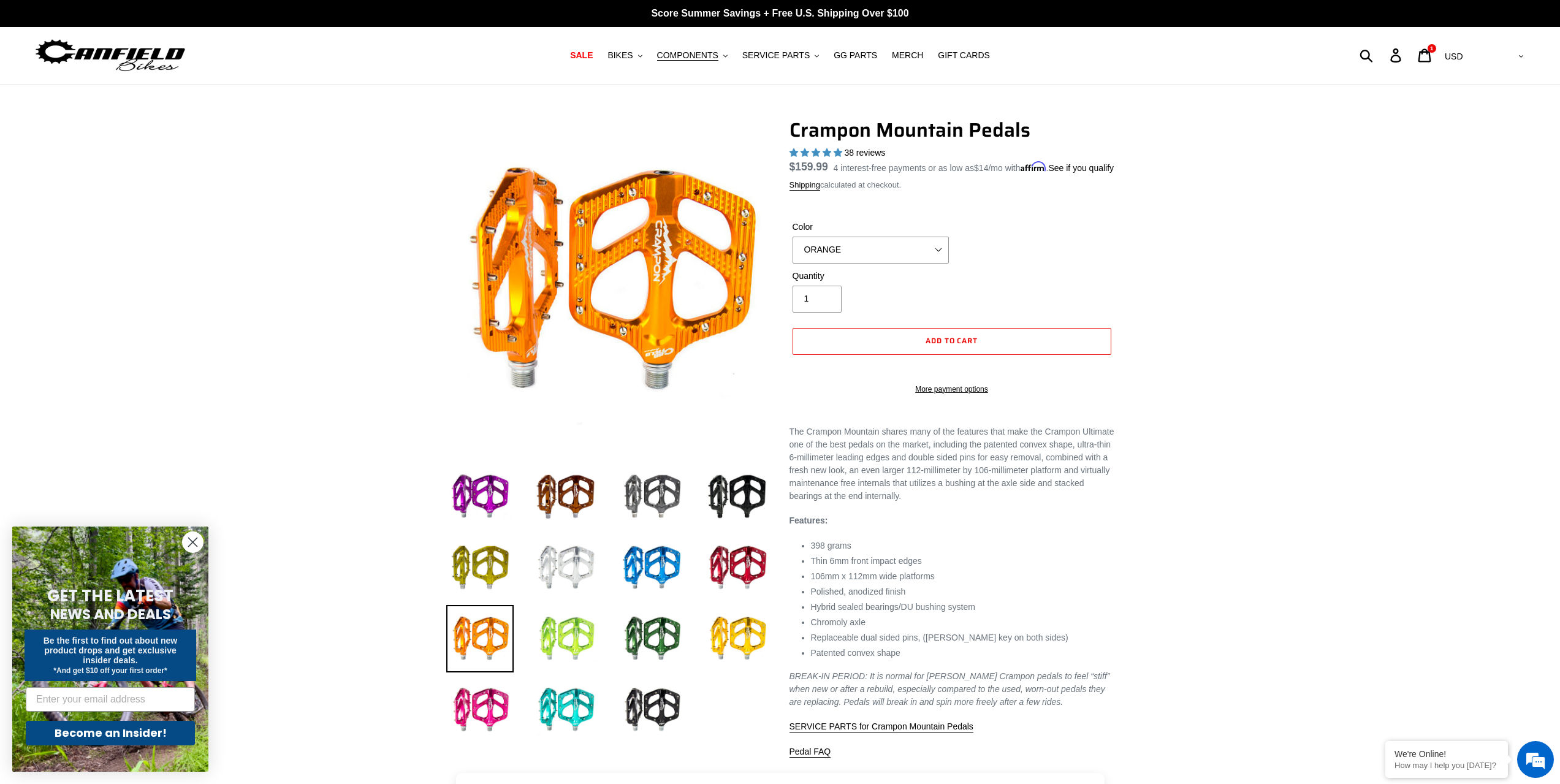
click at [568, 635] on img at bounding box center [566, 638] width 68 height 68
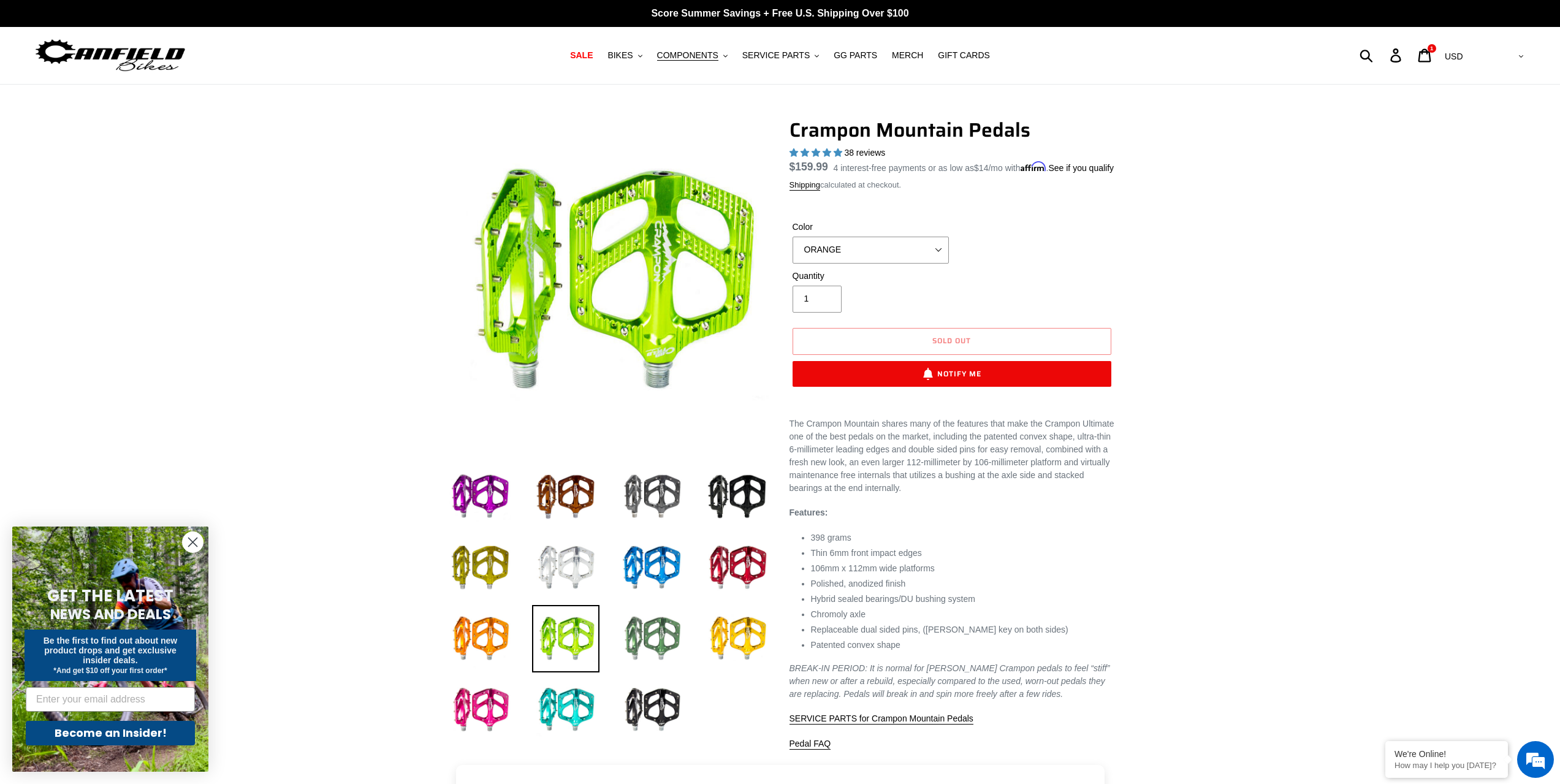
click at [653, 635] on img at bounding box center [651, 638] width 68 height 68
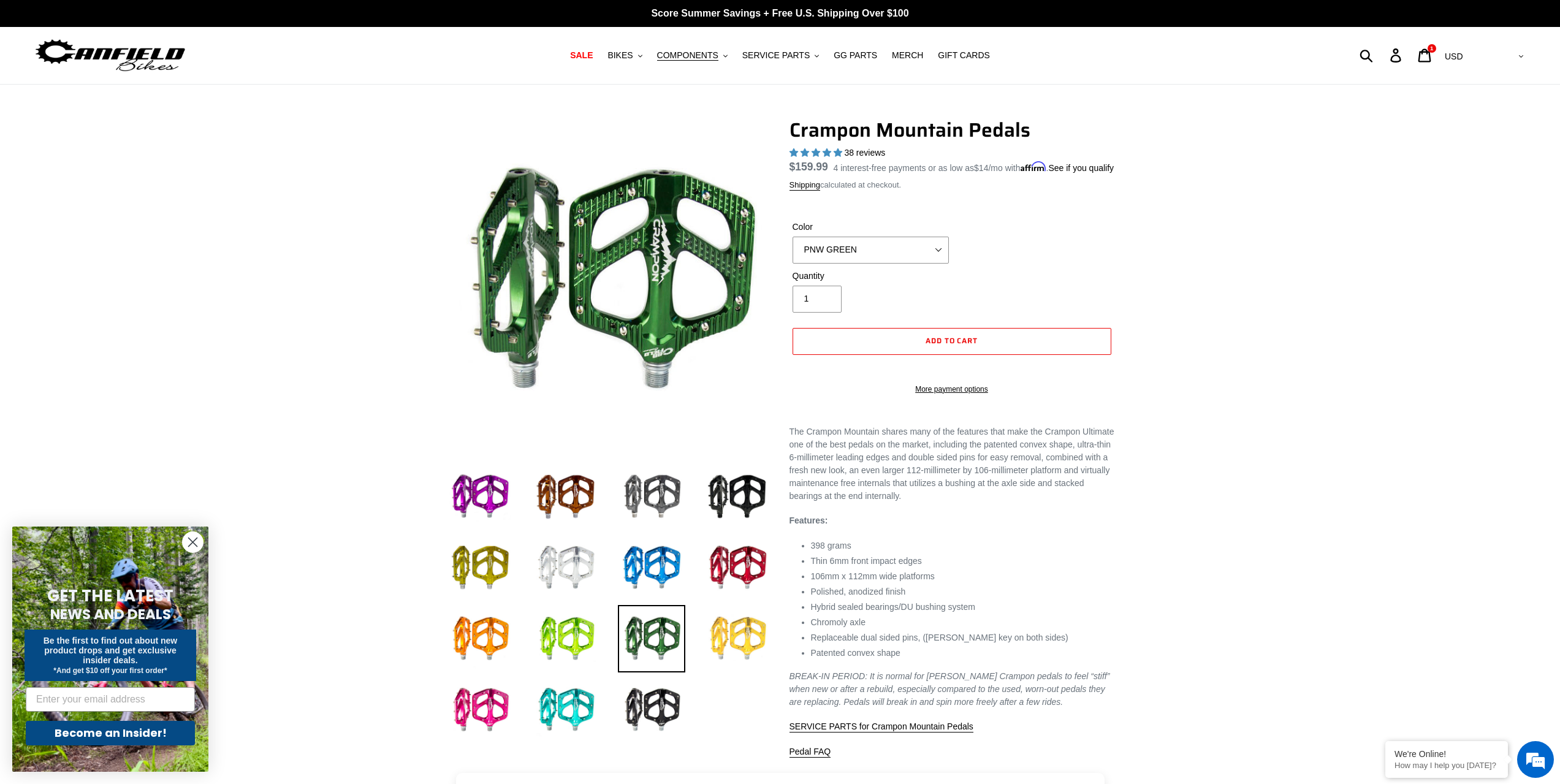
click at [723, 635] on img at bounding box center [737, 638] width 68 height 68
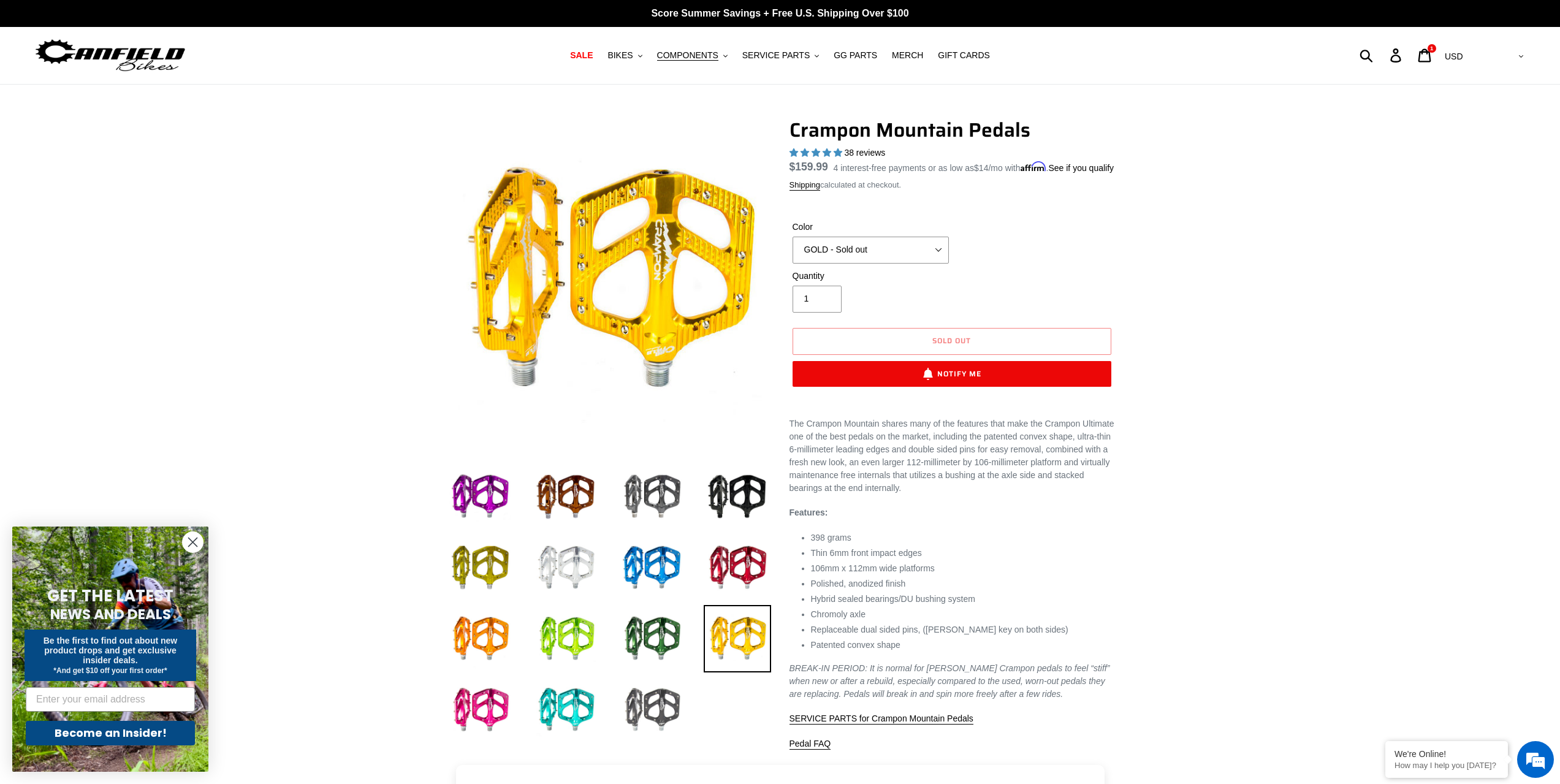
click at [673, 689] on img at bounding box center [651, 709] width 68 height 68
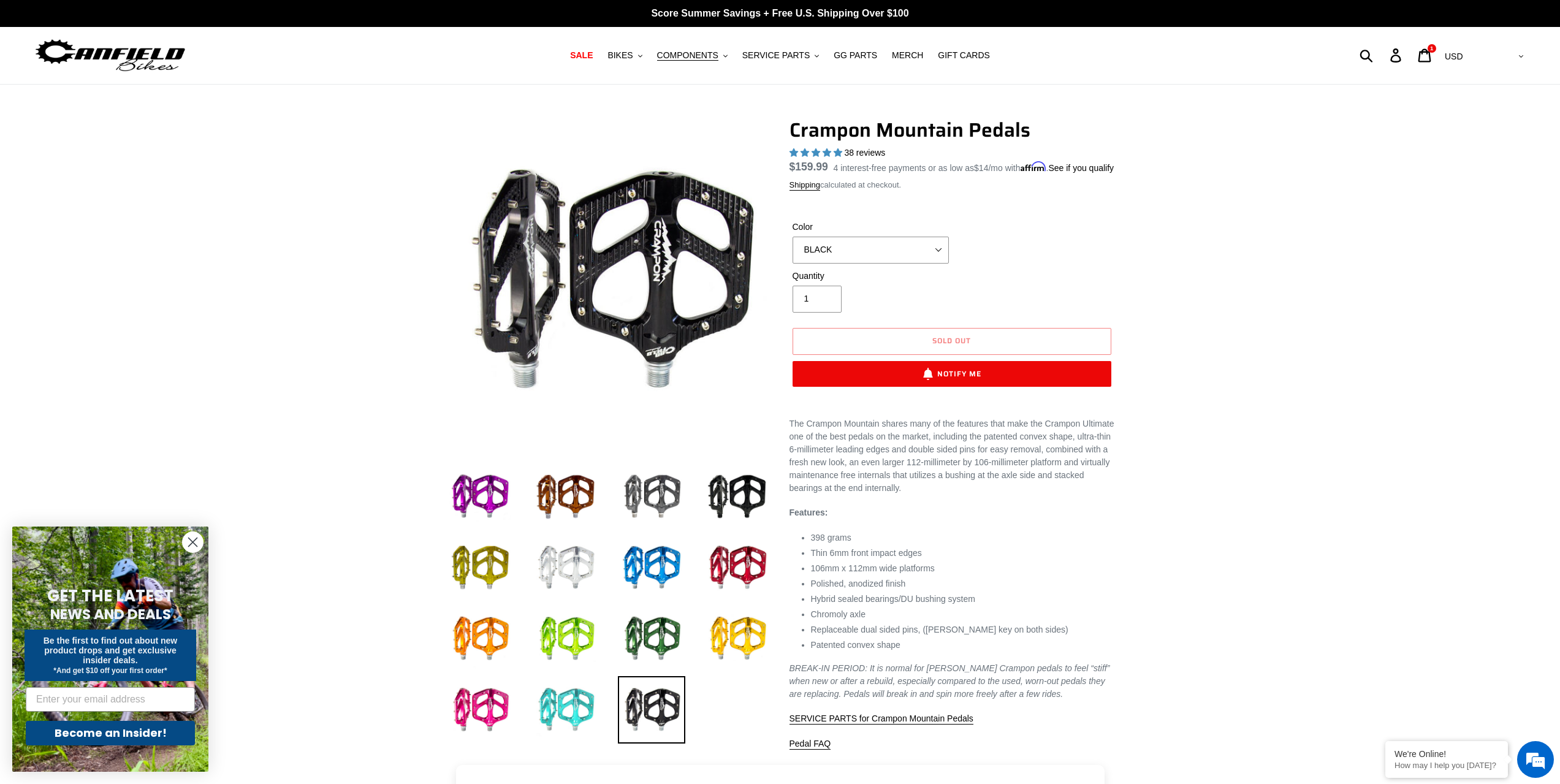
click at [581, 705] on img at bounding box center [566, 709] width 68 height 68
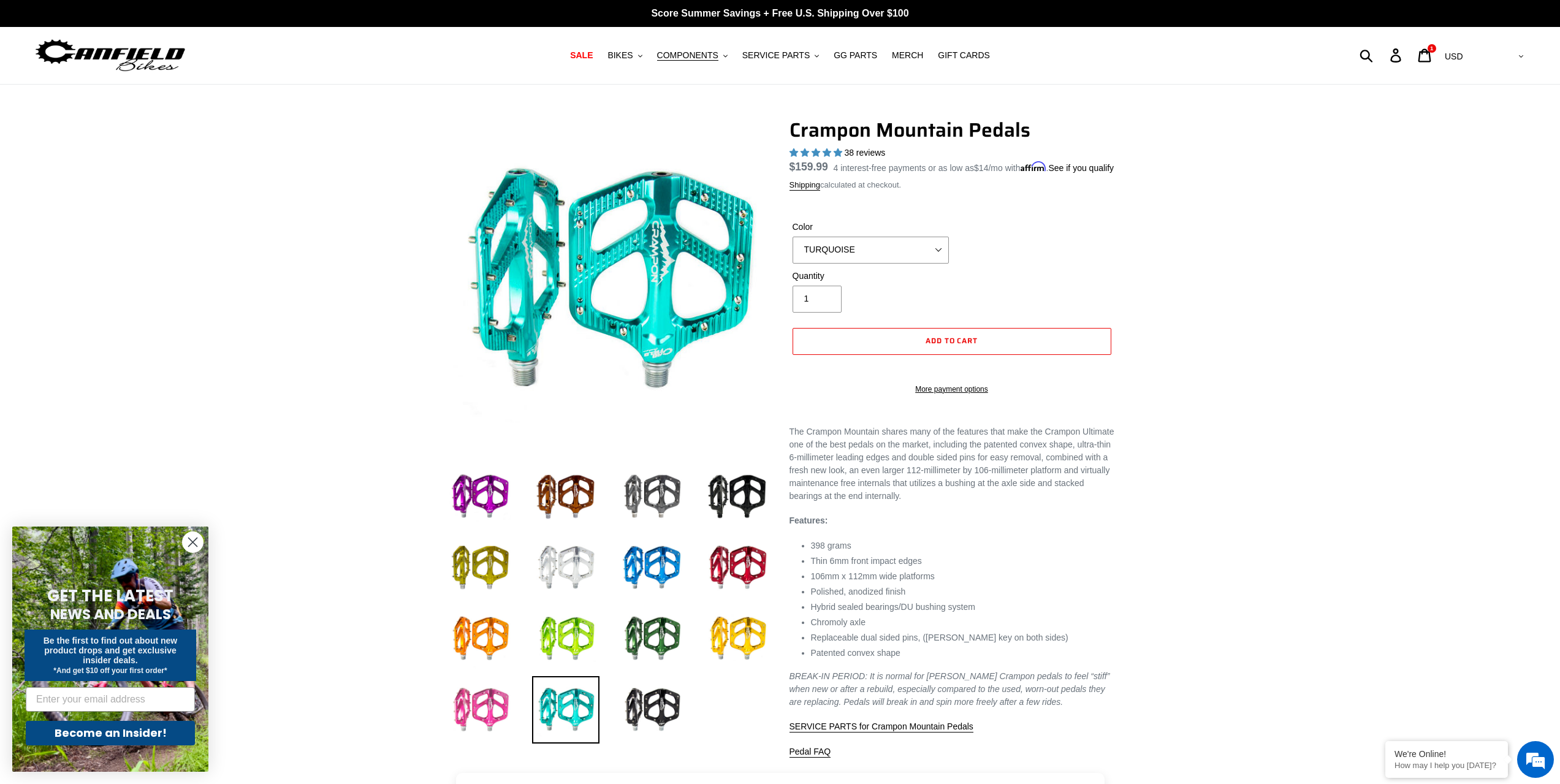
click at [515, 709] on li at bounding box center [557, 713] width 86 height 71
click at [502, 709] on img at bounding box center [480, 709] width 68 height 68
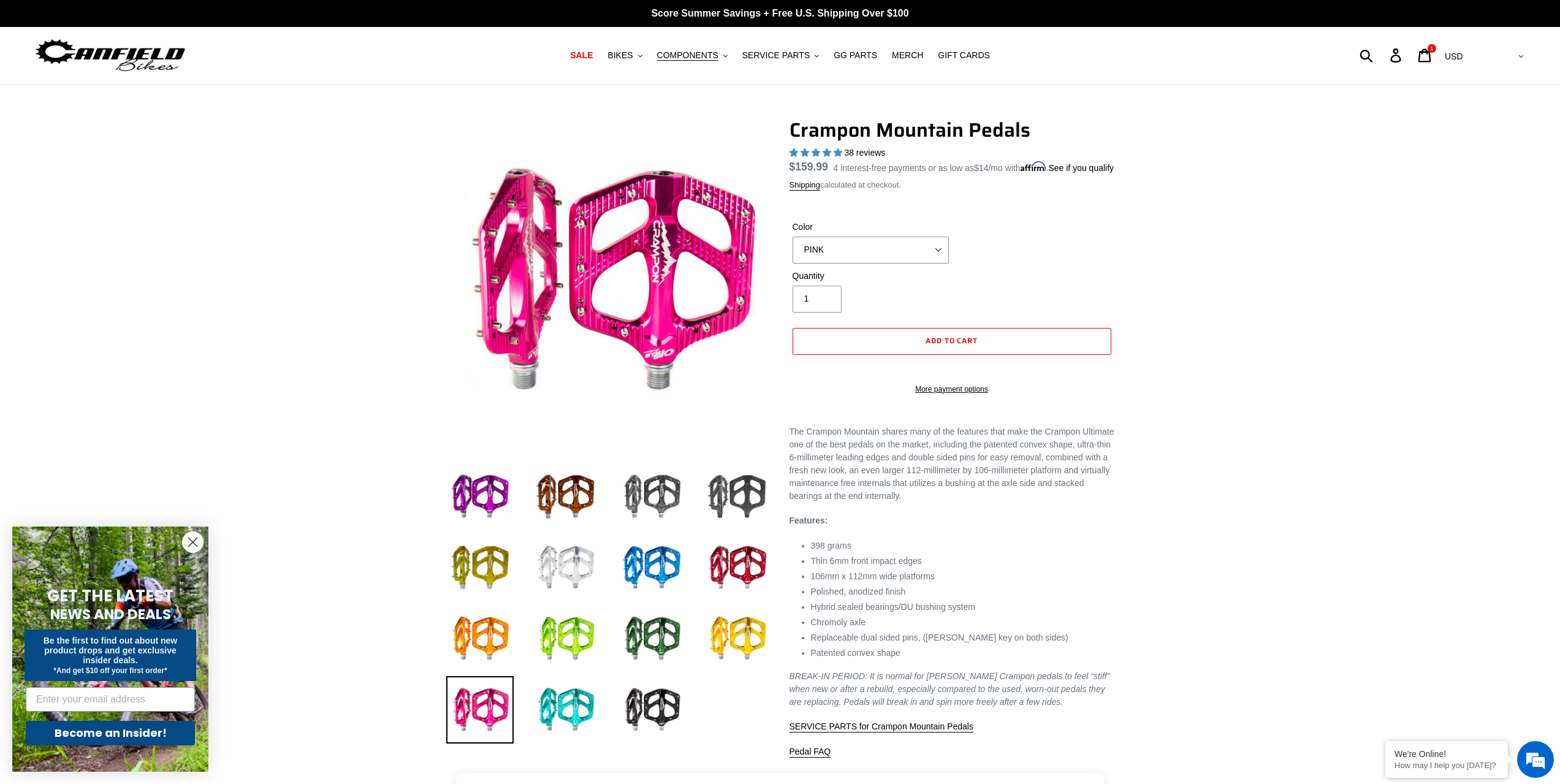
click at [733, 506] on img at bounding box center [737, 496] width 68 height 68
select select "STEALTH - Sold out"
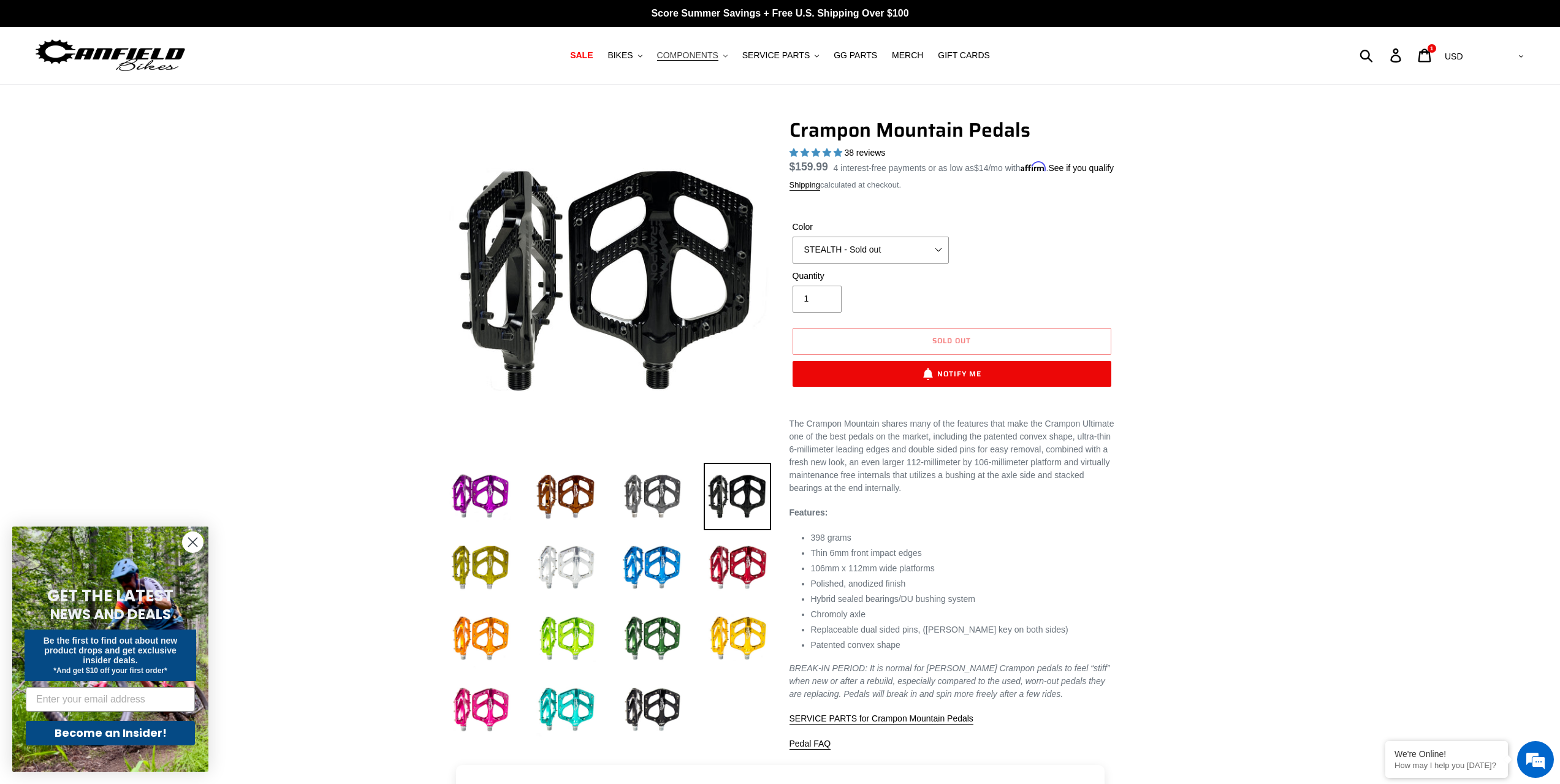
click at [687, 57] on span "COMPONENTS" at bounding box center [687, 55] width 61 height 11
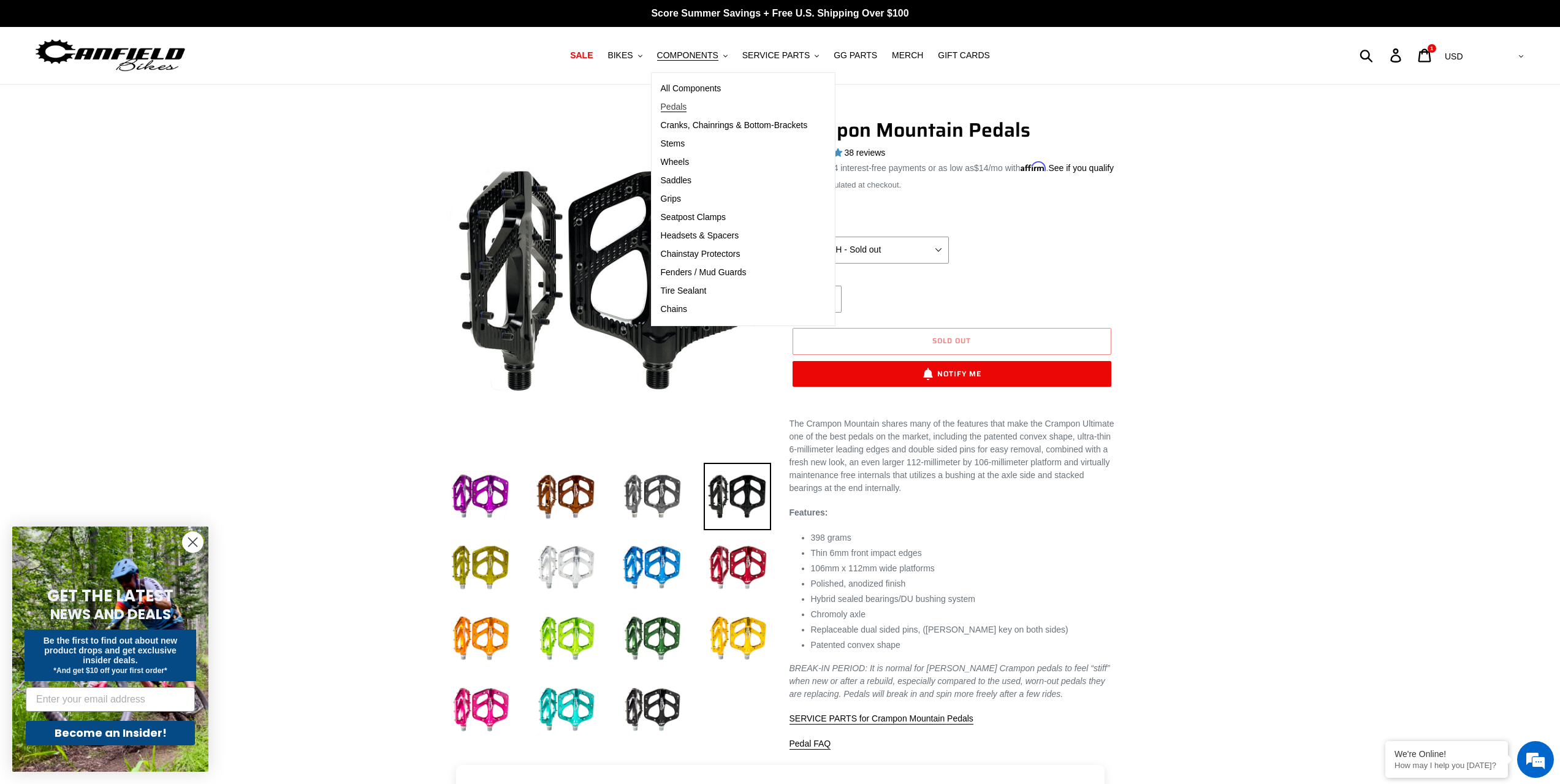
click at [687, 108] on span "Pedals" at bounding box center [674, 107] width 26 height 11
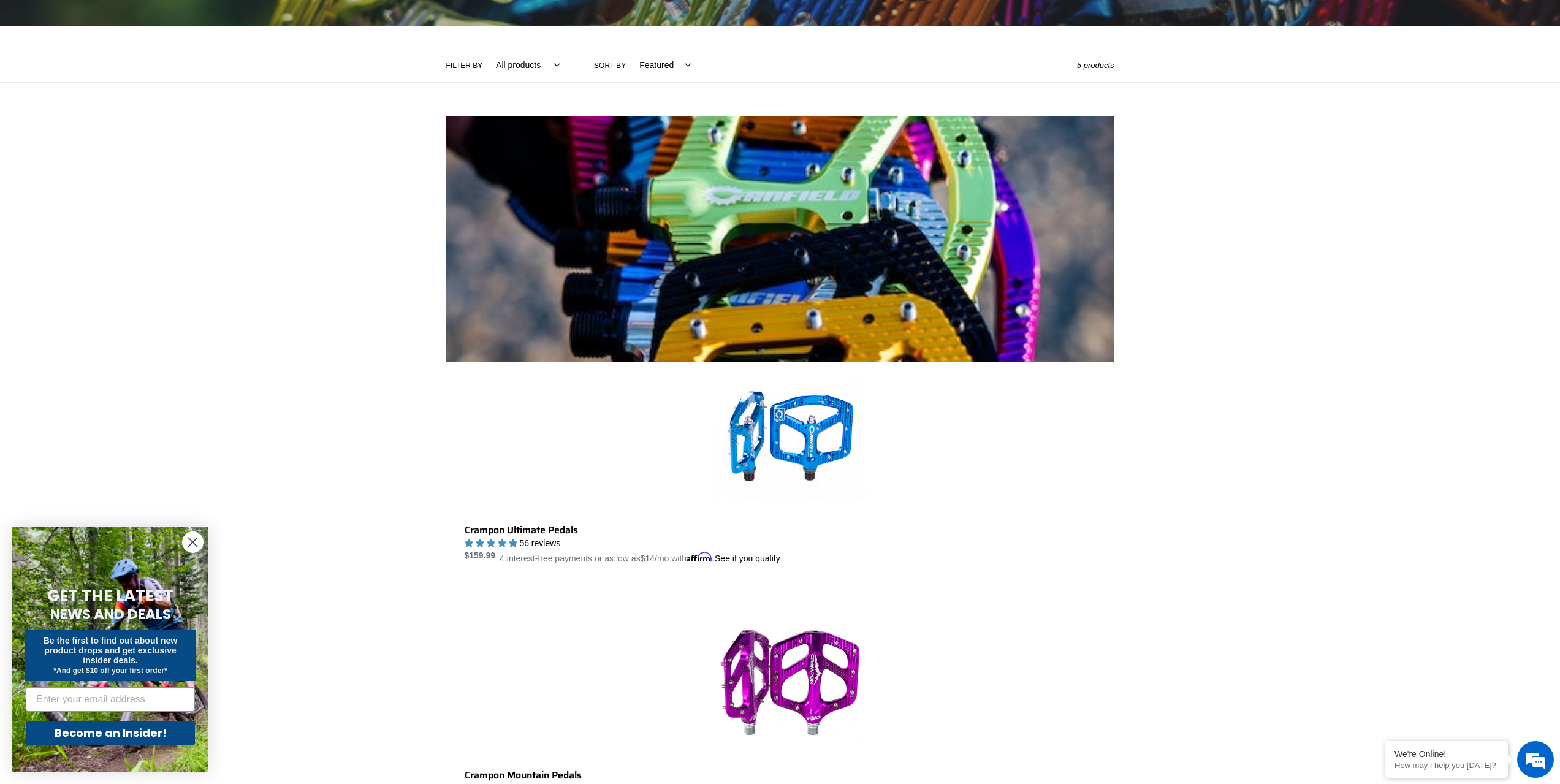
scroll to position [245, 0]
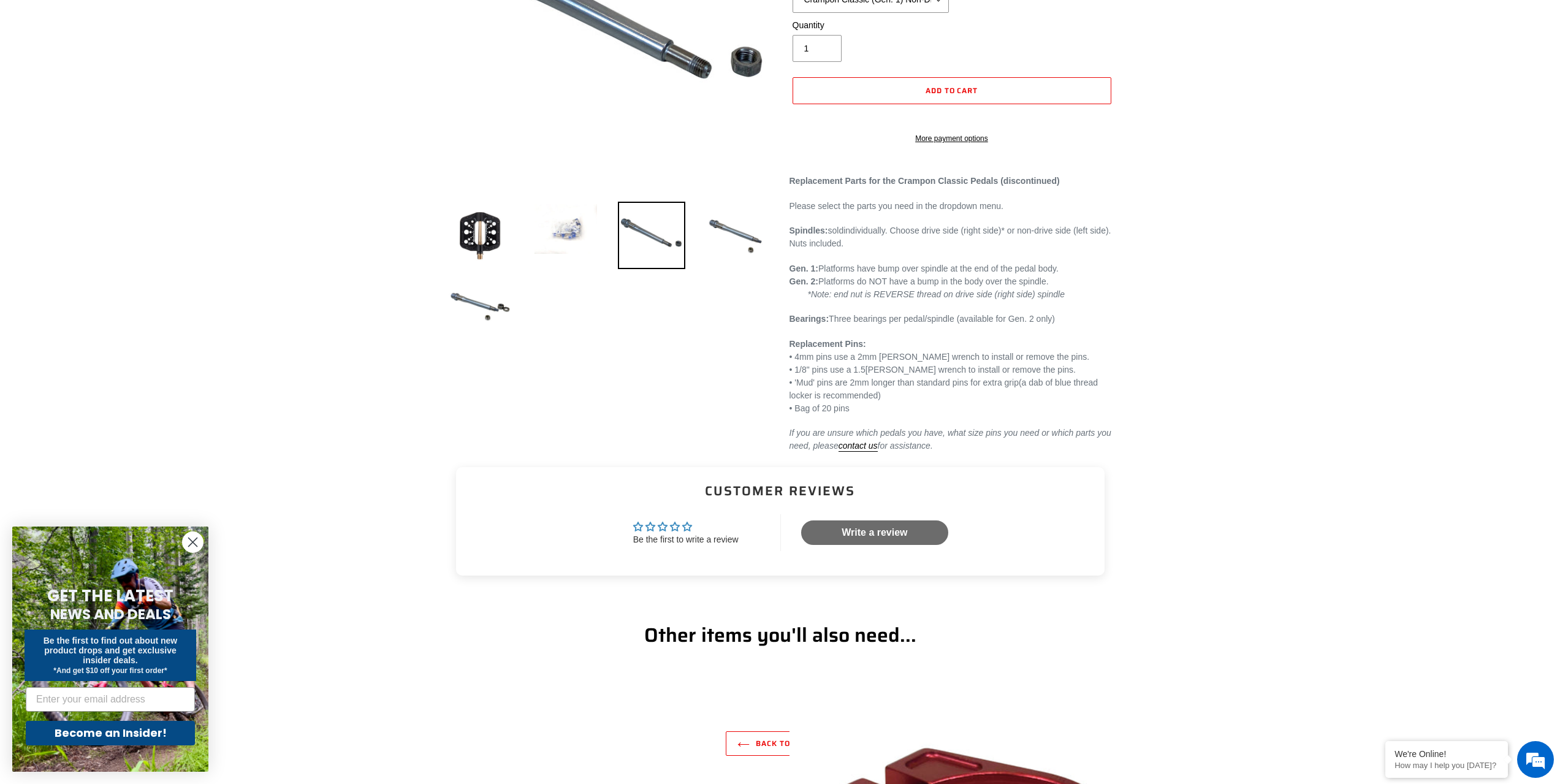
scroll to position [61, 0]
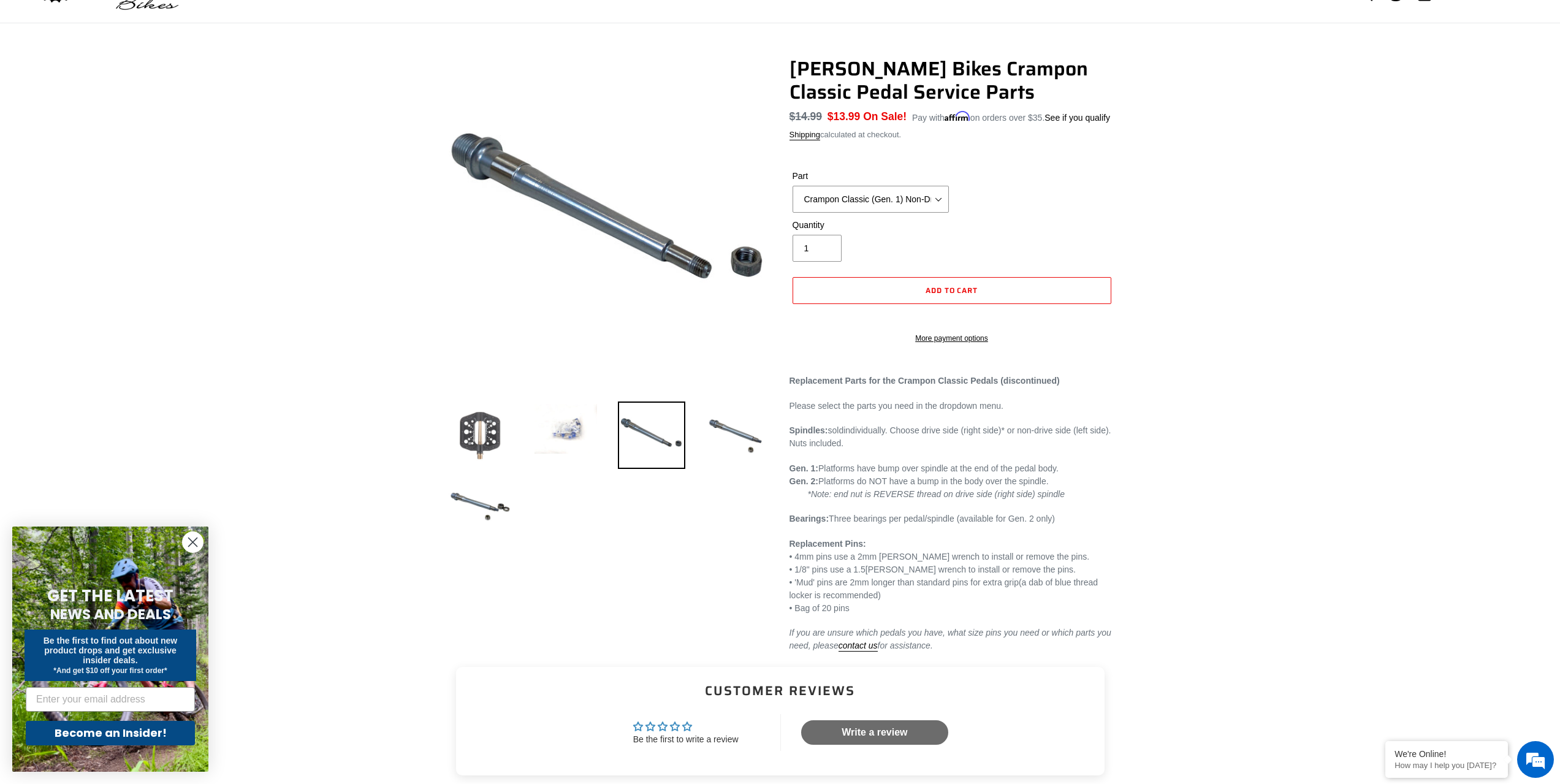
click at [487, 435] on img at bounding box center [480, 435] width 68 height 68
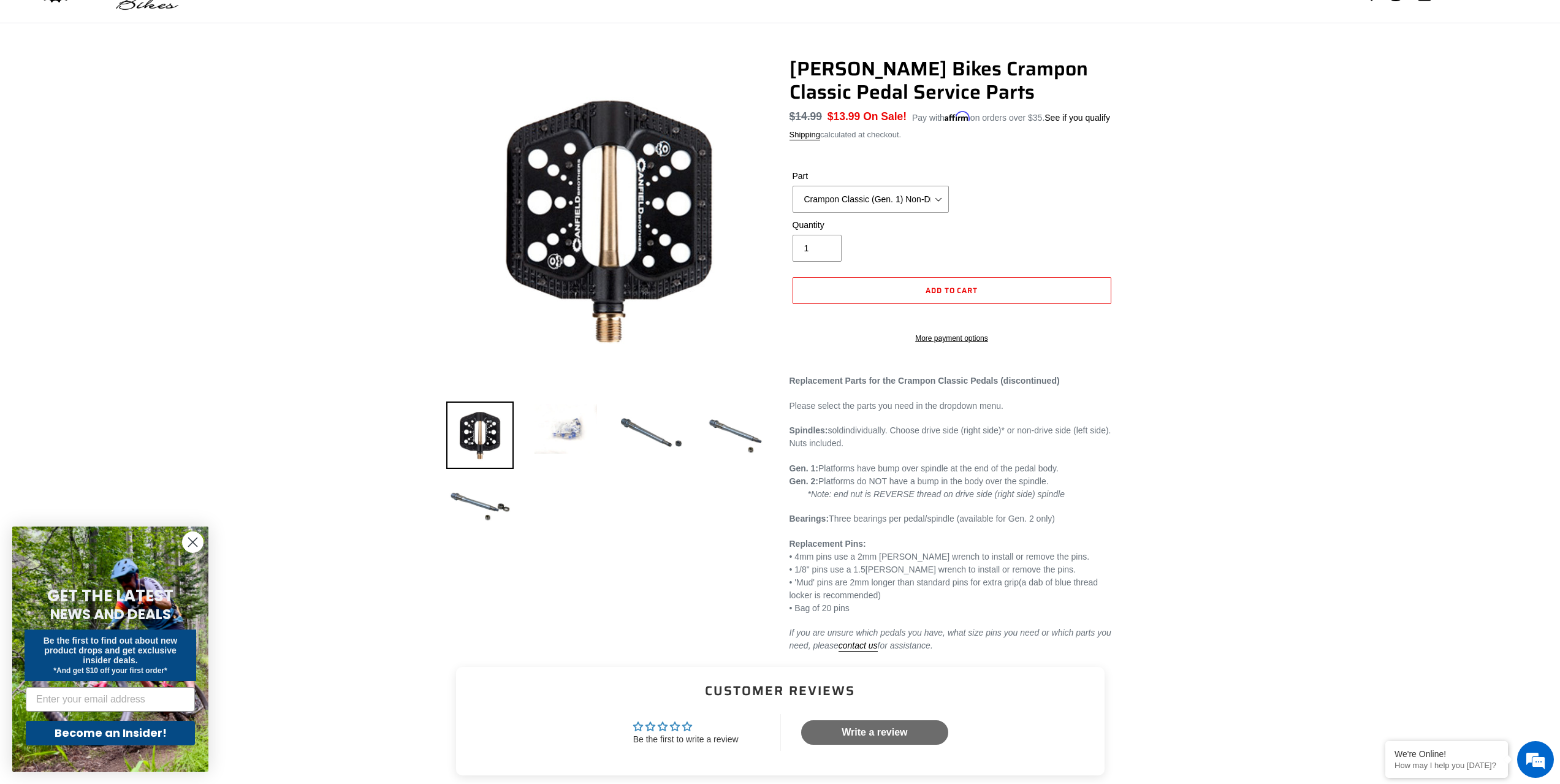
scroll to position [0, 0]
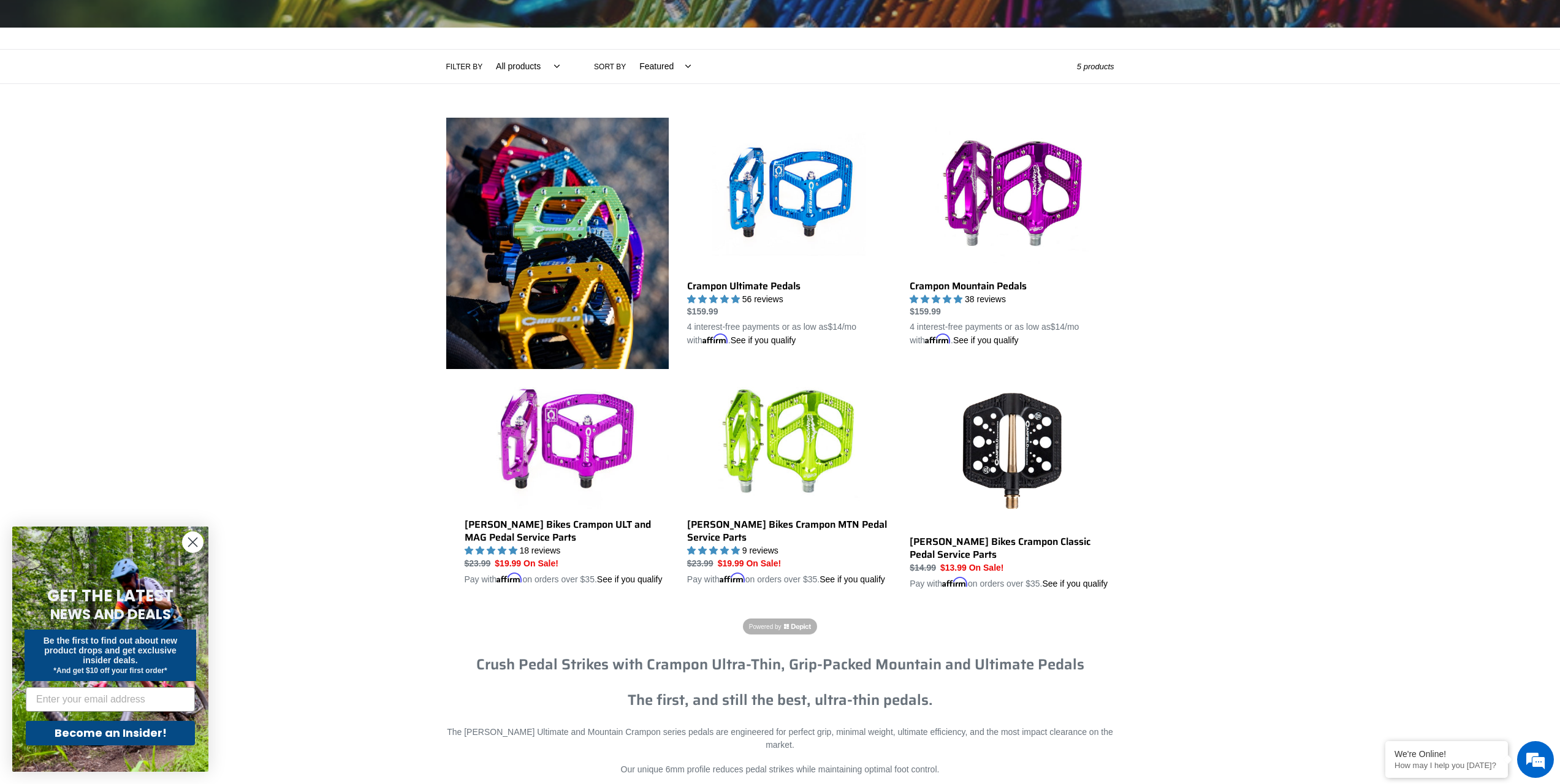
scroll to position [245, 0]
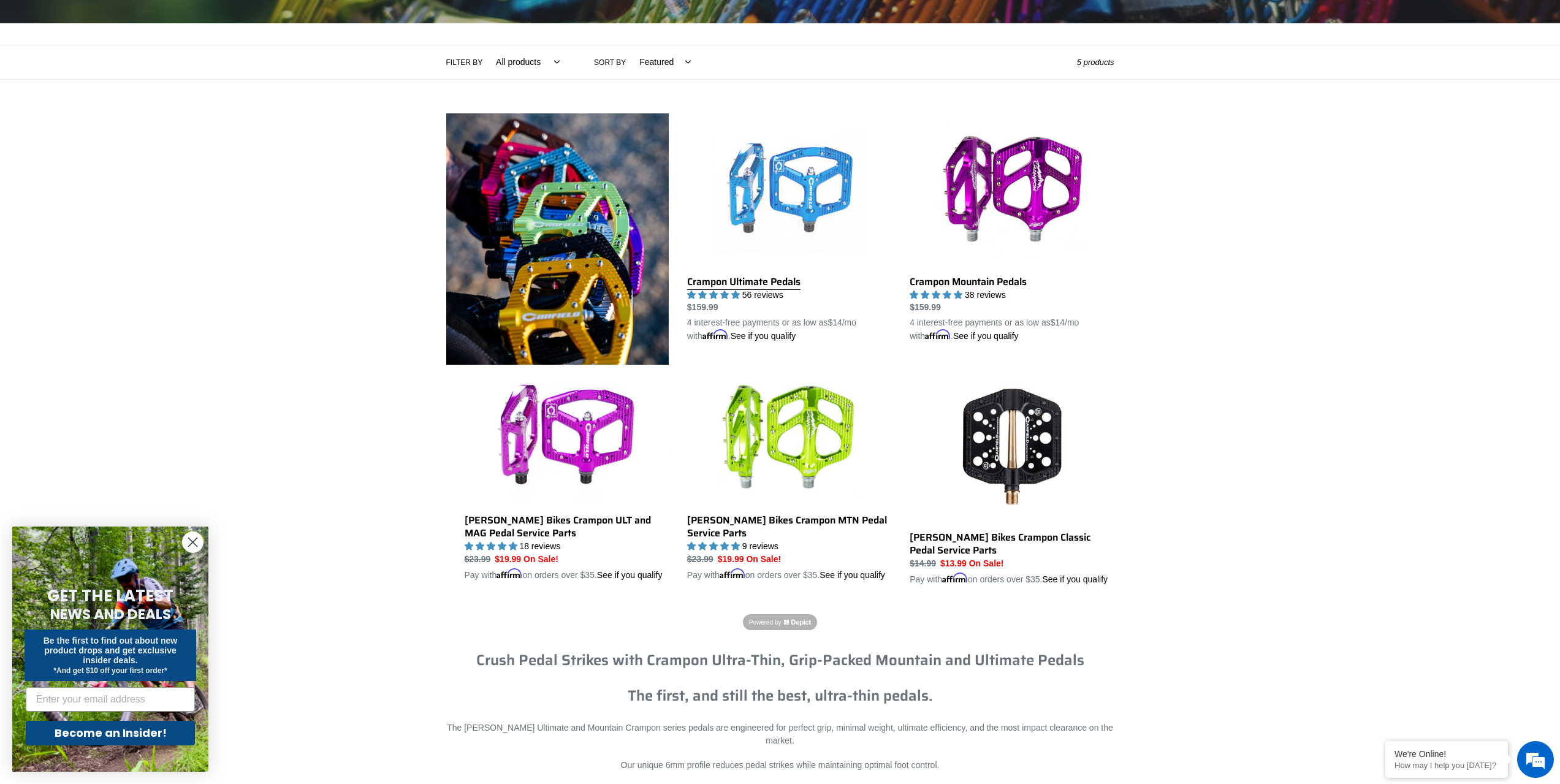
click at [740, 280] on link "Crampon Ultimate Pedals" at bounding box center [789, 228] width 204 height 230
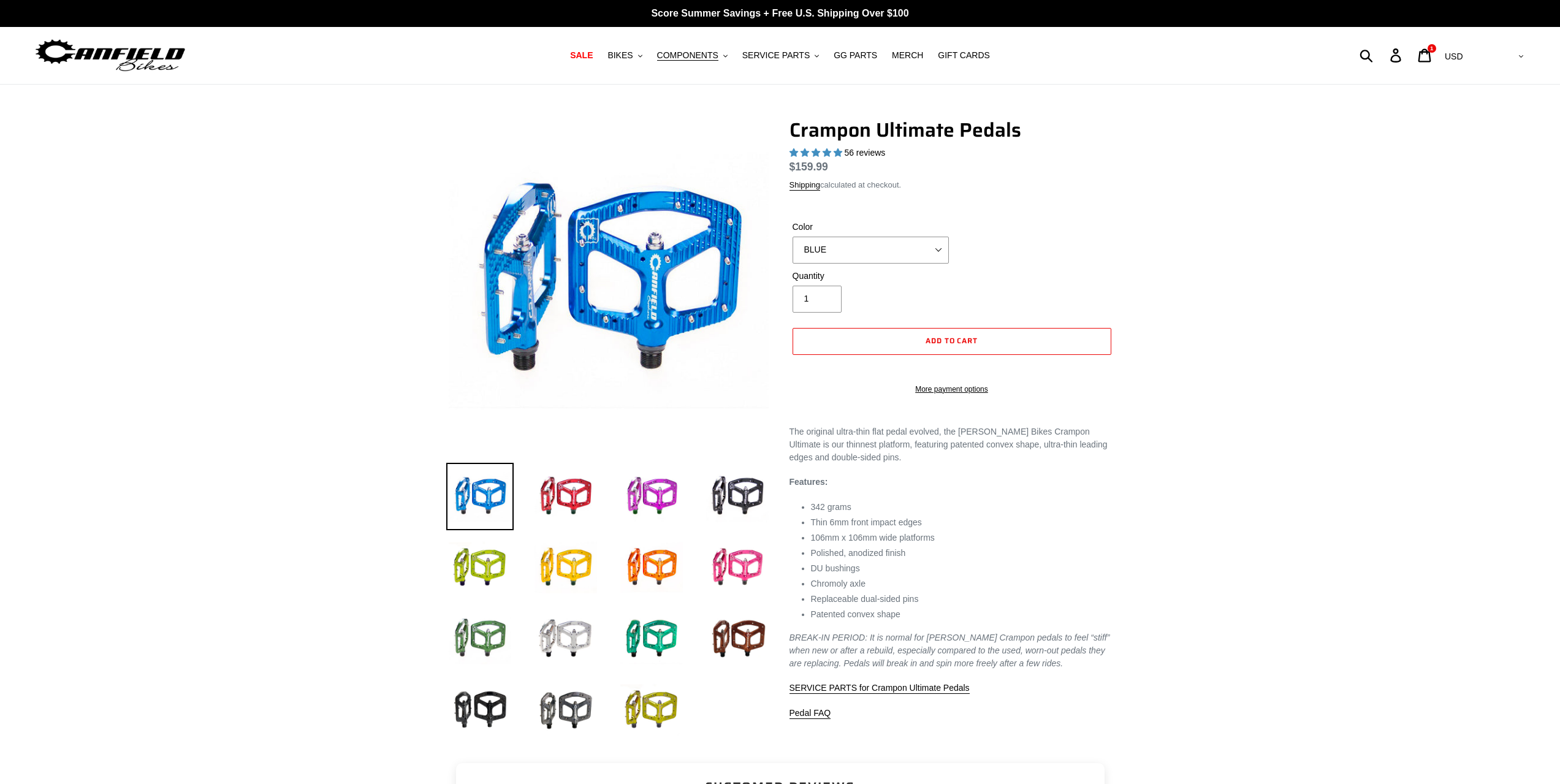
select select "highest-rating"
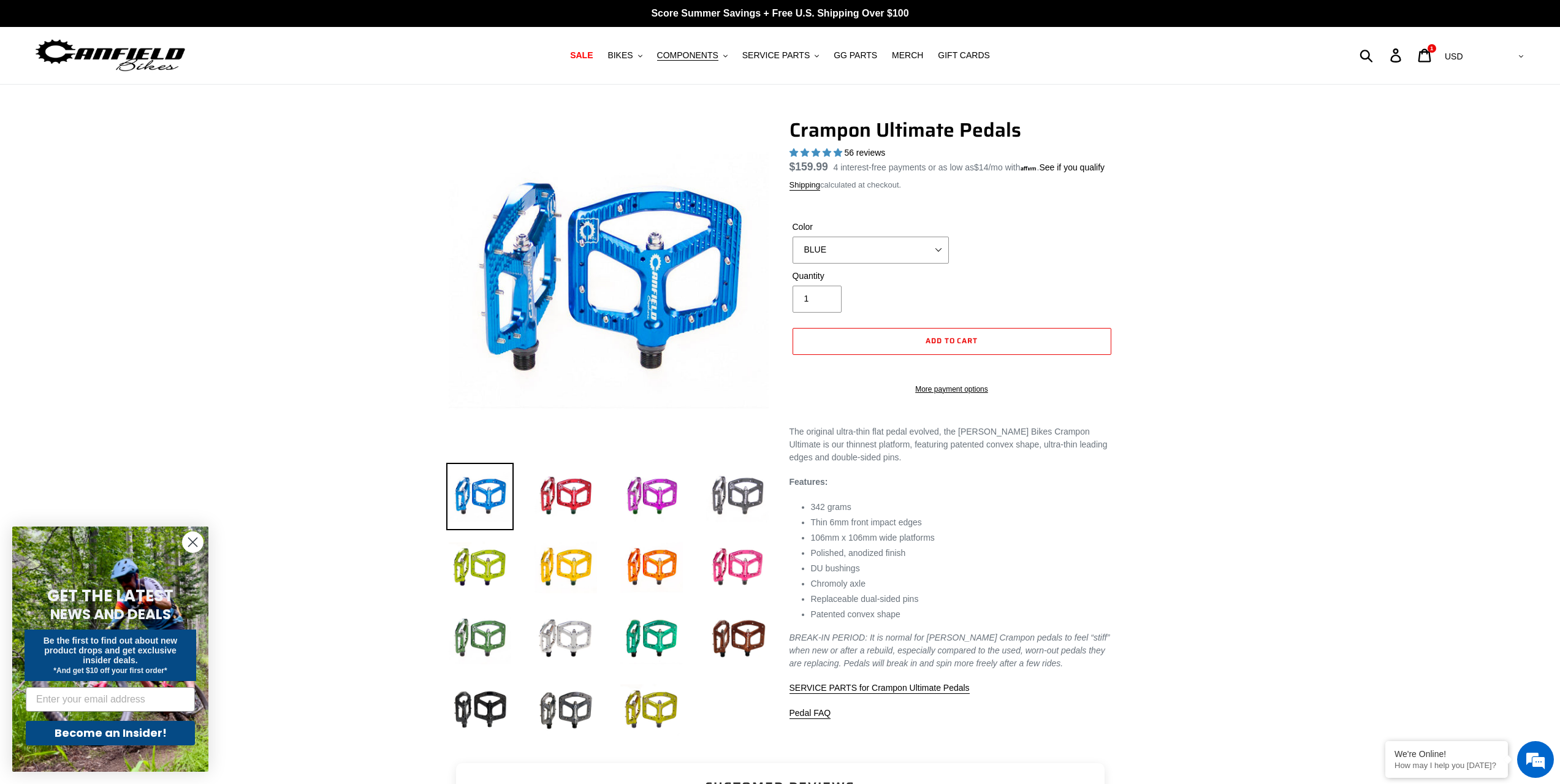
click at [746, 504] on img at bounding box center [737, 496] width 68 height 68
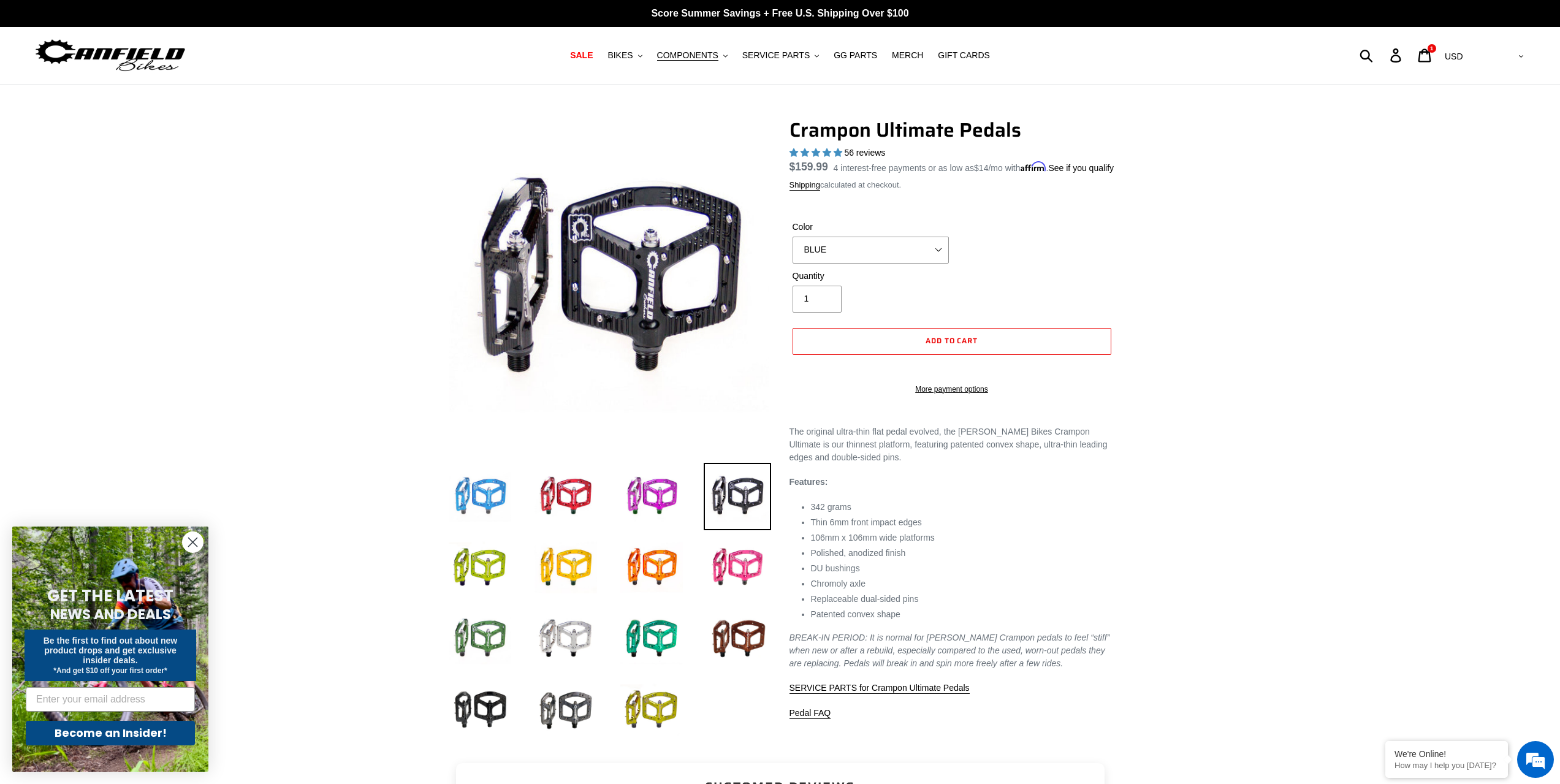
click at [470, 497] on img at bounding box center [480, 496] width 68 height 68
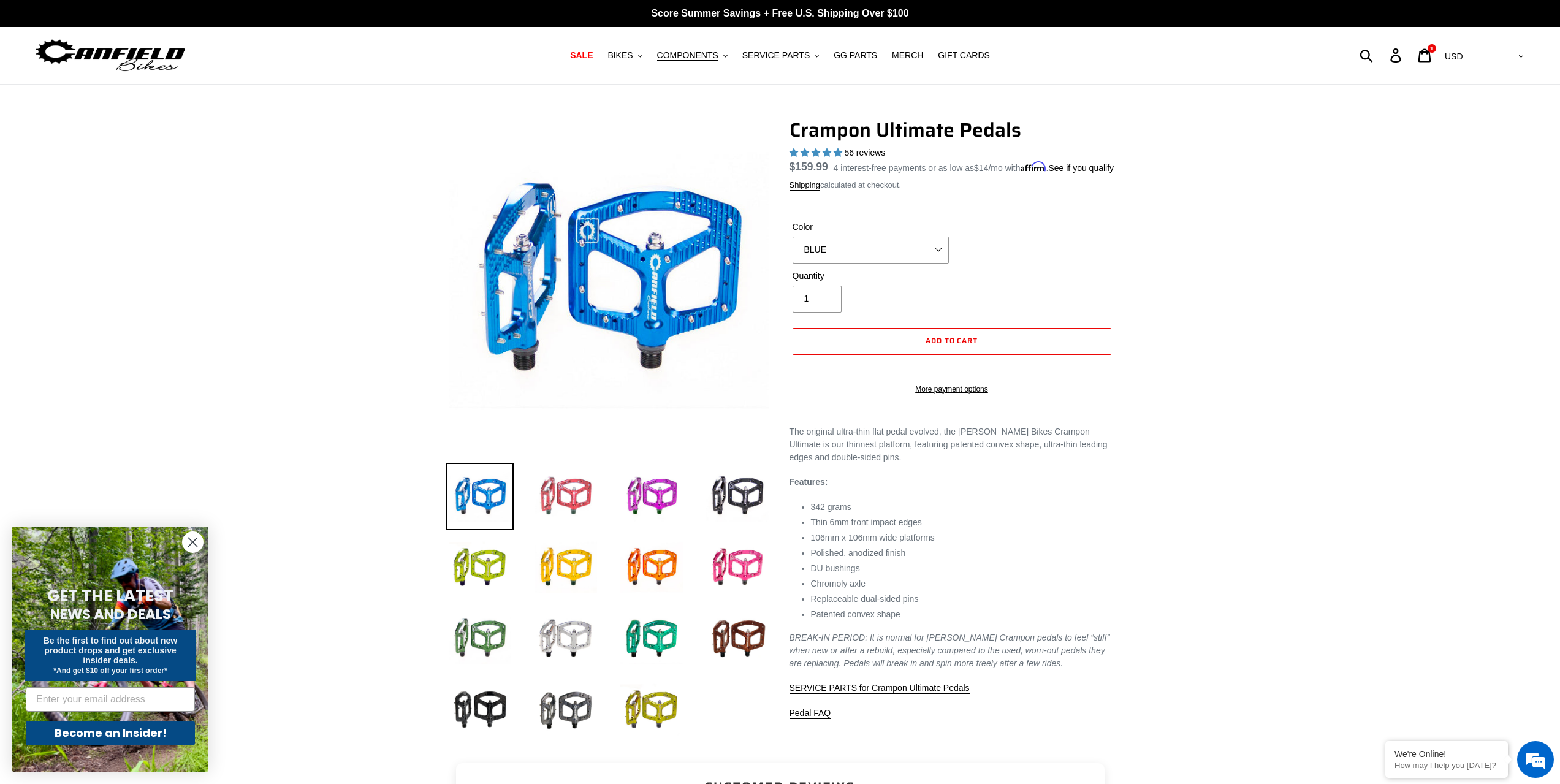
click at [550, 492] on img at bounding box center [566, 496] width 68 height 68
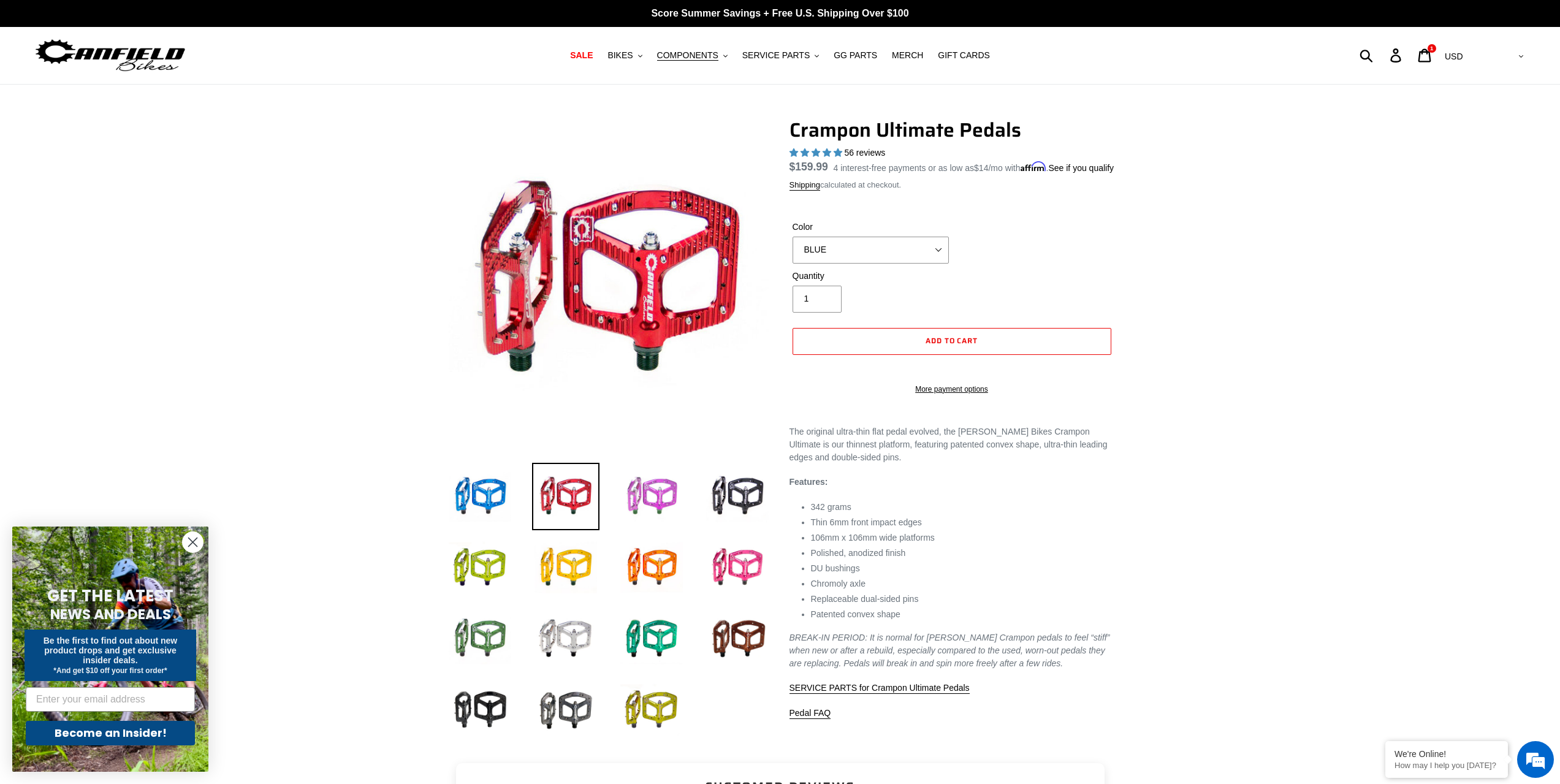
click at [657, 494] on img at bounding box center [651, 496] width 68 height 68
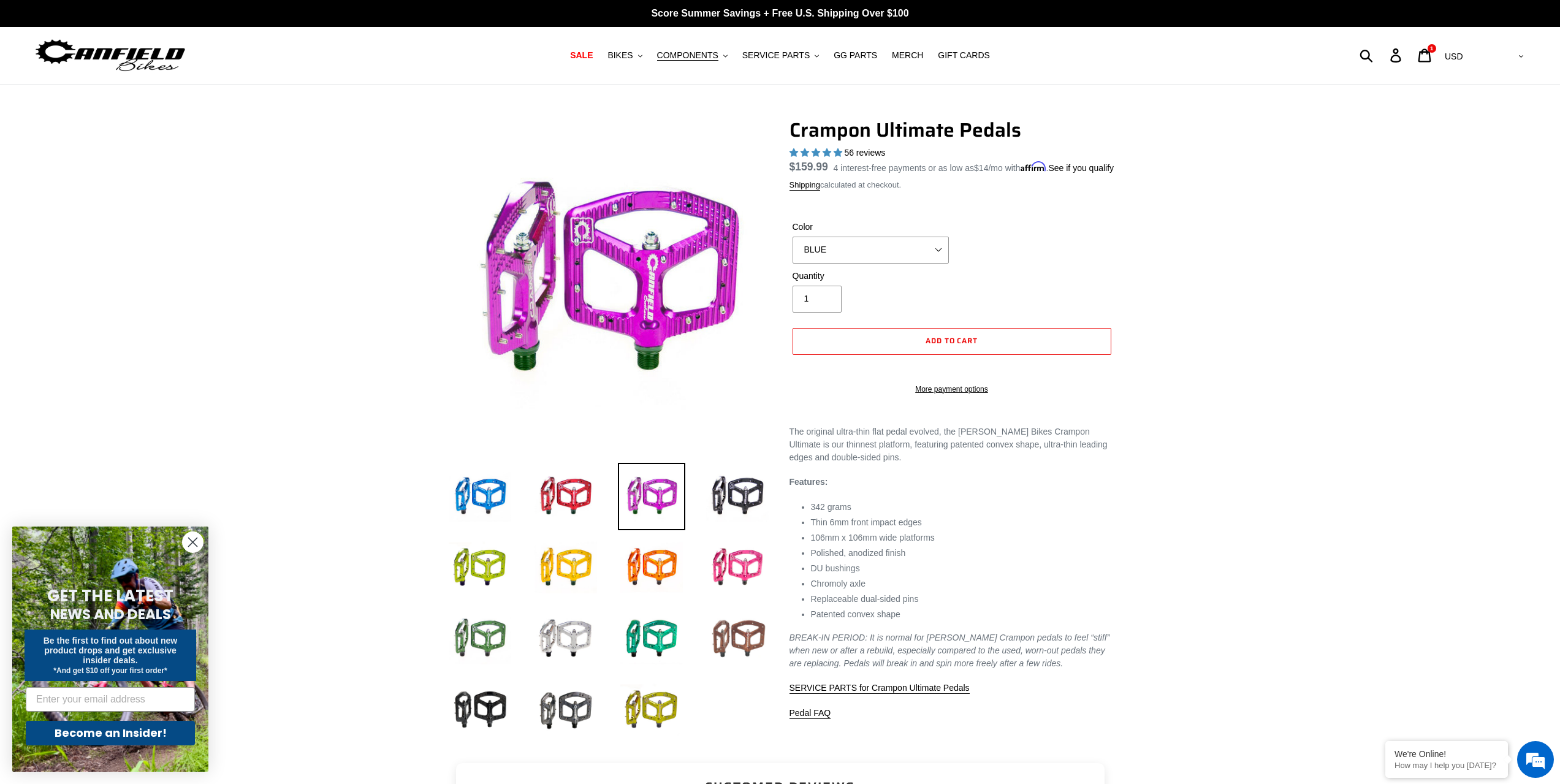
click at [739, 643] on img at bounding box center [737, 638] width 68 height 68
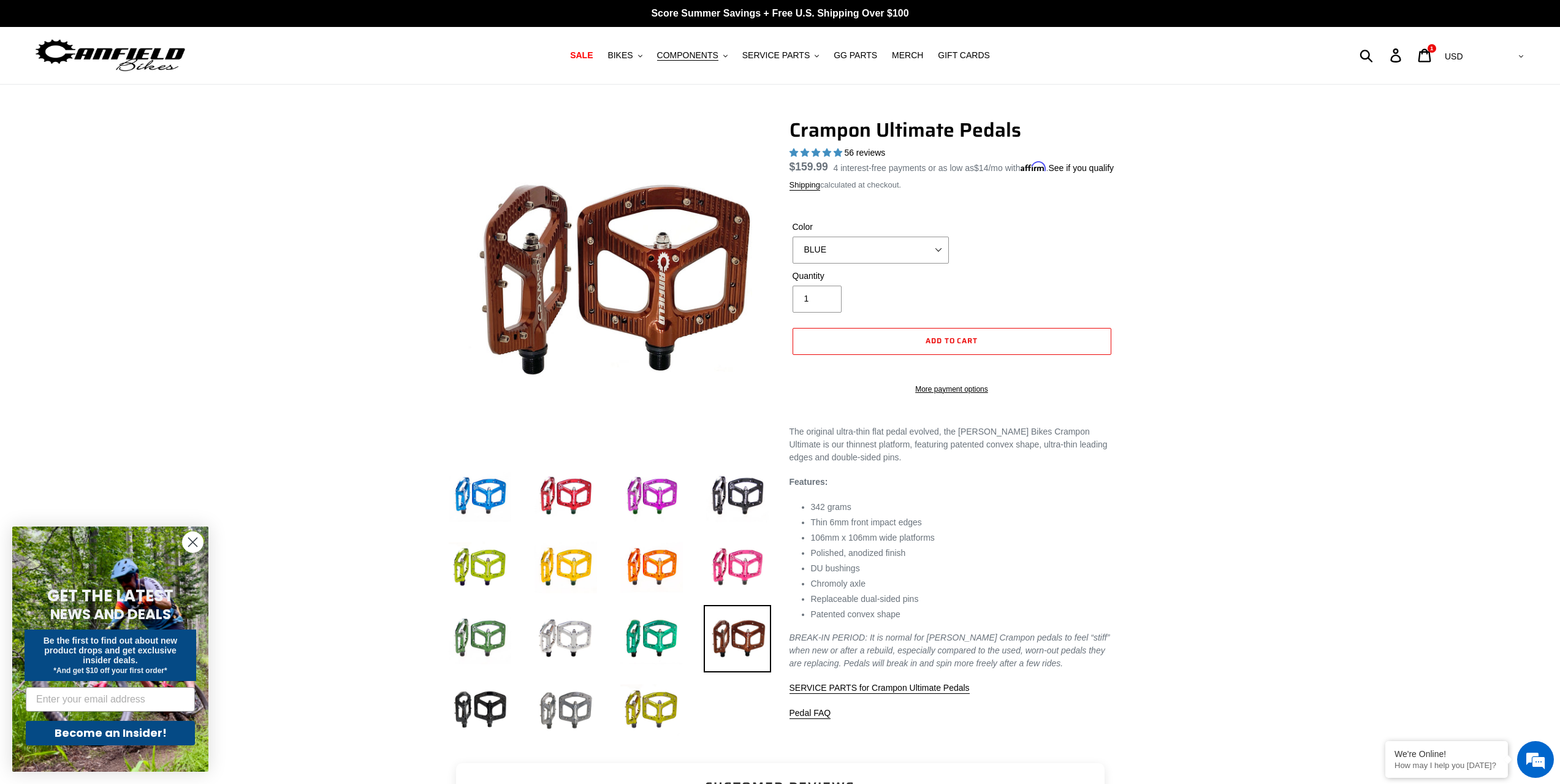
click at [568, 719] on img at bounding box center [566, 709] width 68 height 68
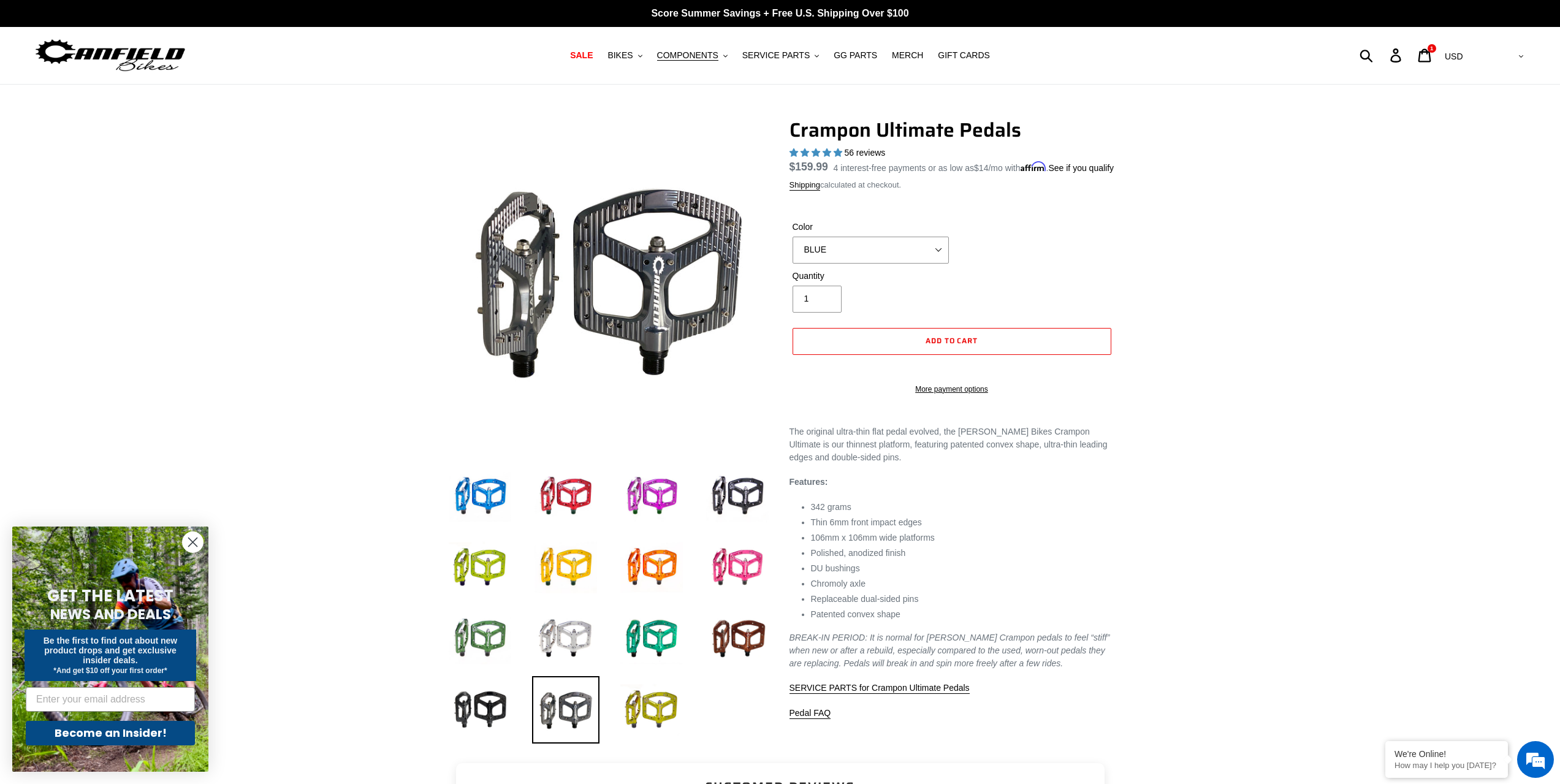
click at [568, 719] on img at bounding box center [566, 709] width 68 height 68
click at [568, 714] on img at bounding box center [566, 709] width 68 height 68
click at [749, 496] on img at bounding box center [737, 496] width 68 height 68
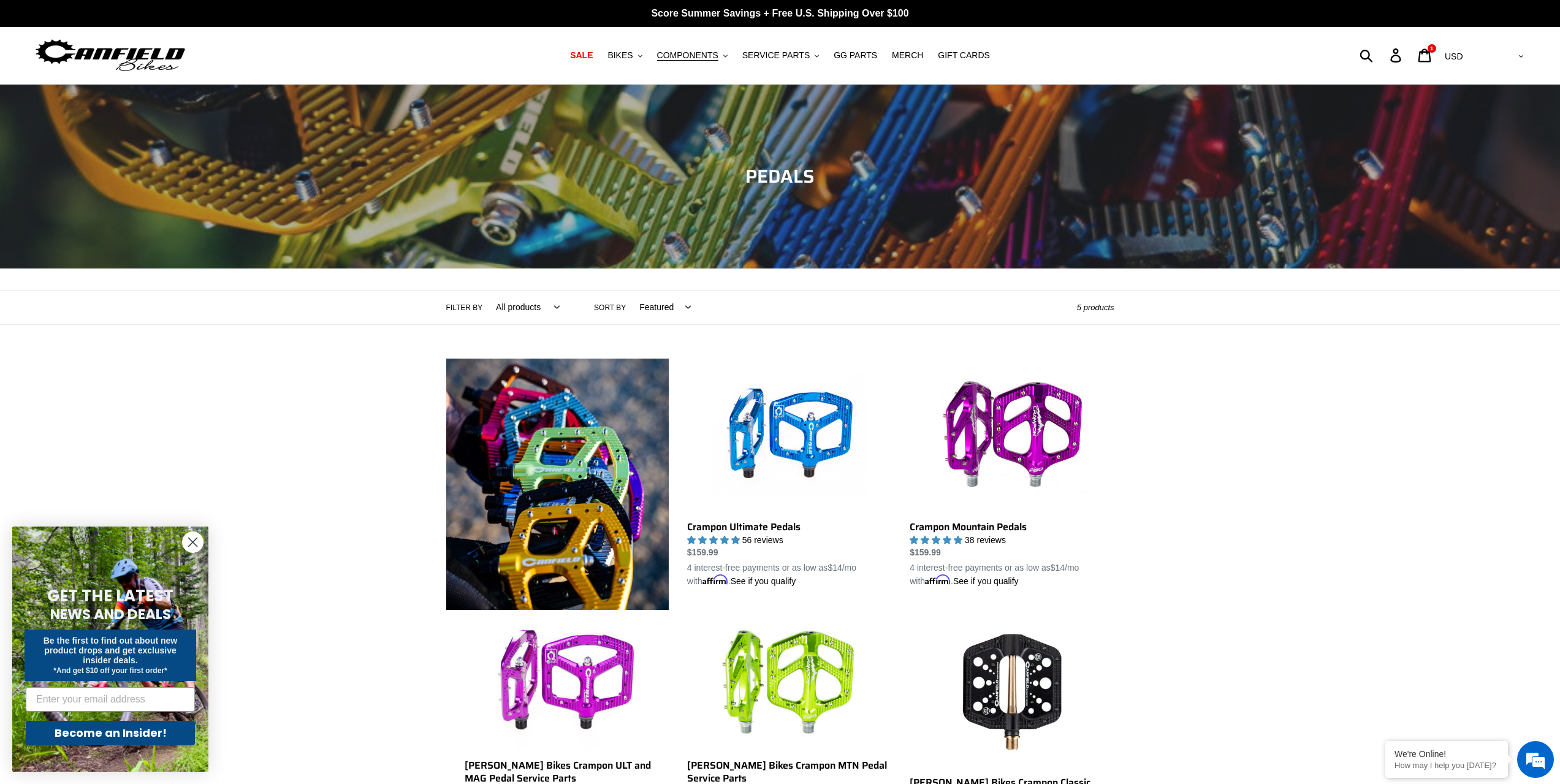
click at [186, 540] on circle "Close dialog" at bounding box center [193, 542] width 20 height 20
